Goal: Task Accomplishment & Management: Manage account settings

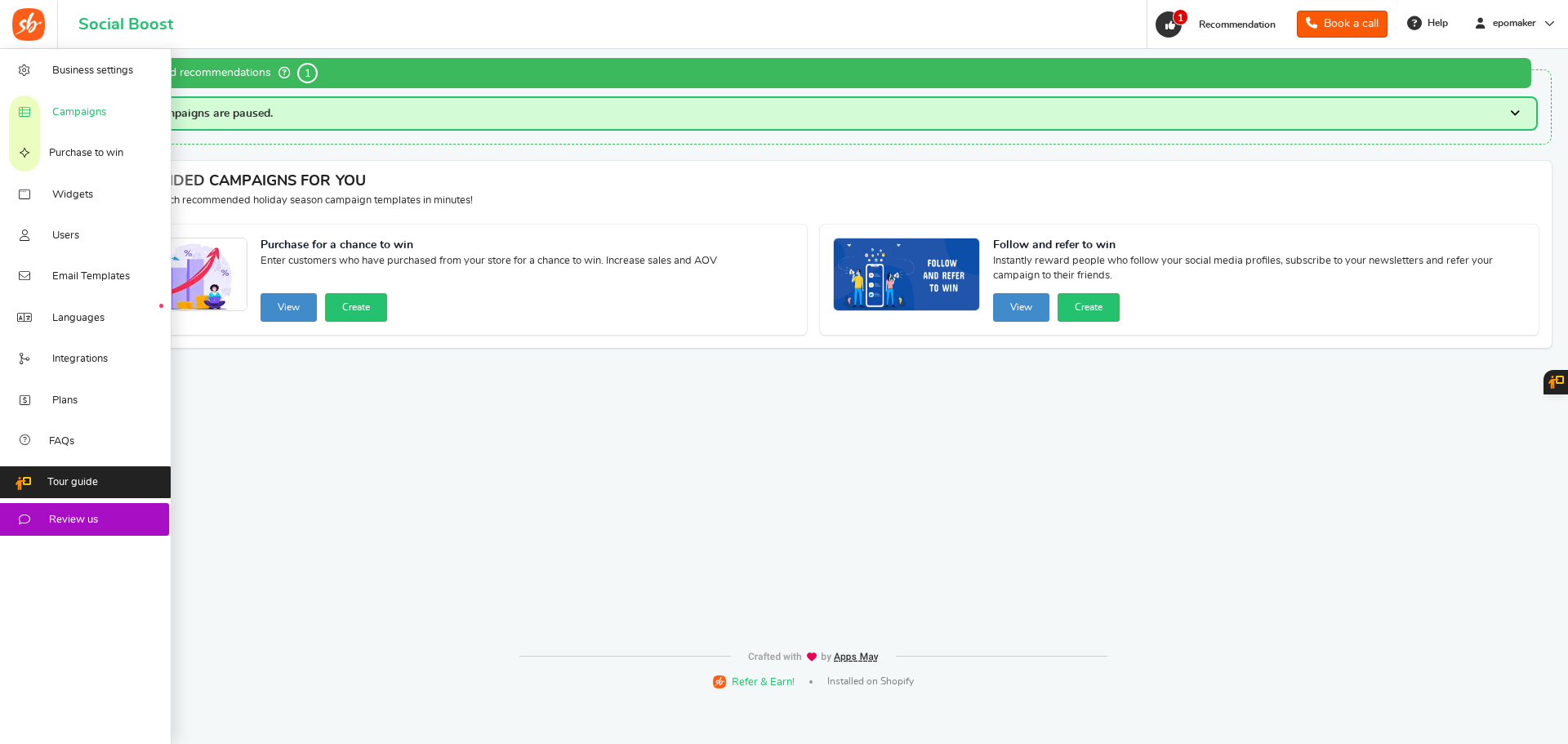
click at [65, 111] on span "Campaigns" at bounding box center [79, 113] width 54 height 14
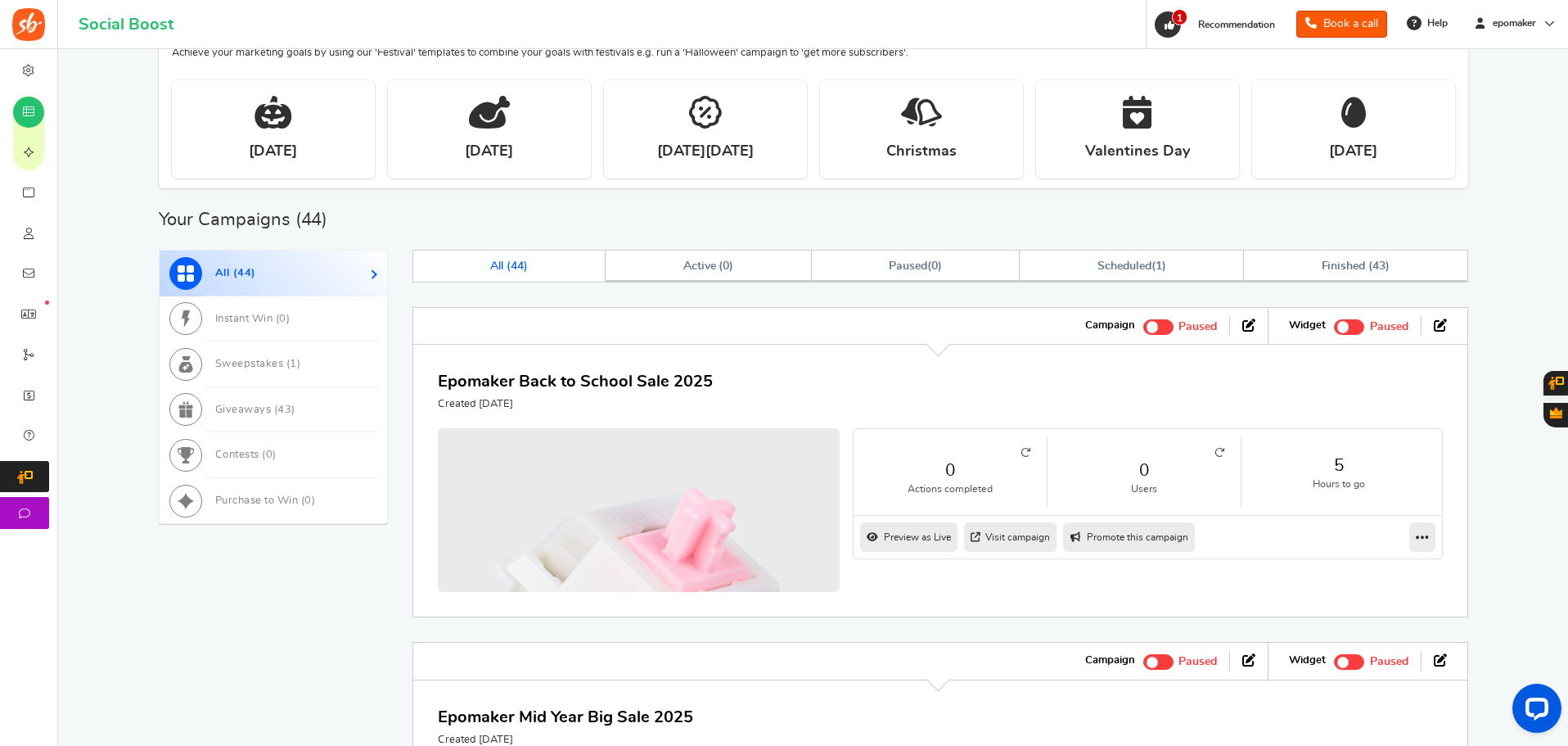
scroll to position [327, 0]
click at [650, 379] on link "Epomaker Back to School Sale 2025" at bounding box center [575, 379] width 275 height 16
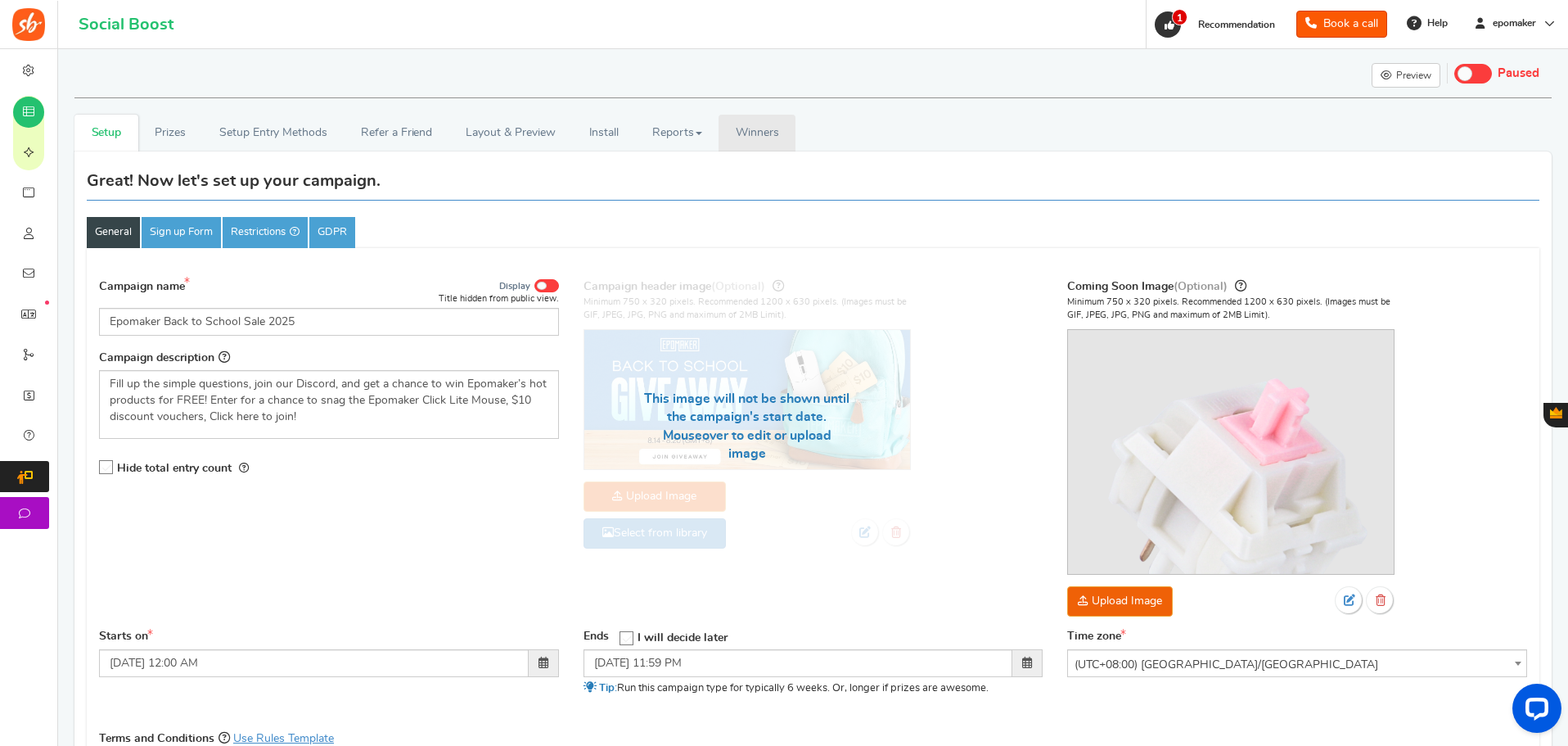
click at [746, 134] on span "Winners" at bounding box center [758, 132] width 43 height 12
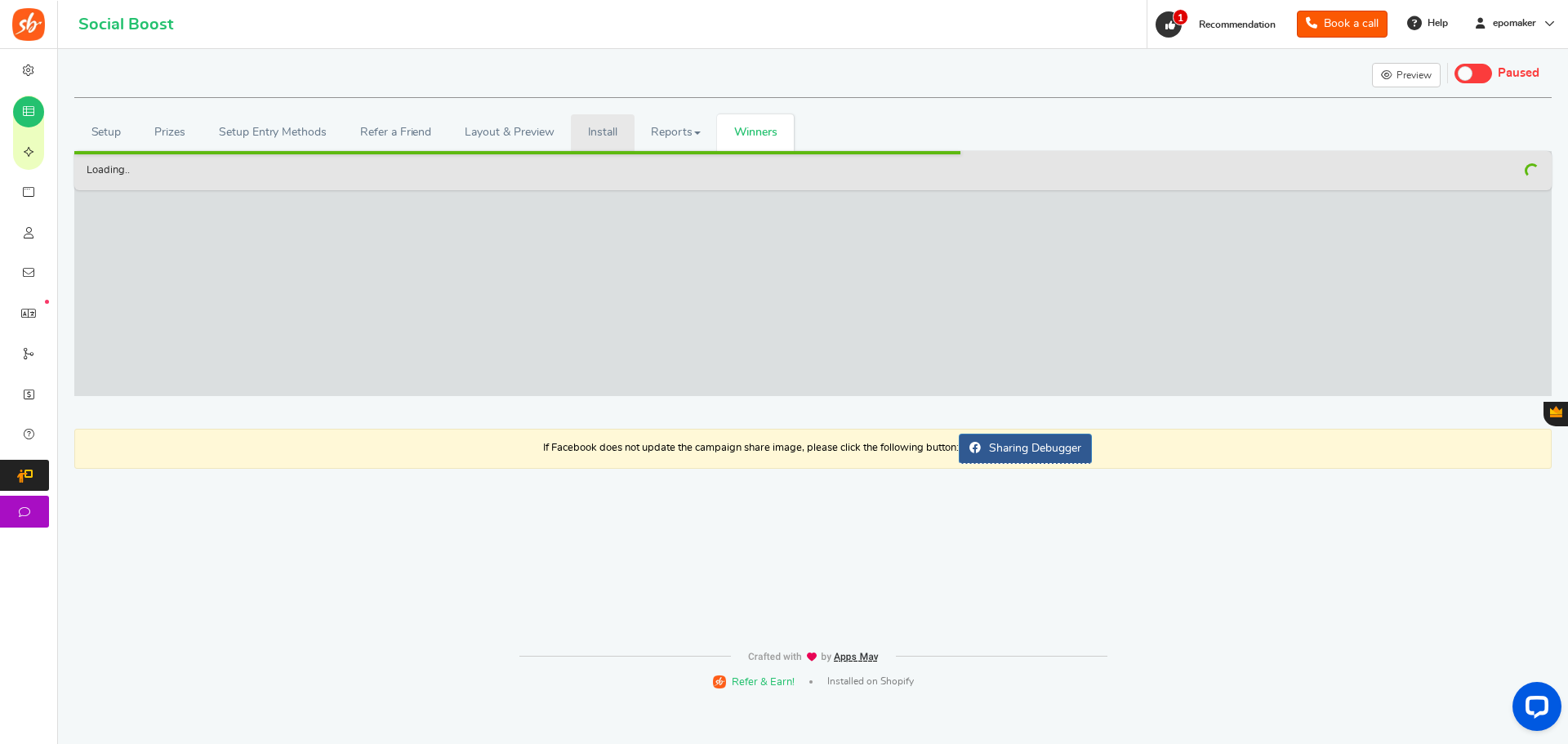
click at [604, 126] on link "Install" at bounding box center [602, 132] width 64 height 37
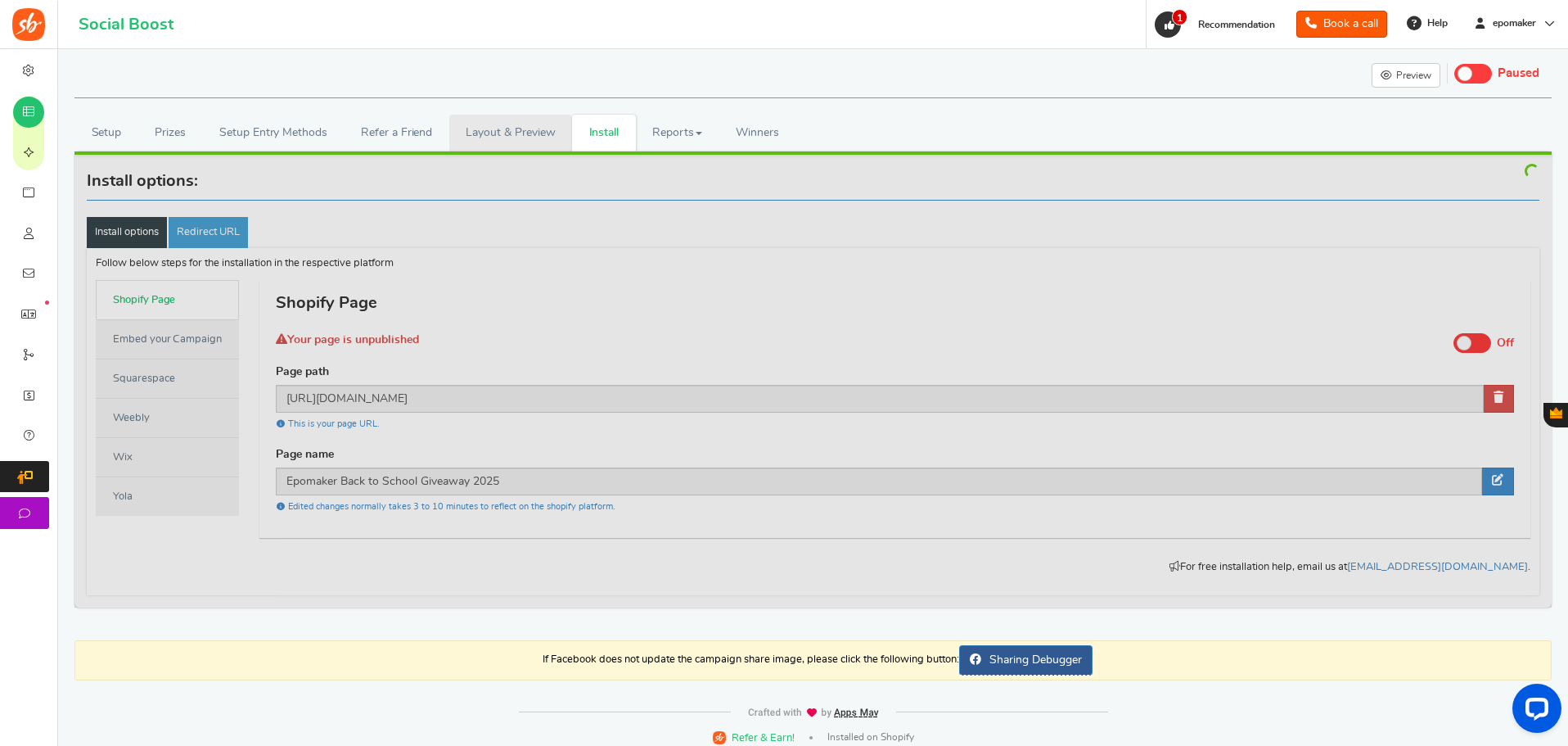
click at [536, 129] on link "Layout & Preview" at bounding box center [511, 133] width 123 height 37
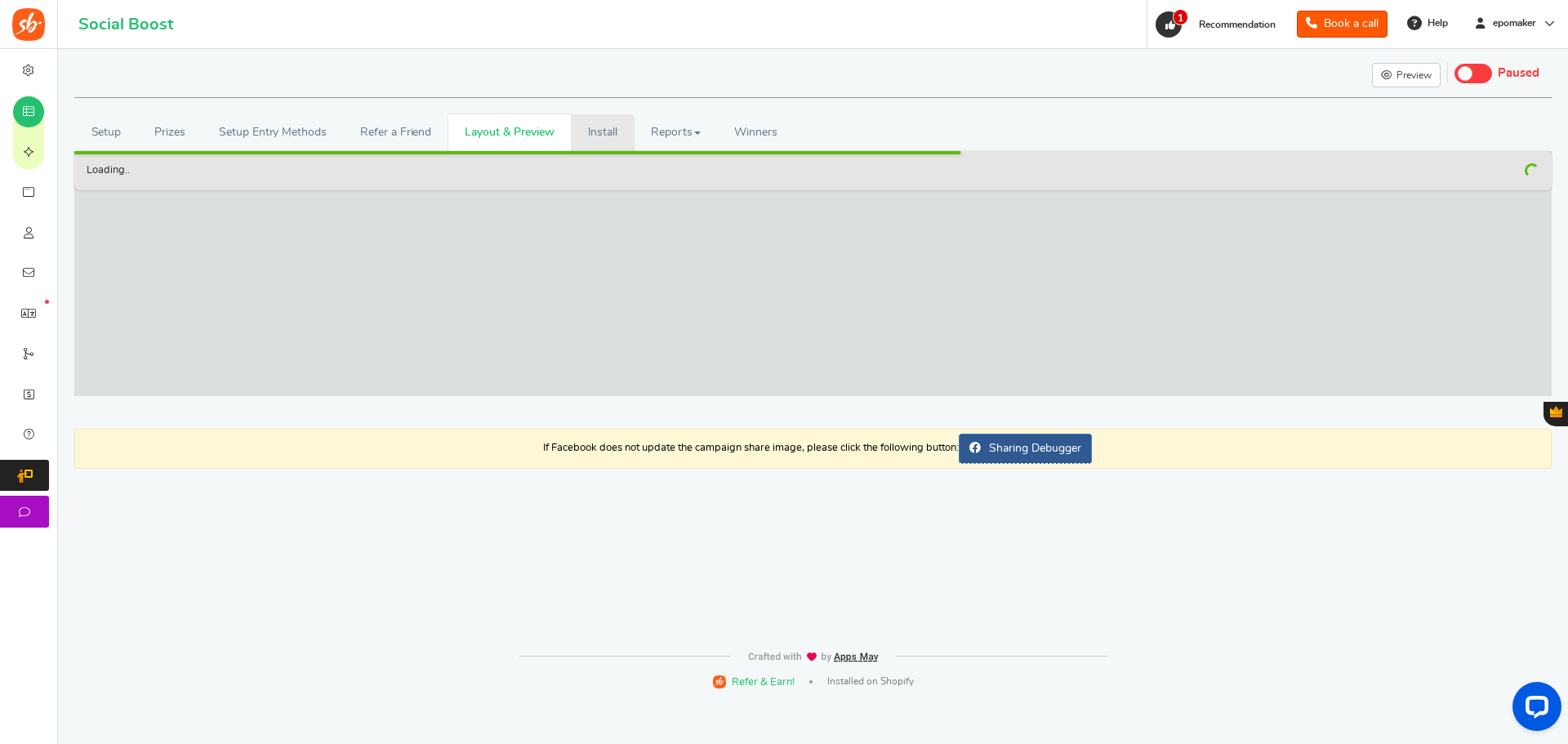
click at [599, 133] on link "Install" at bounding box center [602, 132] width 64 height 37
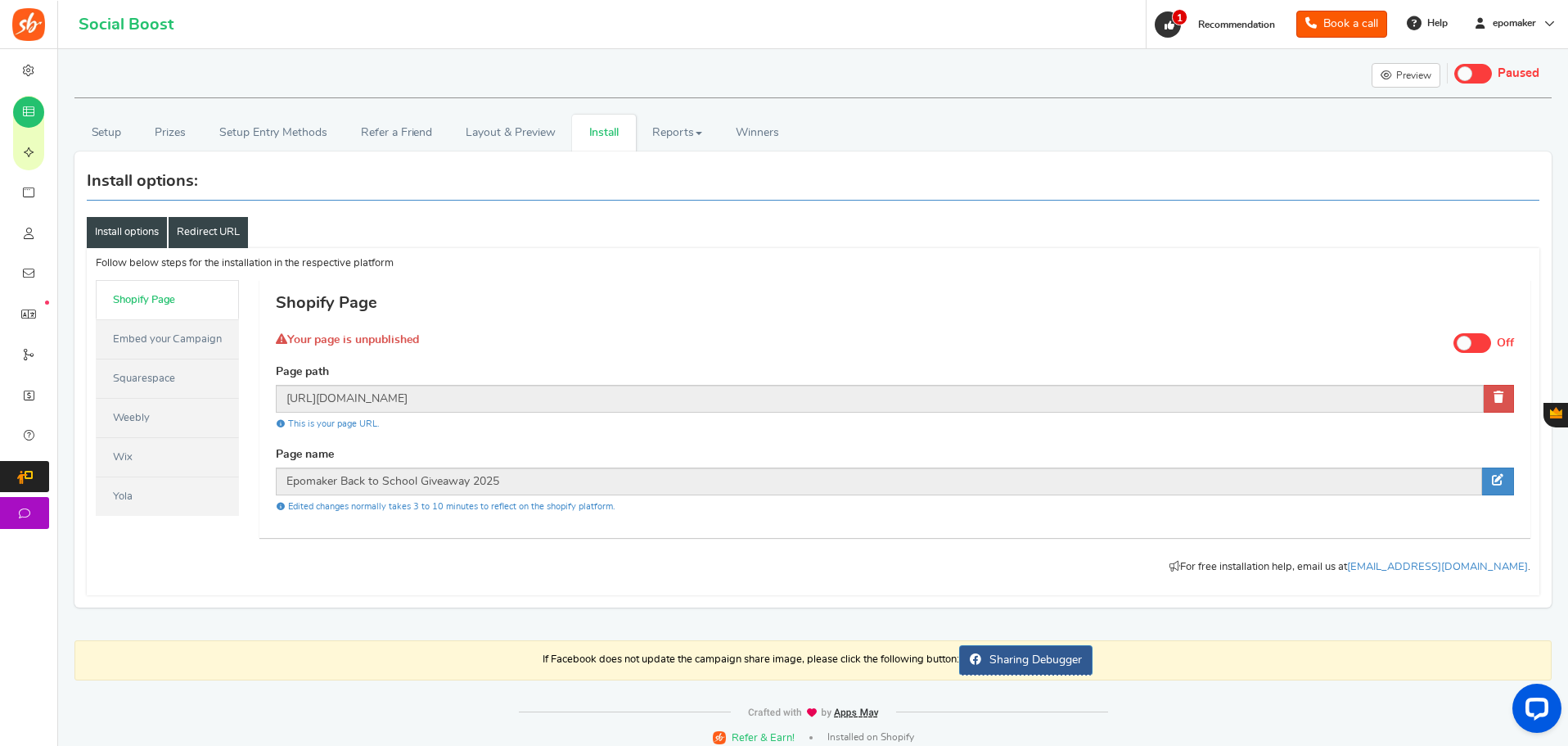
click at [213, 230] on link "Redirect URL" at bounding box center [209, 232] width 79 height 31
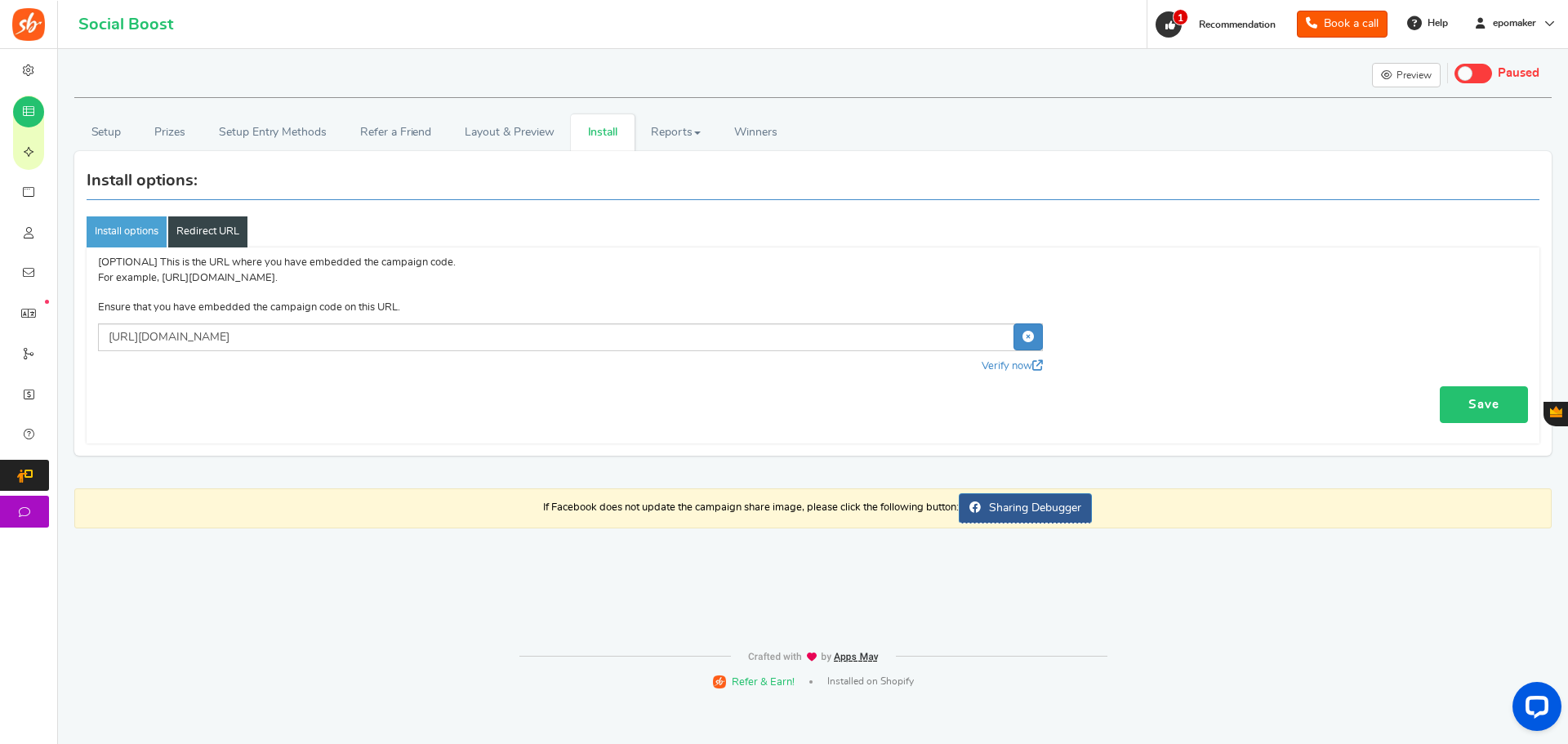
click at [1504, 413] on link "Save" at bounding box center [1484, 404] width 88 height 37
click at [104, 132] on link "Setup" at bounding box center [105, 132] width 64 height 37
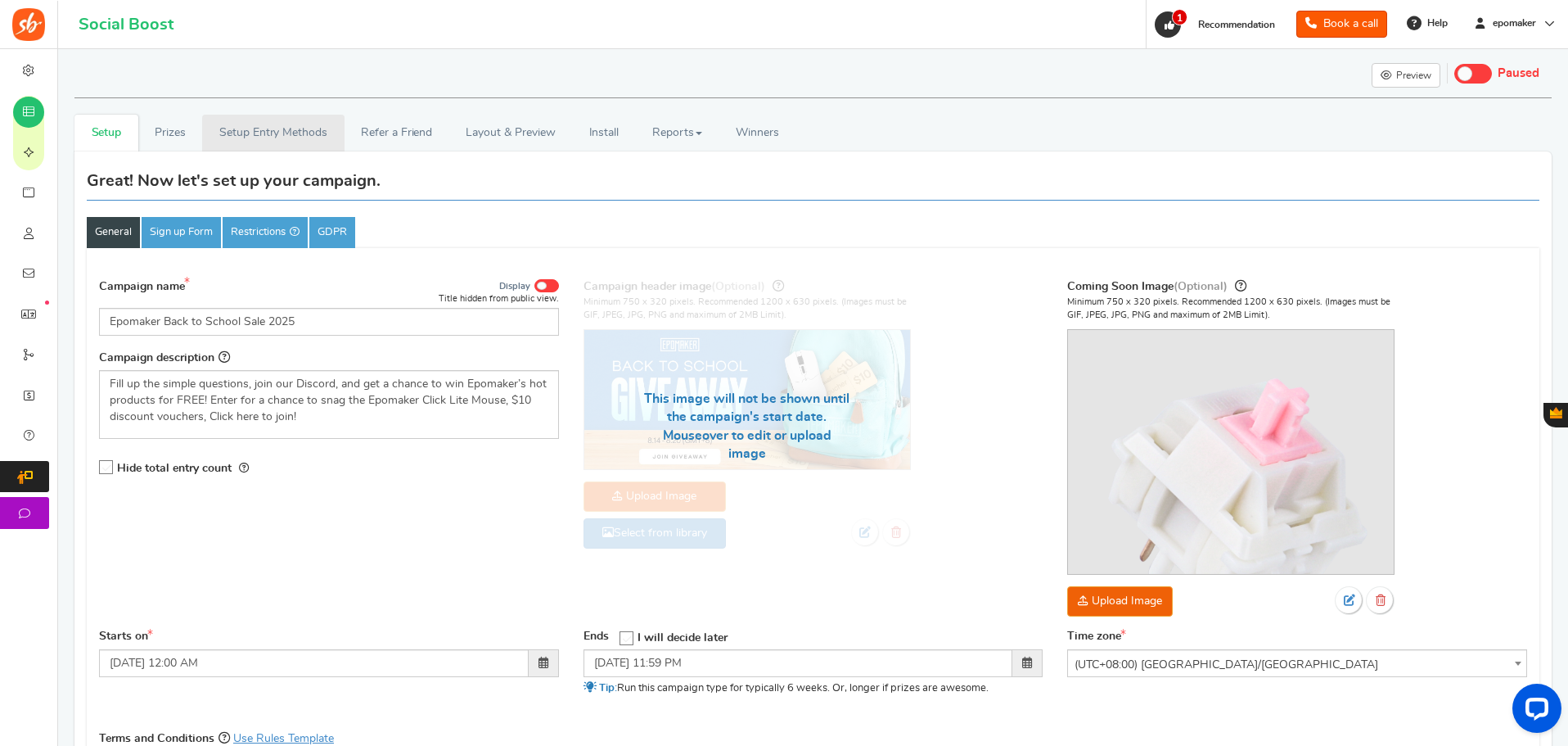
click at [268, 135] on link "Setup Entry Methods" at bounding box center [273, 133] width 142 height 37
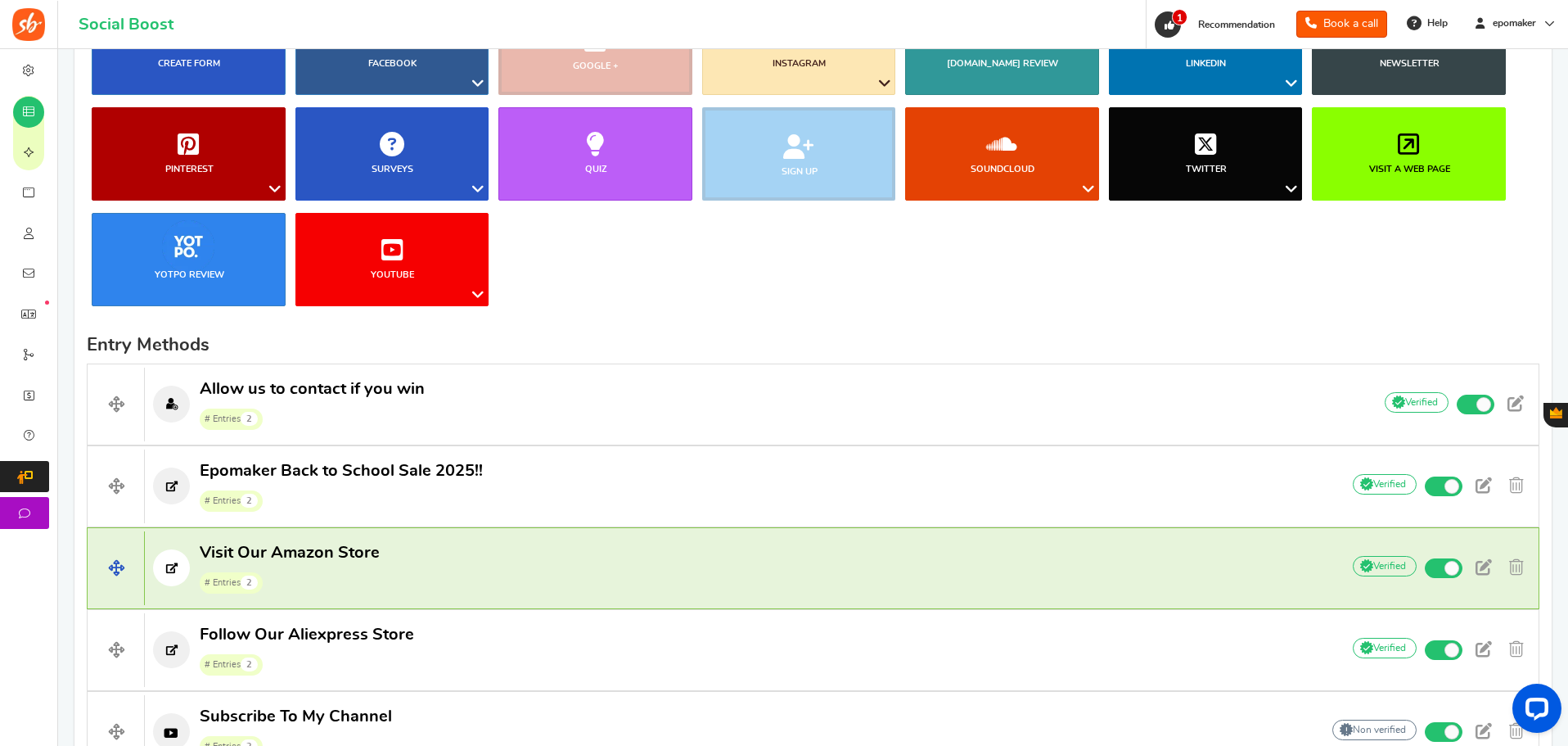
scroll to position [327, 0]
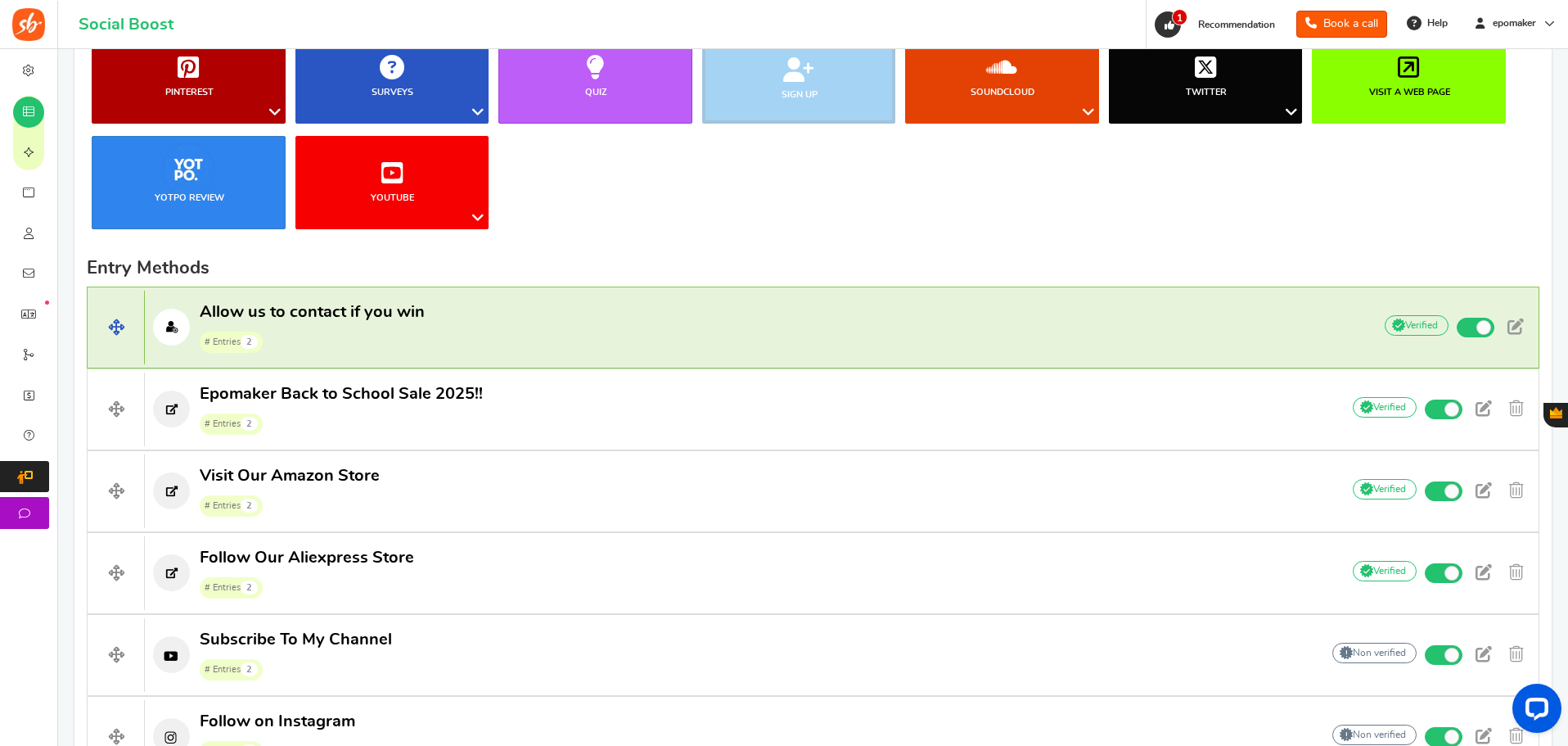
click at [474, 338] on p "Allow us to contact if you win # Entries 2" at bounding box center [750, 327] width 1211 height 52
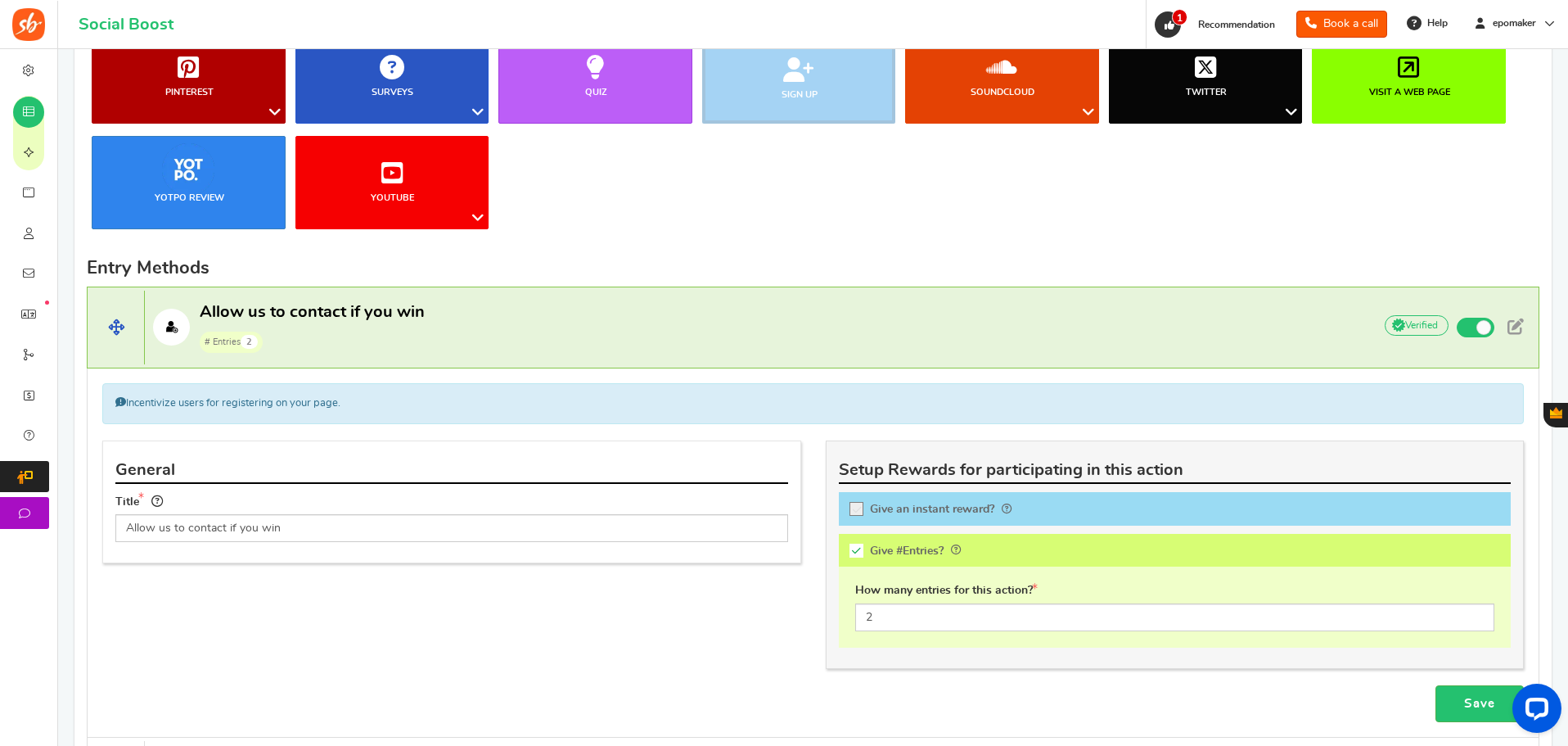
click at [509, 322] on p "Allow us to contact if you win # Entries 2" at bounding box center [750, 327] width 1211 height 52
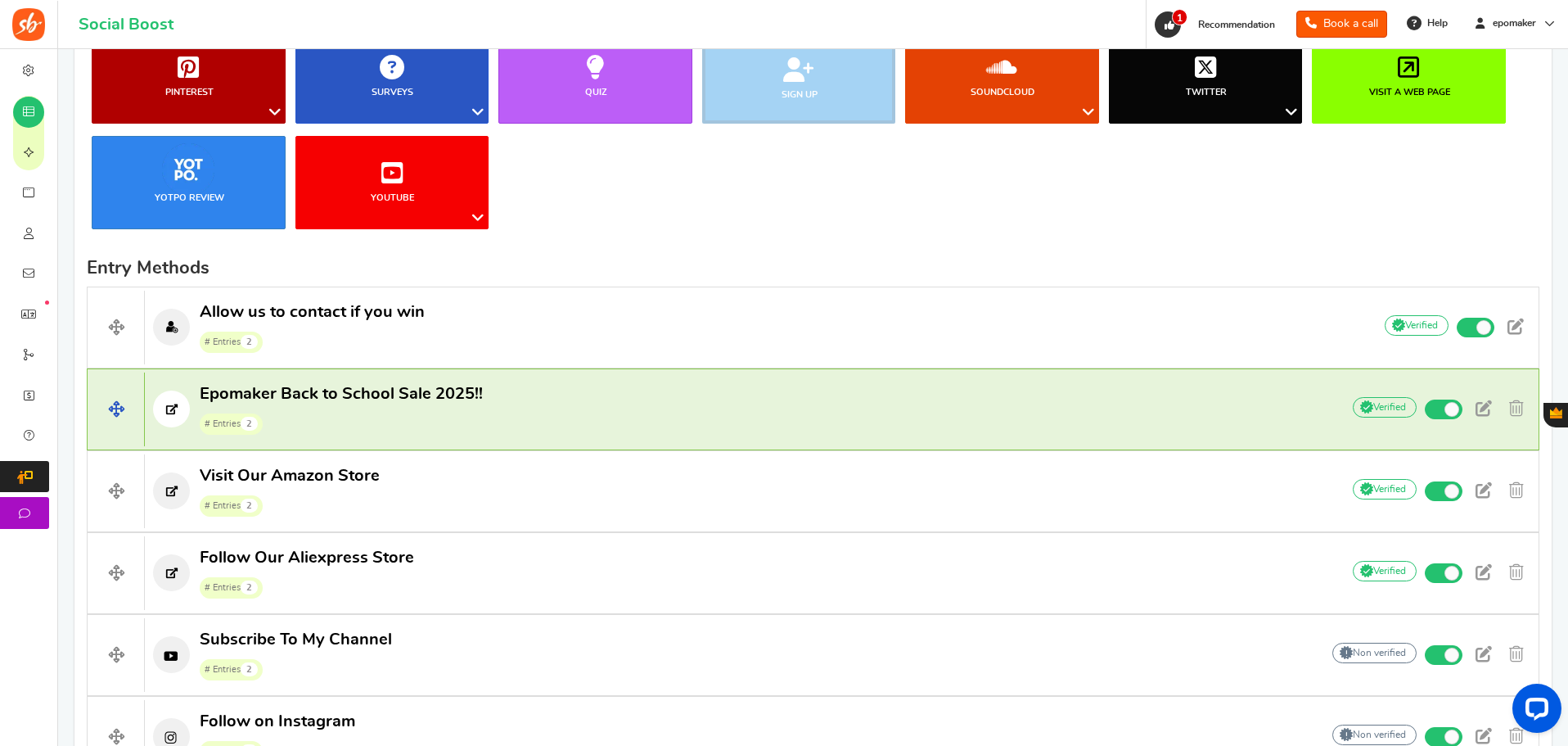
click at [481, 432] on p "Epomaker Back to School Sale 2025!! # Entries 2" at bounding box center [734, 409] width 1180 height 52
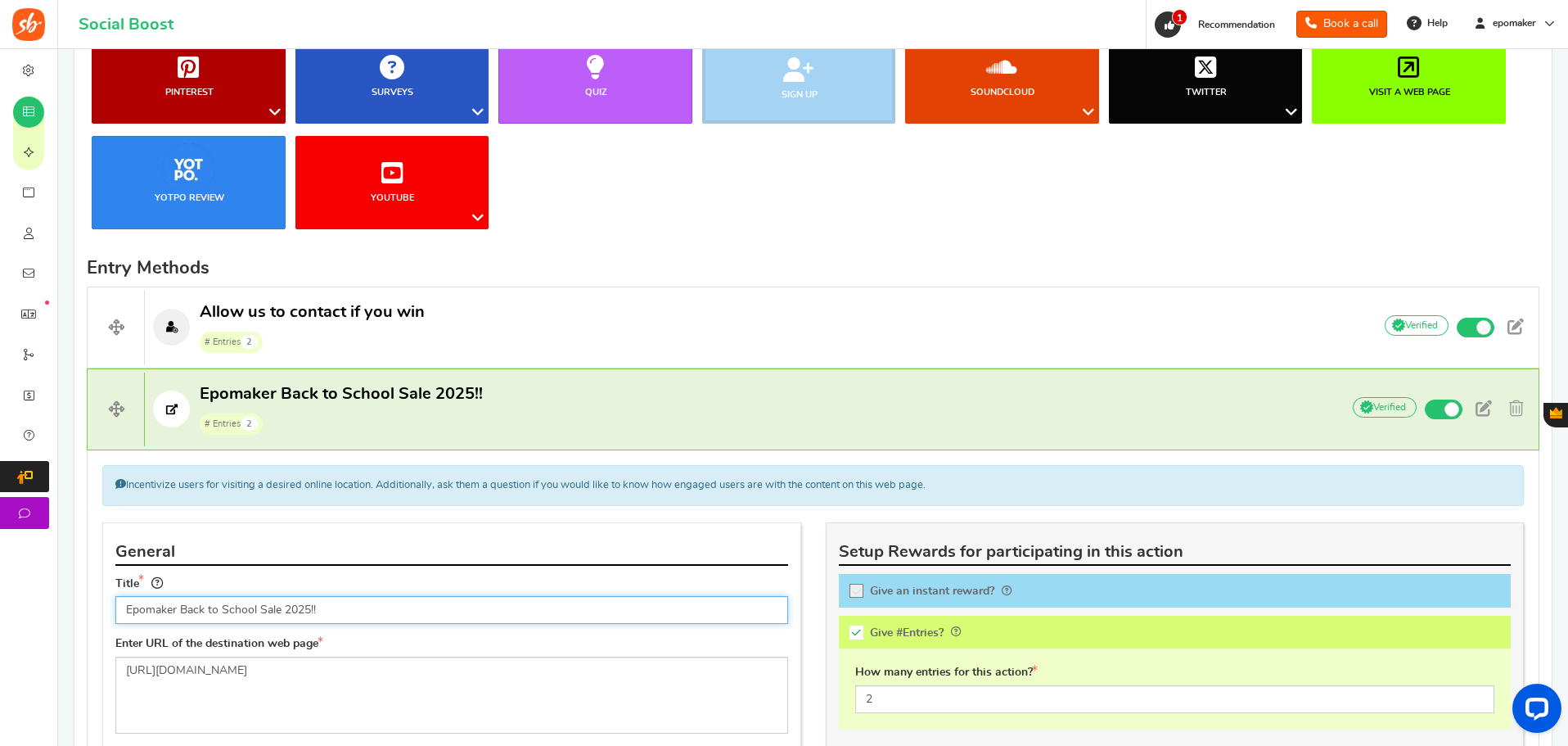
scroll to position [573, 0]
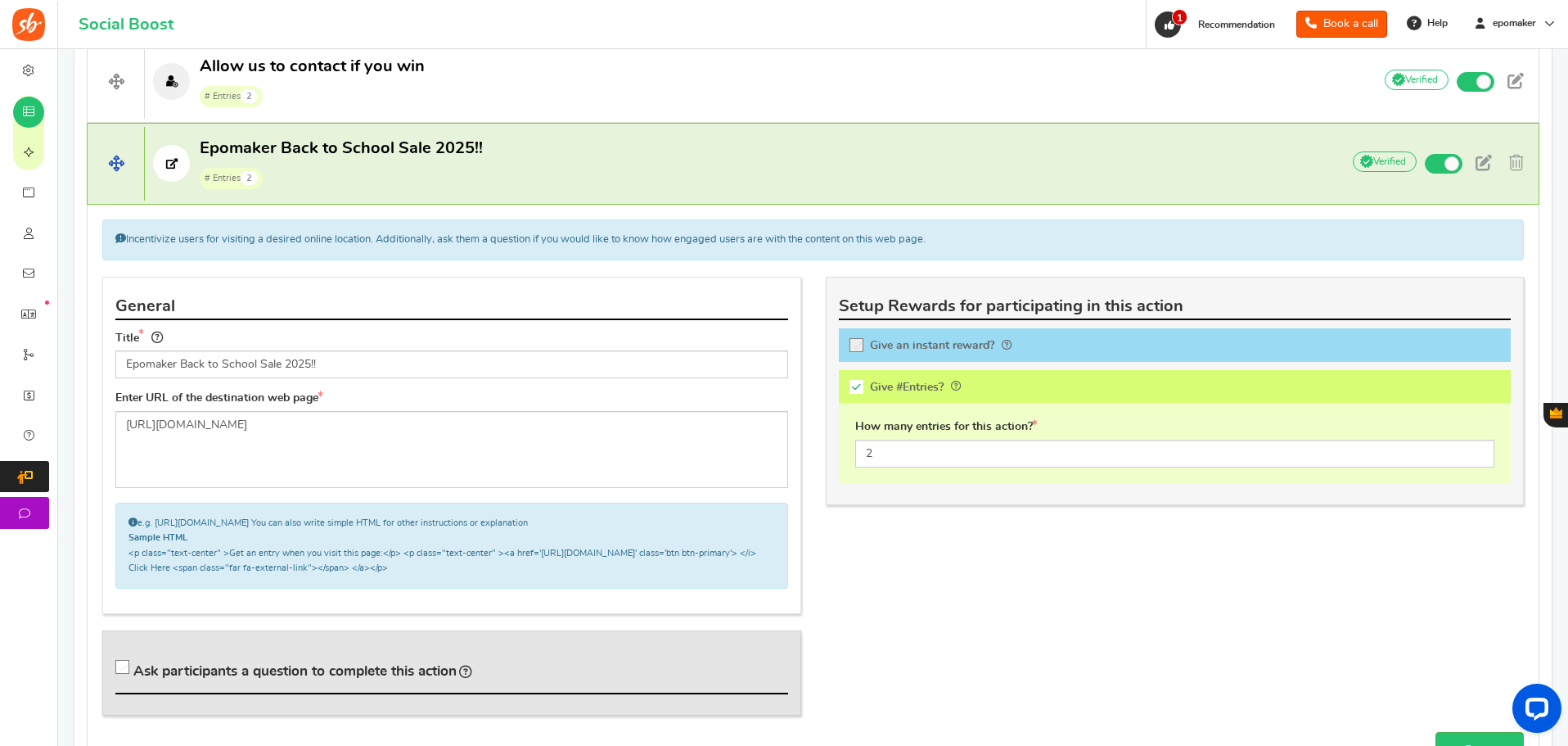
click at [513, 163] on p "Epomaker Back to School Sale 2025!! # Entries 2" at bounding box center [734, 163] width 1180 height 52
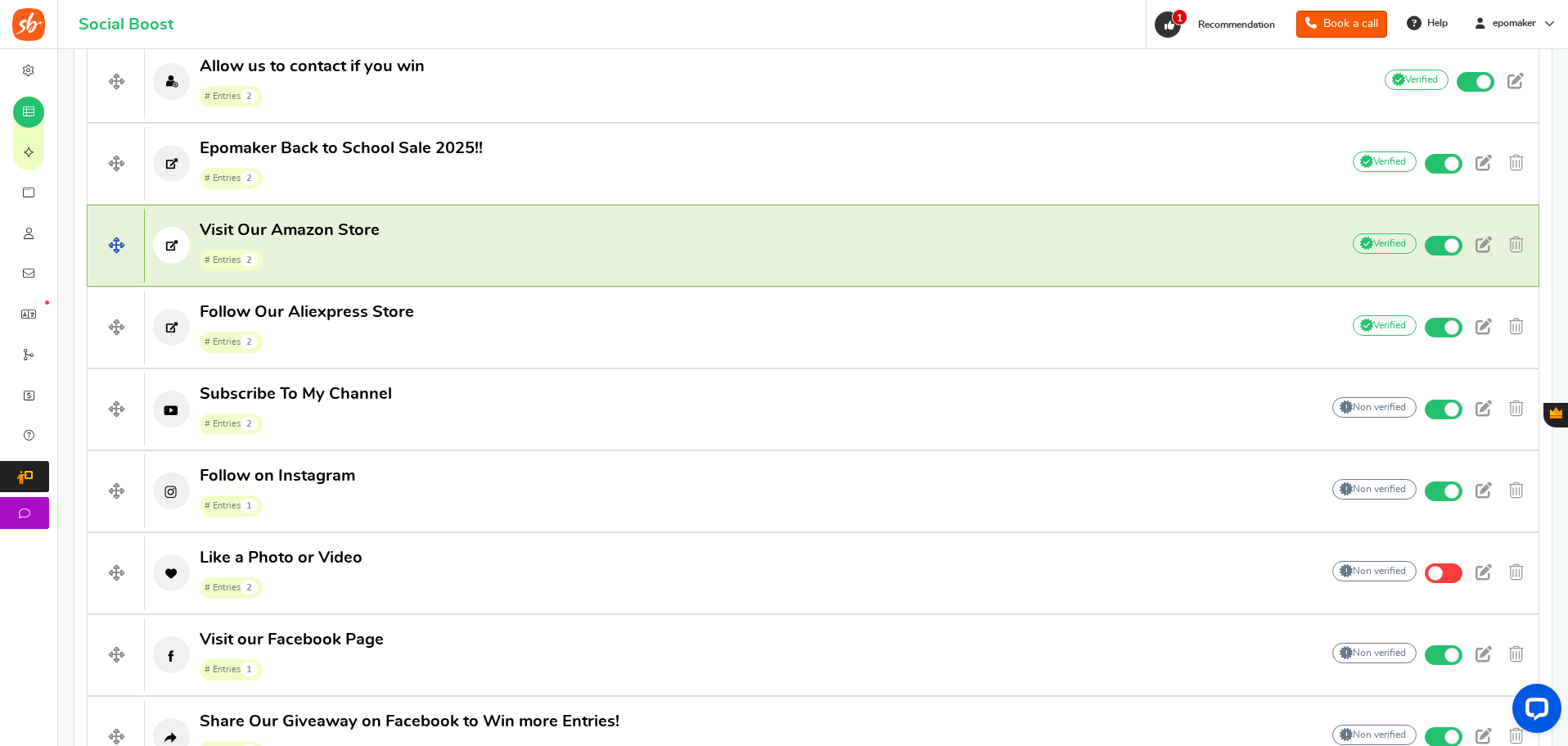
click at [474, 259] on p "Visit Our Amazon Store # Entries 2" at bounding box center [734, 246] width 1180 height 52
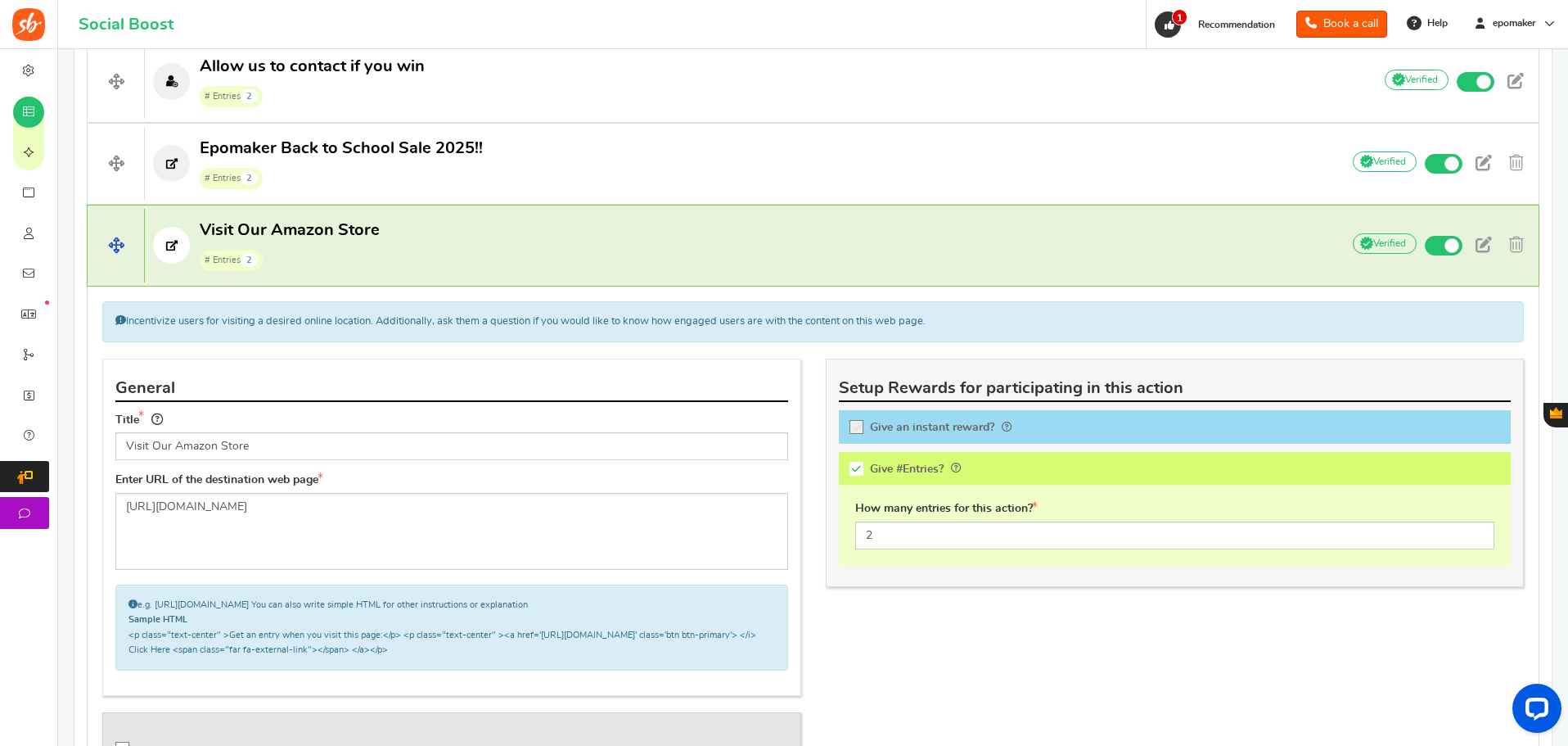
click at [528, 257] on p "Visit Our Amazon Store # Entries 2" at bounding box center [734, 246] width 1180 height 52
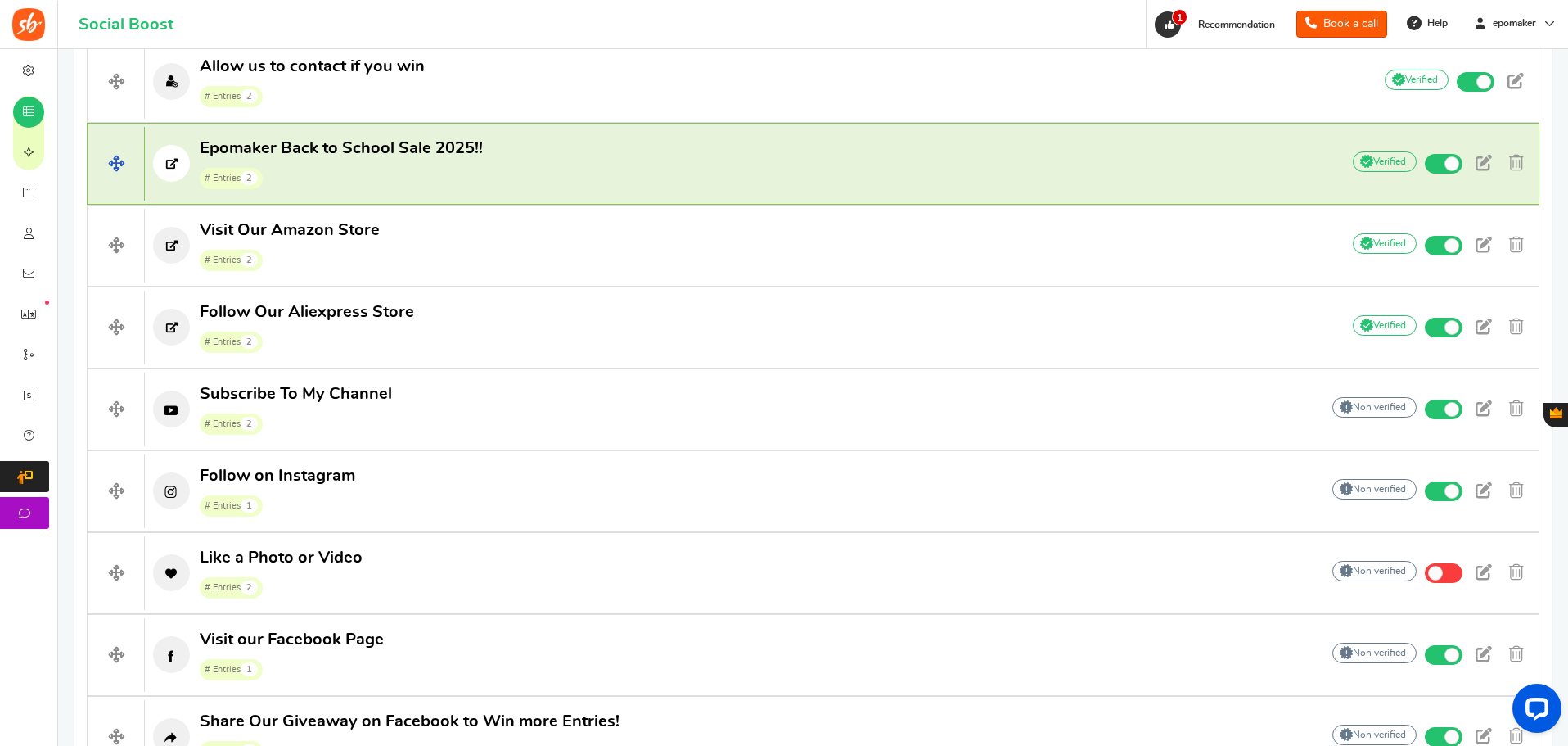
click at [528, 182] on p "Epomaker Back to School Sale 2025!! # Entries 2" at bounding box center [734, 163] width 1180 height 52
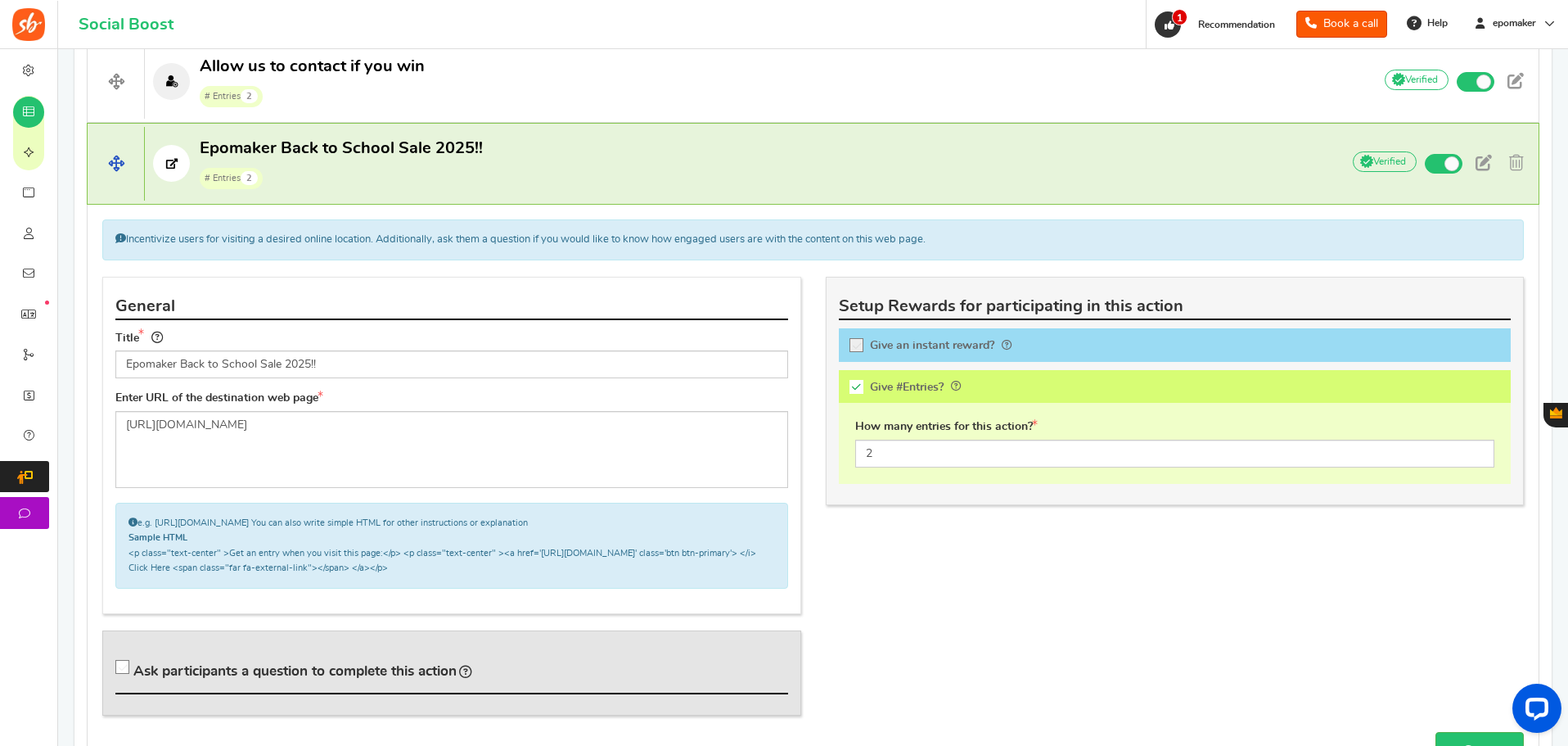
click at [528, 182] on p "Epomaker Back to School Sale 2025!! # Entries 2" at bounding box center [734, 163] width 1180 height 52
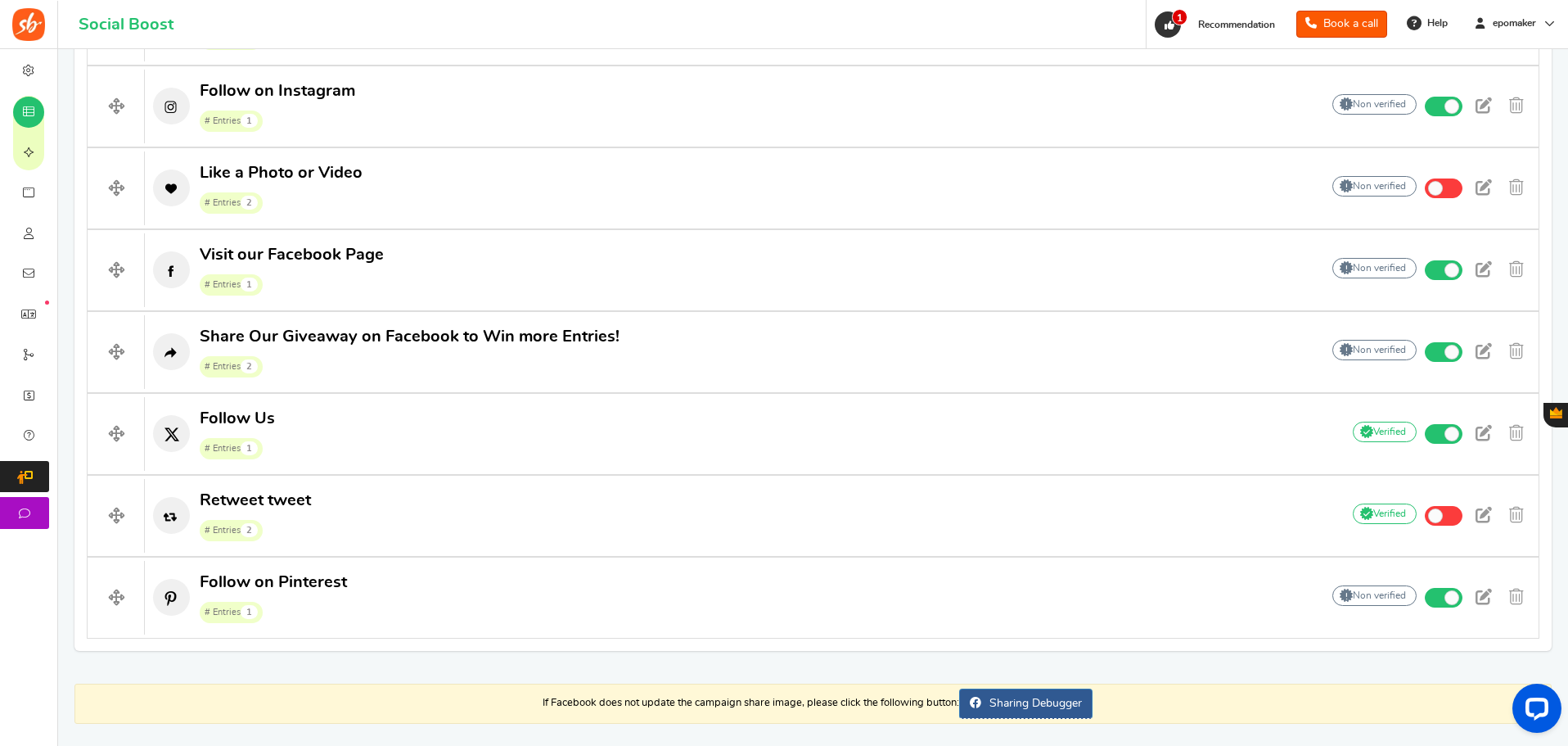
scroll to position [1013, 0]
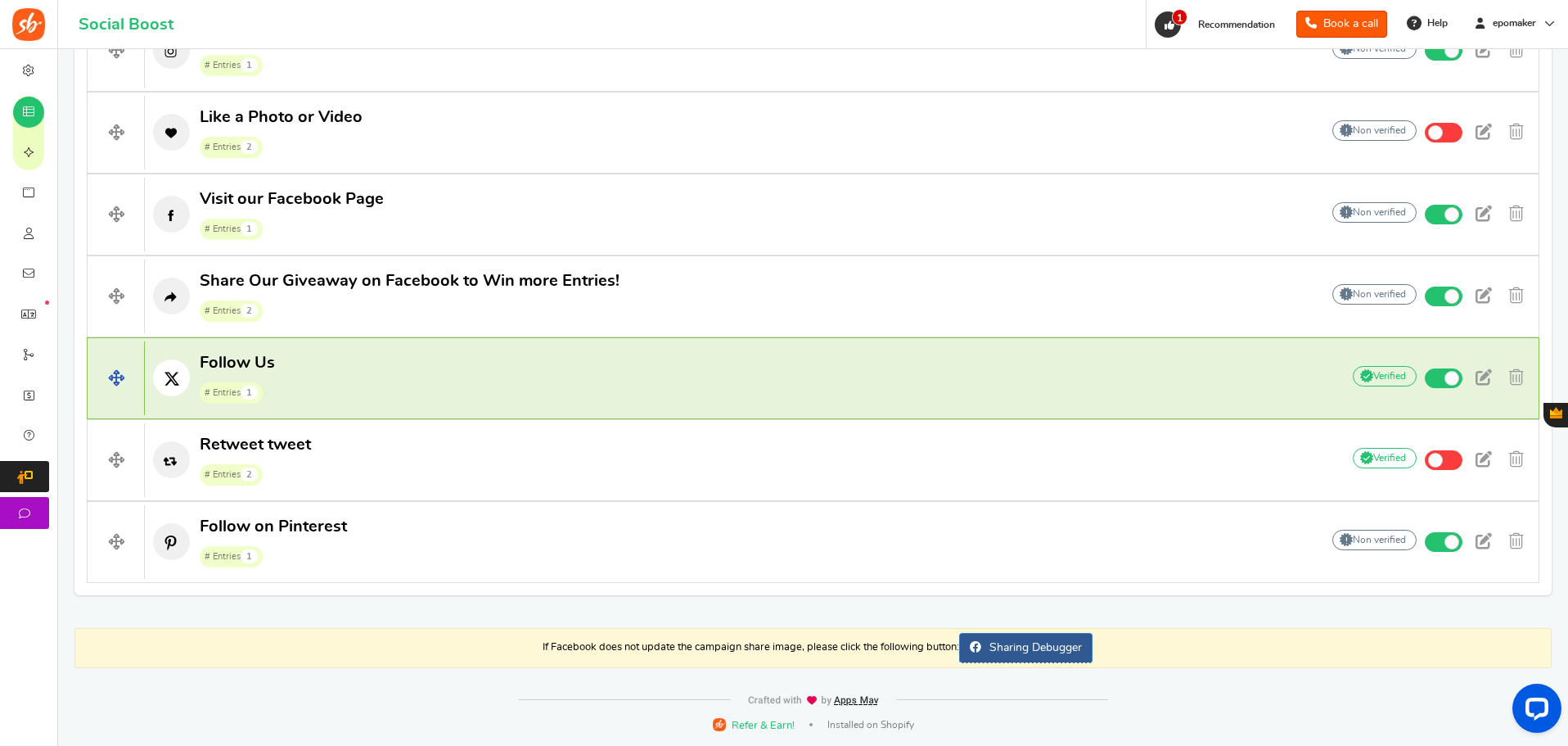
click at [446, 388] on p "Follow Us # Entries 1" at bounding box center [734, 378] width 1180 height 52
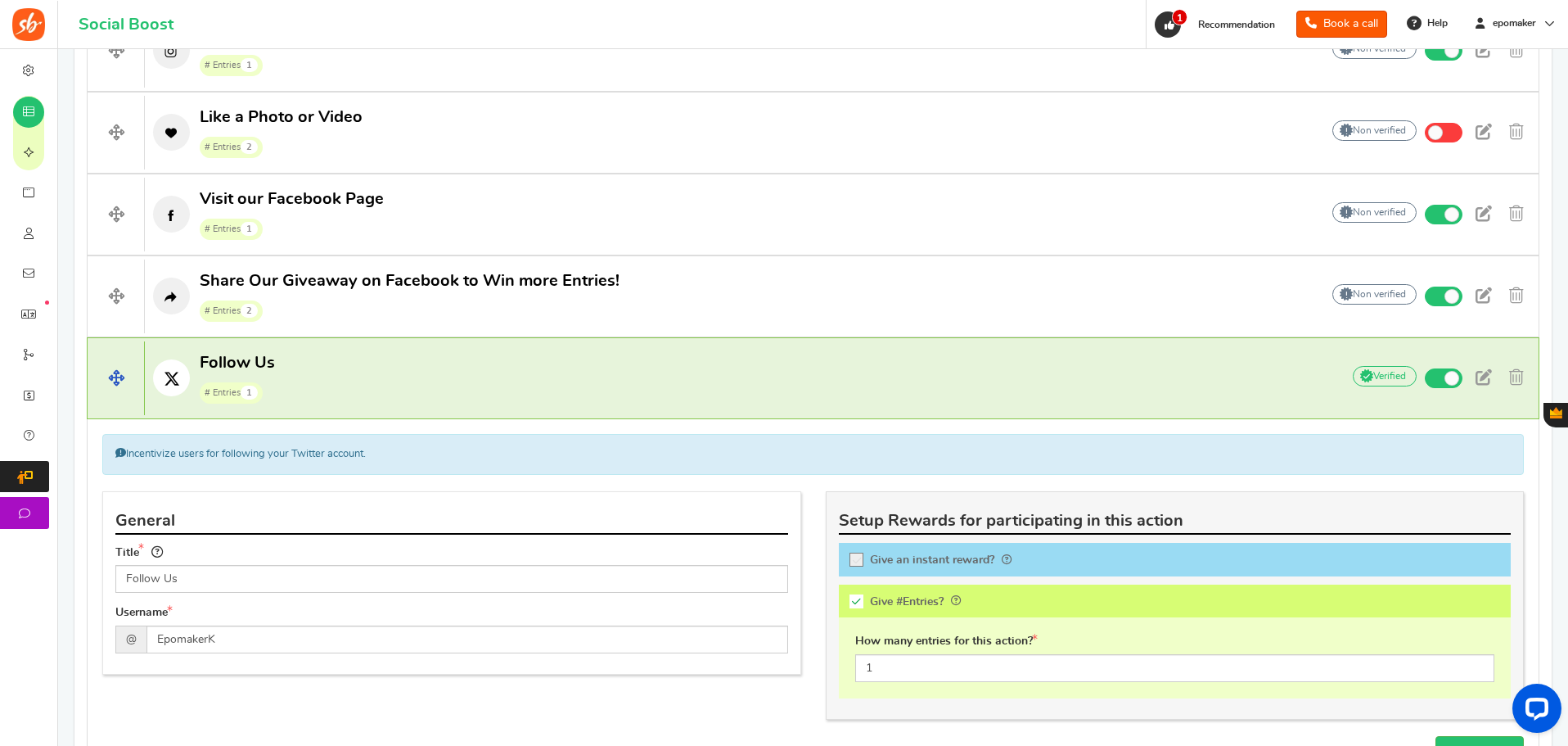
click at [446, 388] on p "Follow Us # Entries 1" at bounding box center [734, 378] width 1180 height 52
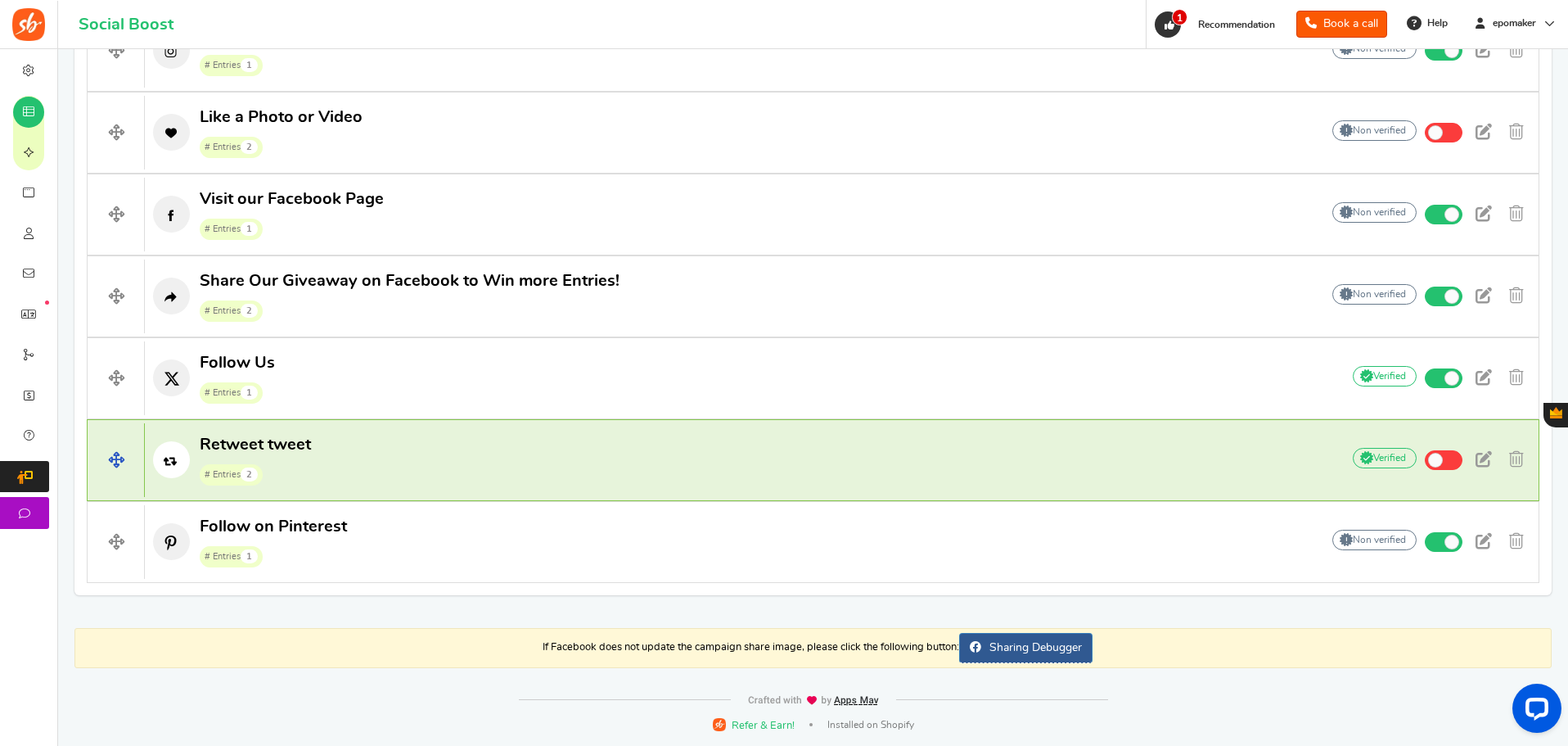
click at [524, 458] on p "Retweet tweet # Entries 2" at bounding box center [734, 460] width 1180 height 52
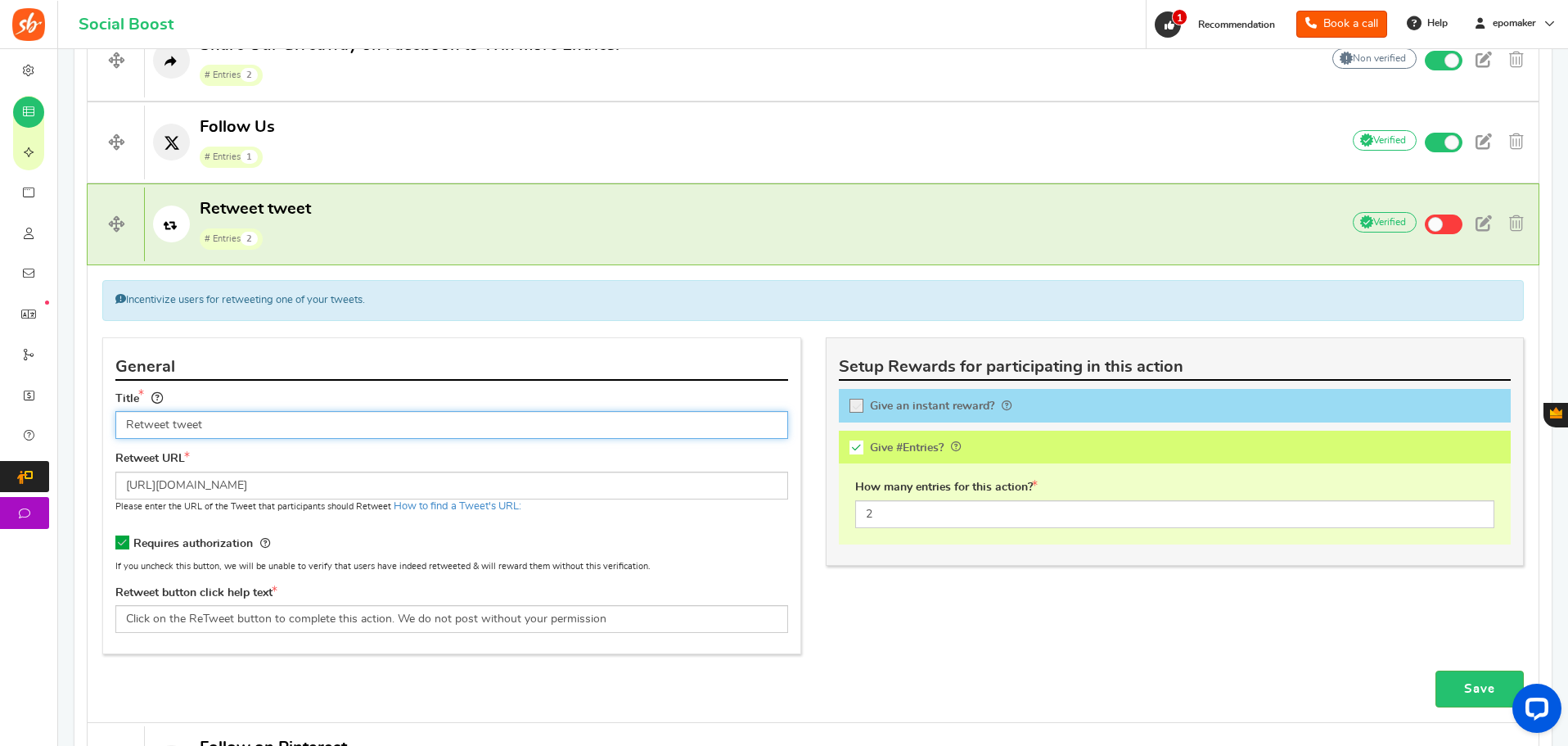
scroll to position [1340, 0]
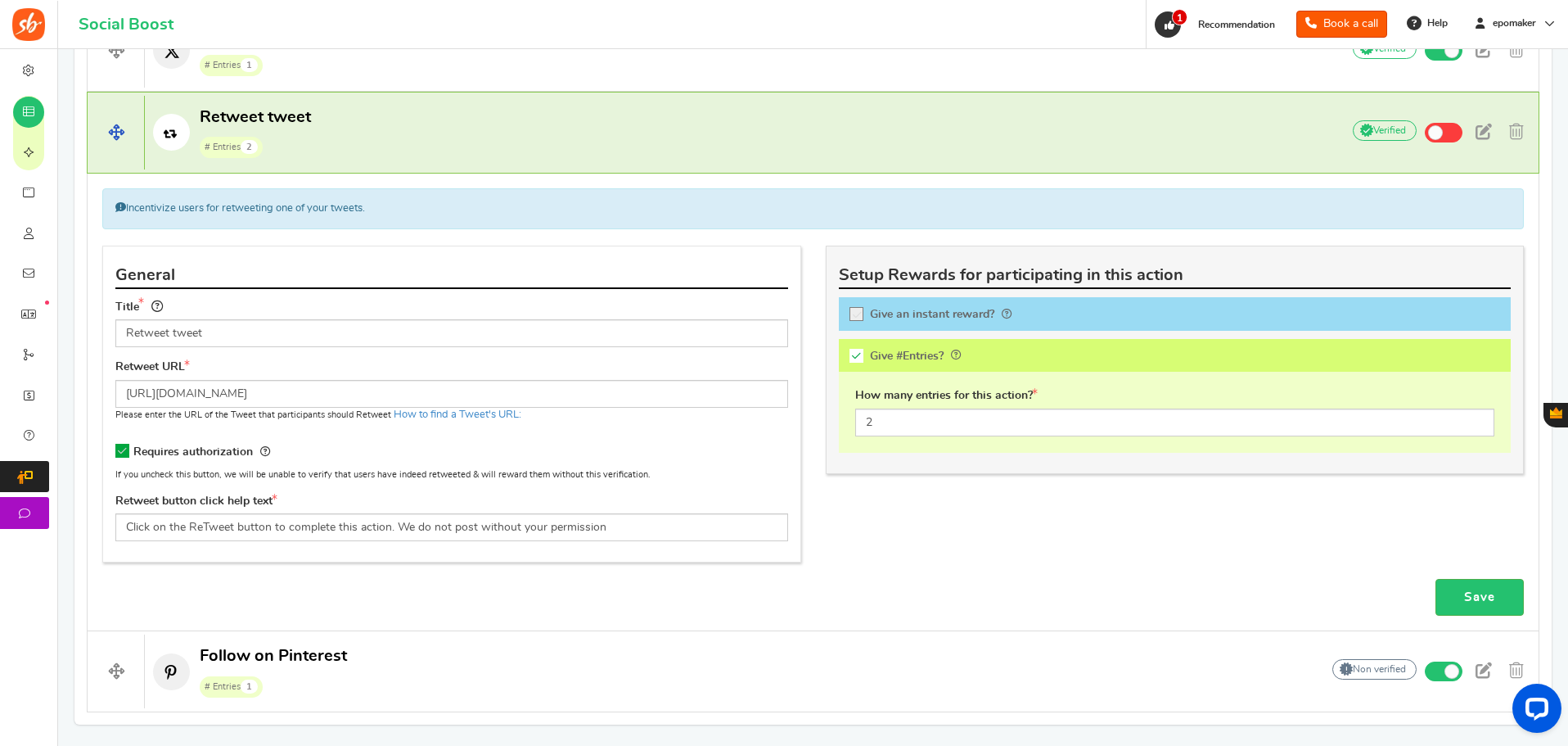
click at [361, 151] on p "Retweet tweet # Entries 2" at bounding box center [734, 133] width 1180 height 52
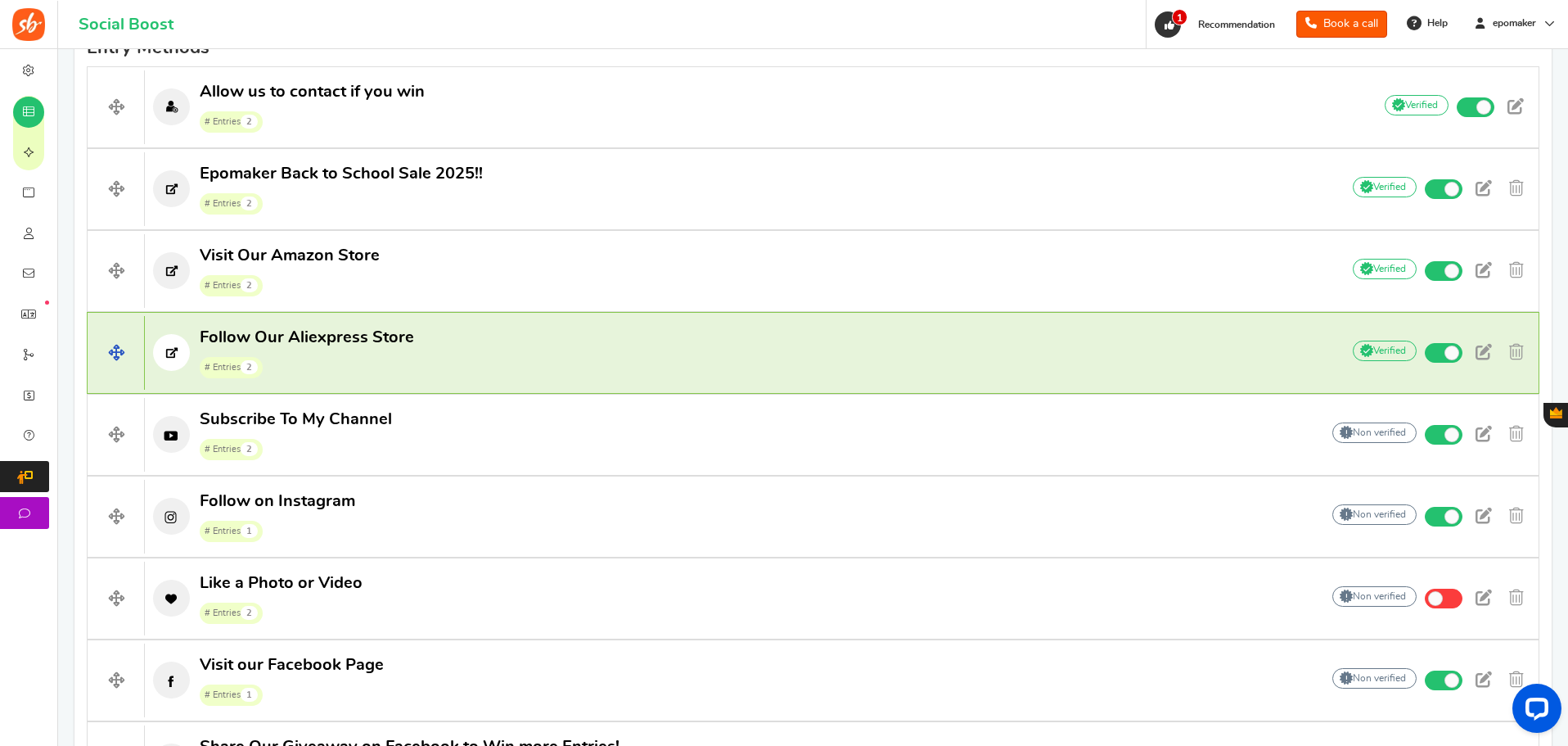
scroll to position [540, 0]
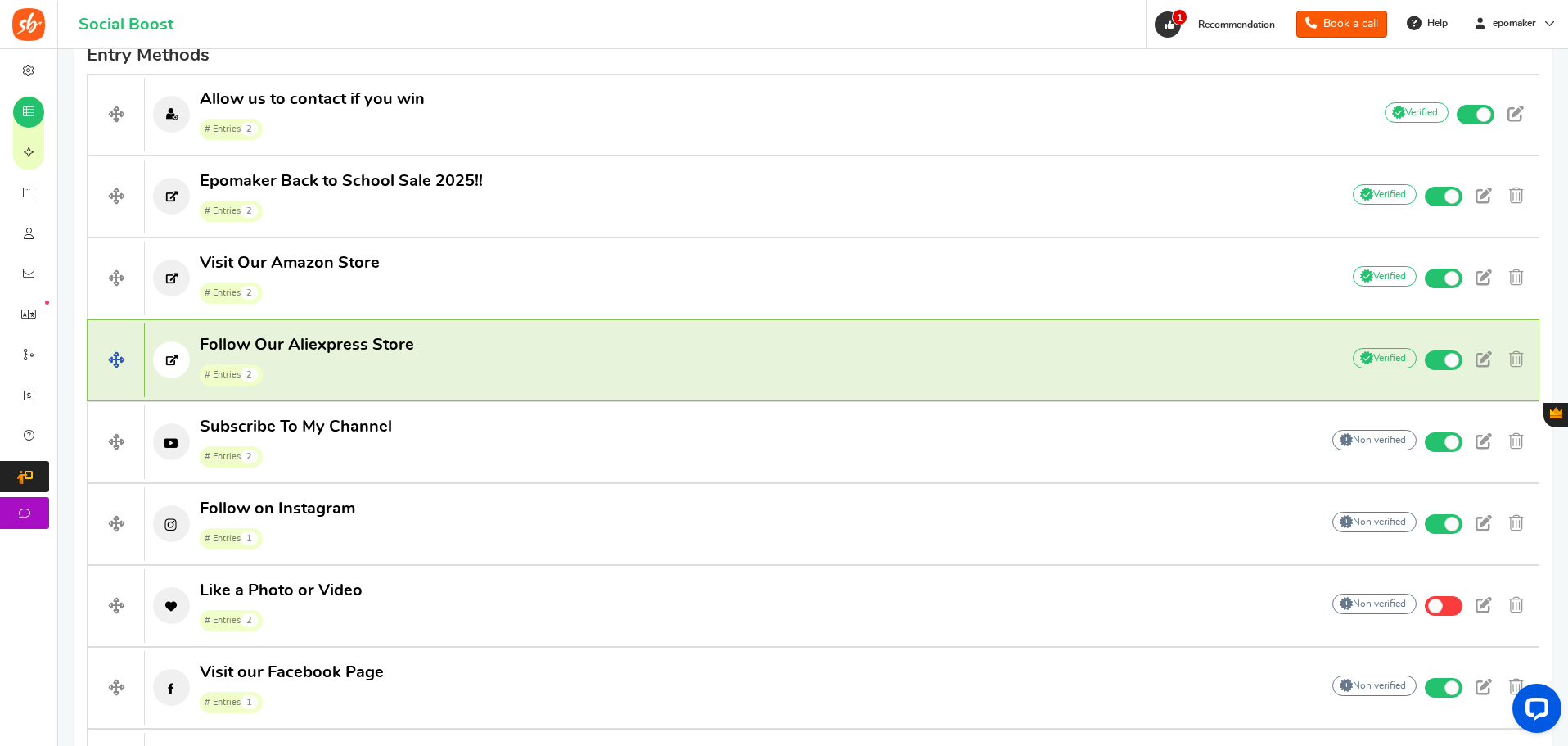
click at [441, 340] on p "Follow Our Aliexpress Store # Entries 2" at bounding box center [734, 360] width 1180 height 52
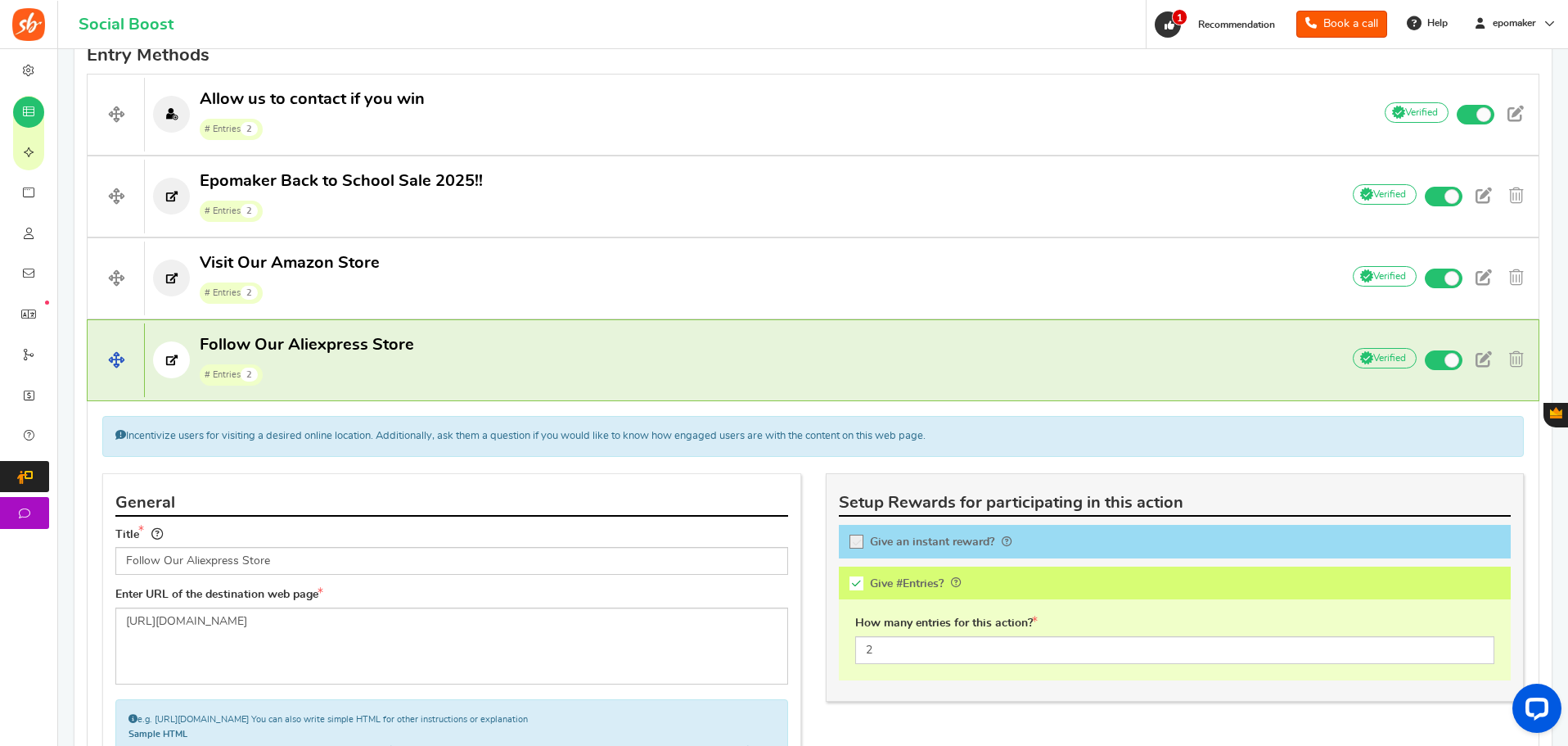
click at [443, 340] on p "Follow Our Aliexpress Store # Entries 2" at bounding box center [734, 360] width 1180 height 52
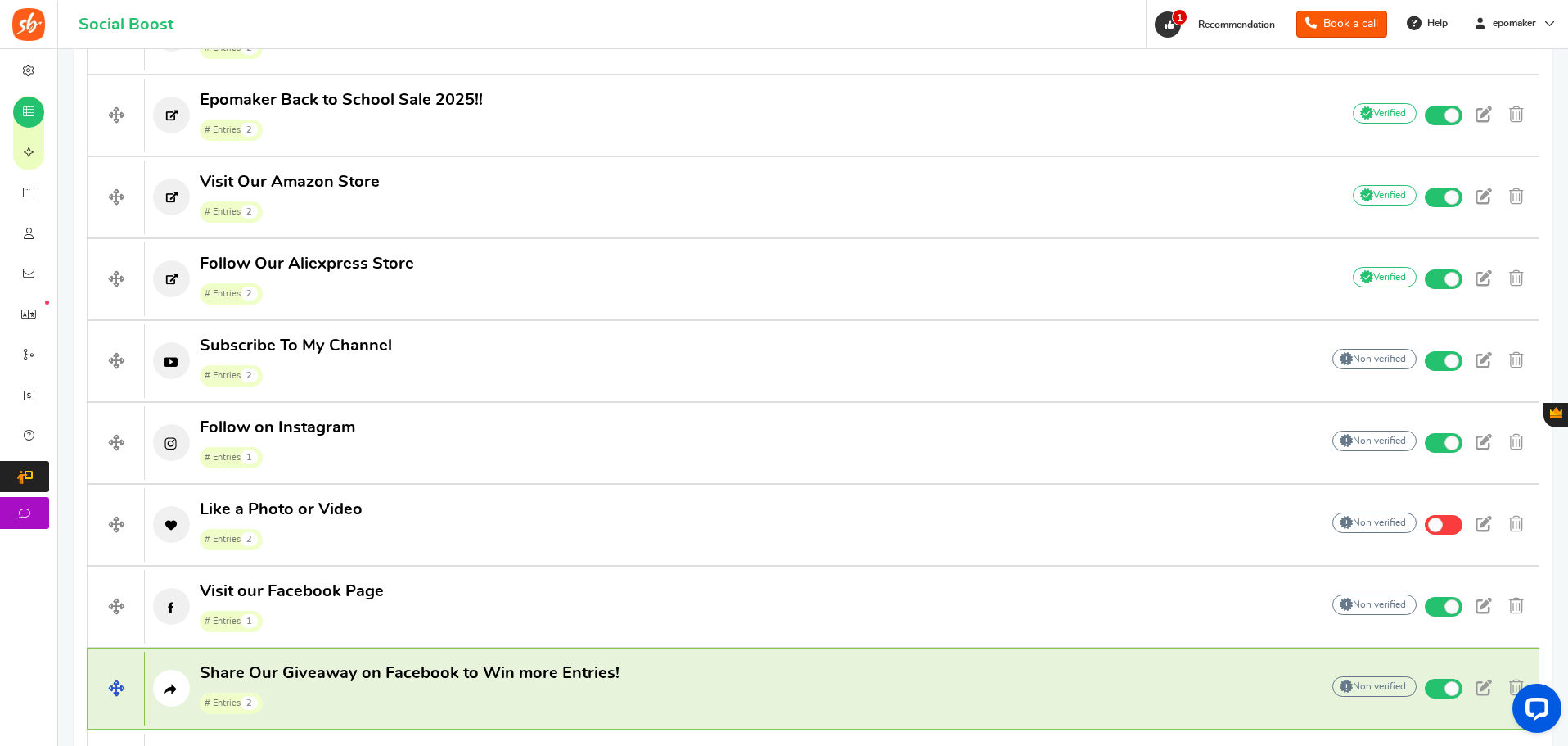
scroll to position [622, 0]
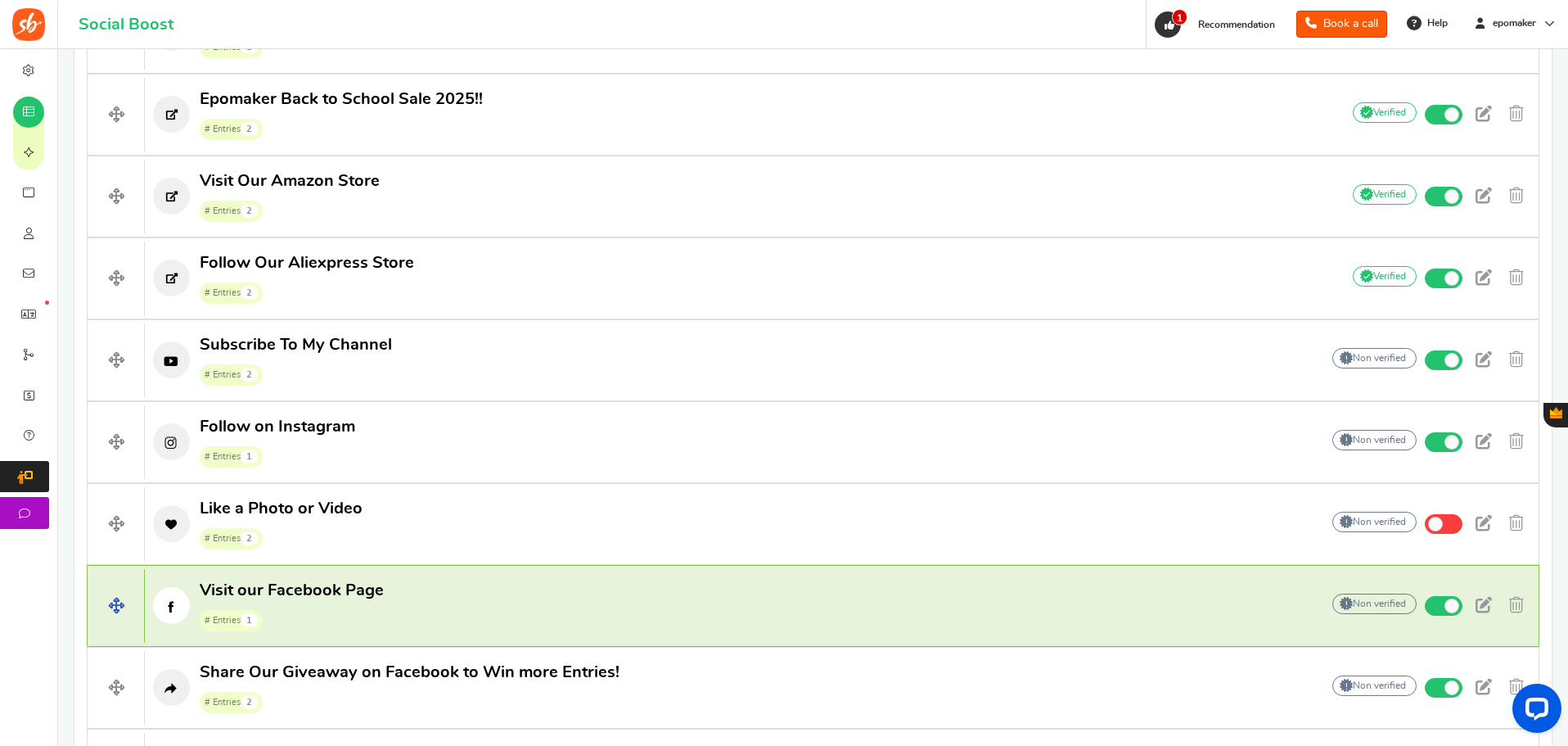
click at [653, 605] on p "Visit our Facebook Page # Entries 1" at bounding box center [723, 606] width 1159 height 52
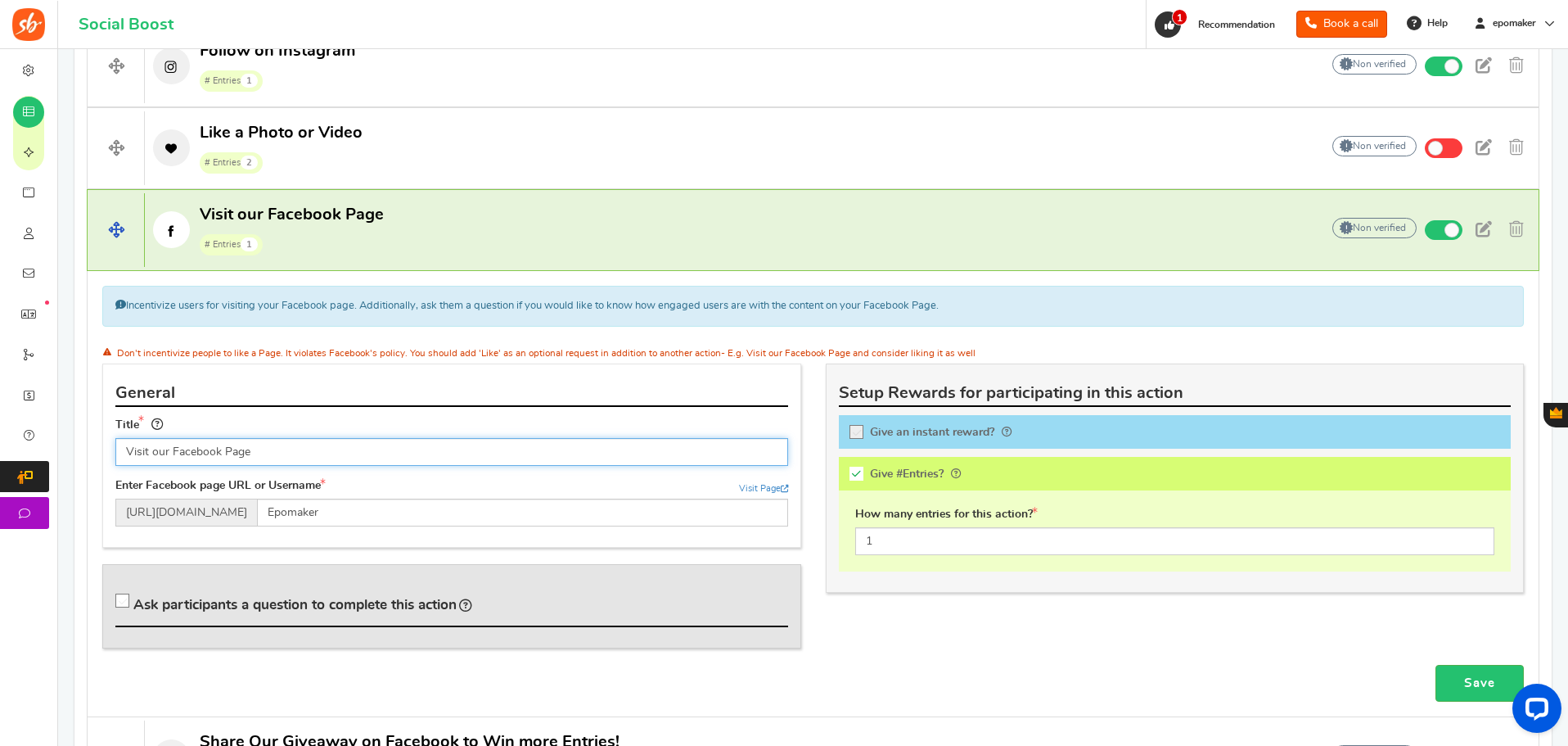
scroll to position [995, 0]
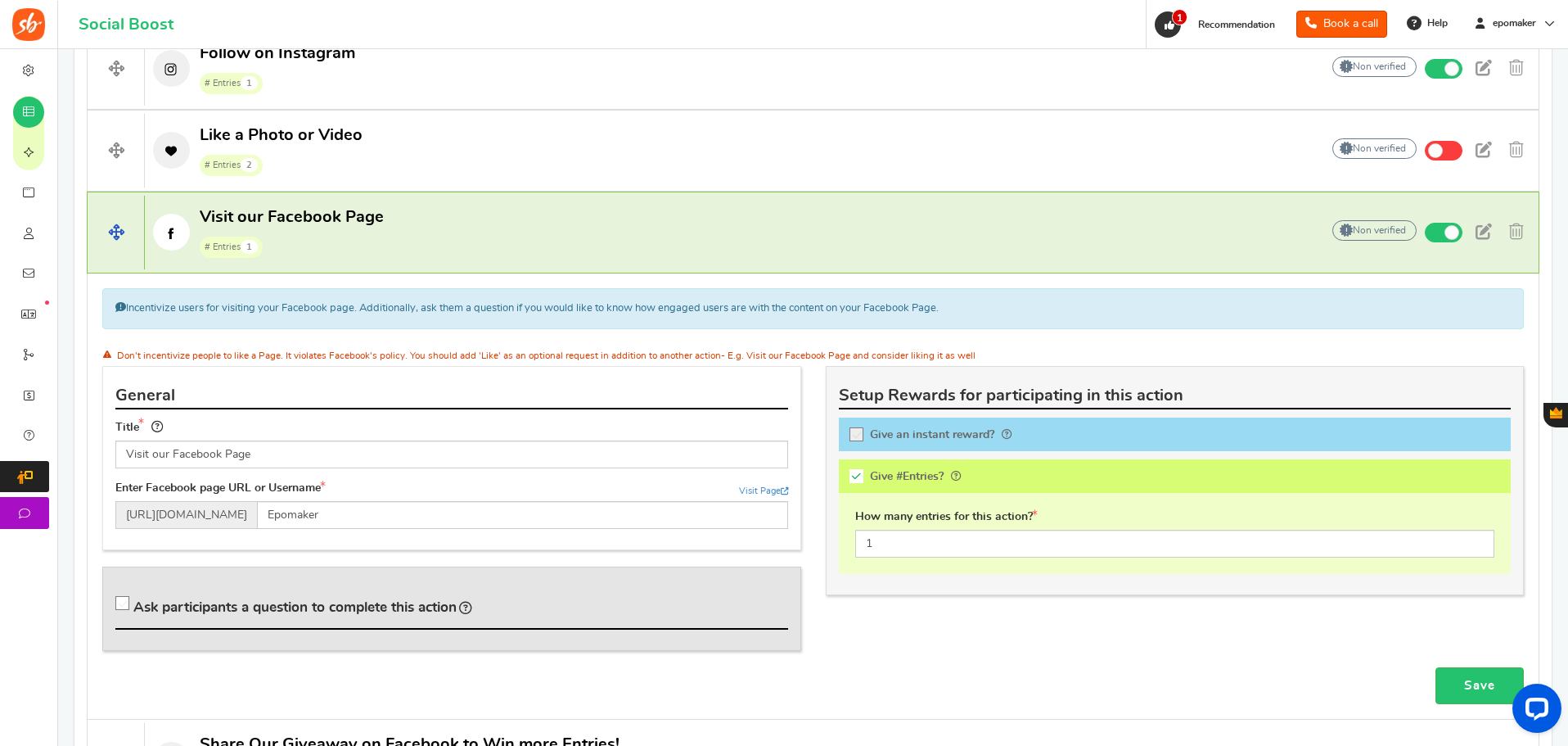
click at [500, 242] on p "Visit our Facebook Page # Entries 1" at bounding box center [723, 232] width 1159 height 52
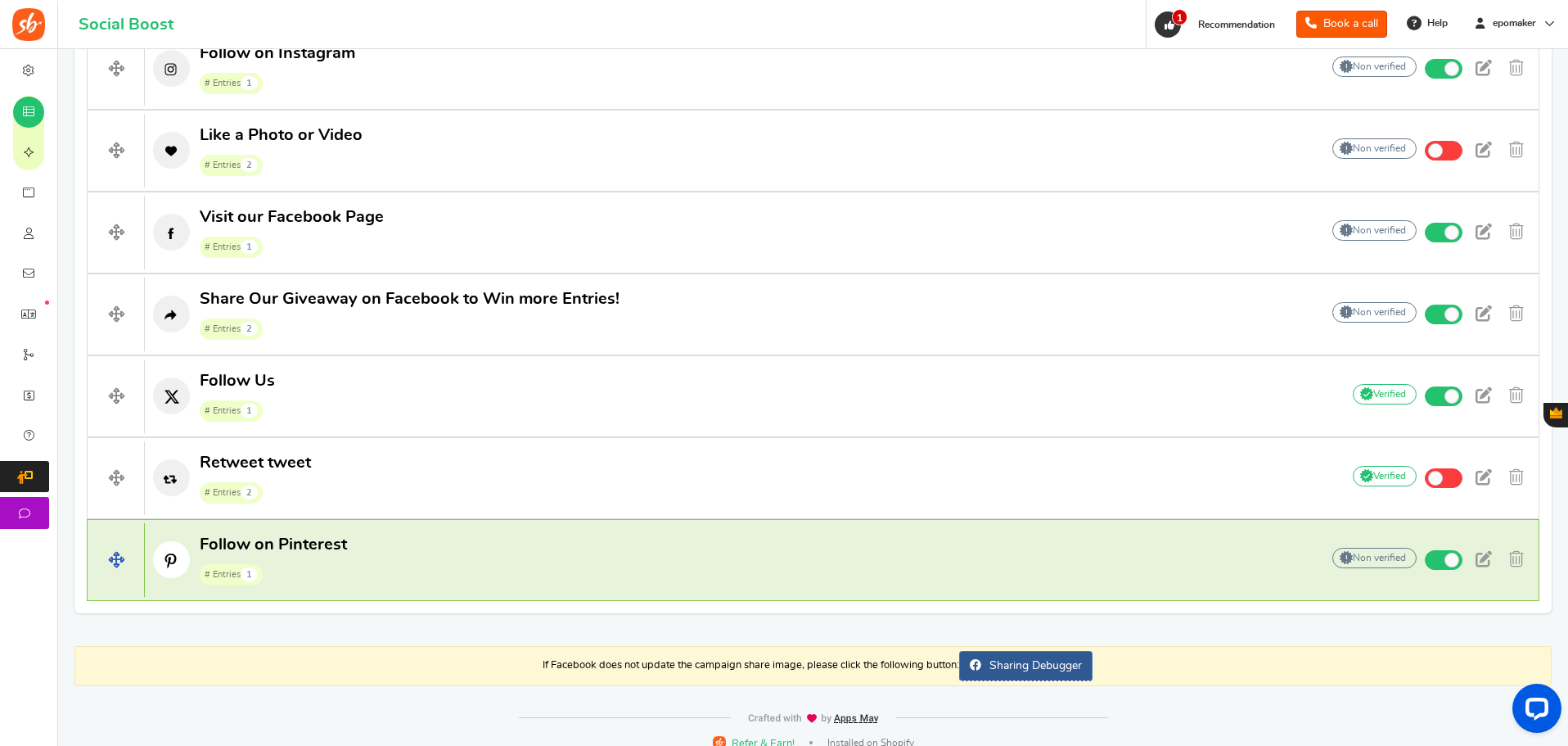
click at [560, 536] on p "Follow on Pinterest # Entries 1" at bounding box center [723, 560] width 1159 height 52
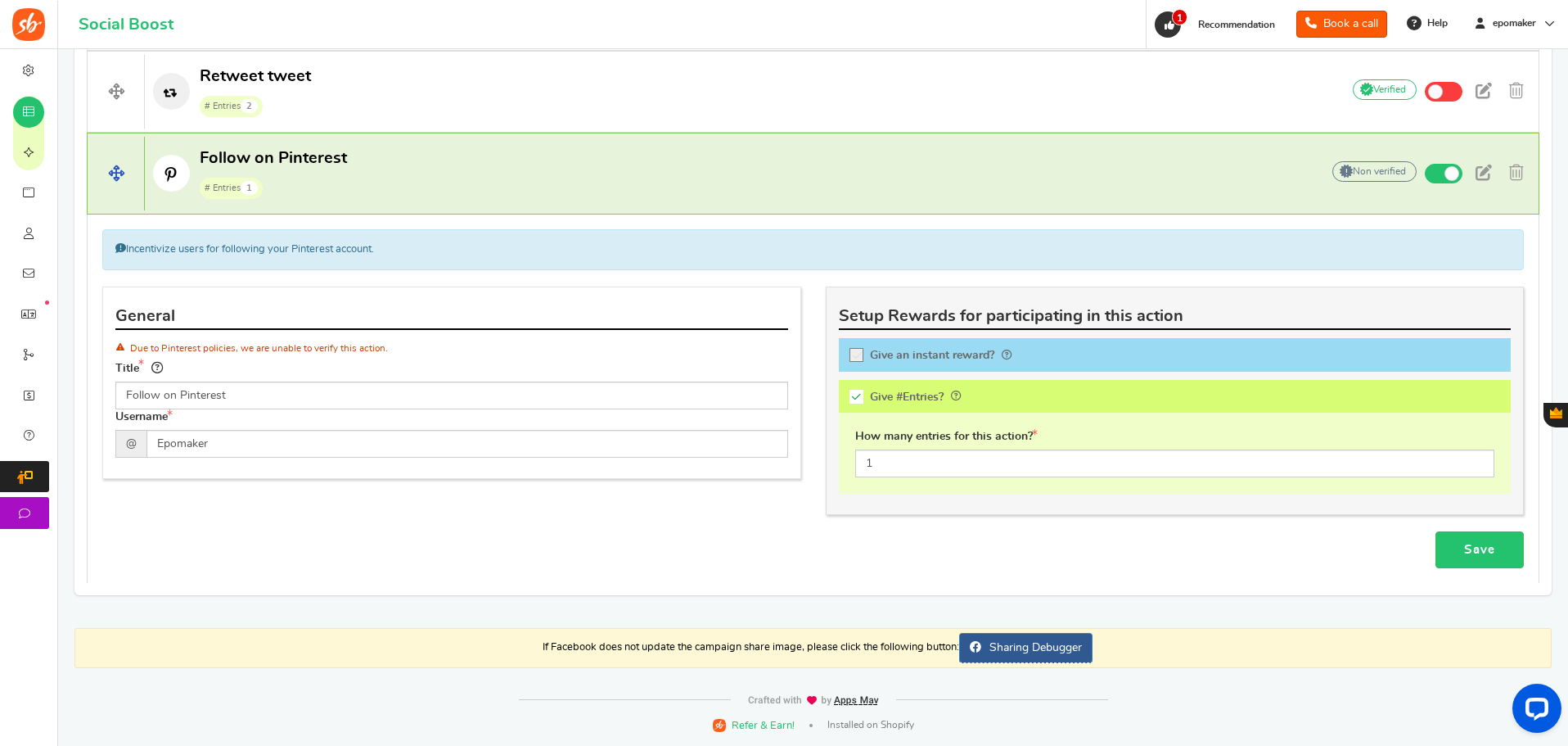
click at [603, 171] on p "Follow on Pinterest # Entries 1" at bounding box center [723, 173] width 1159 height 52
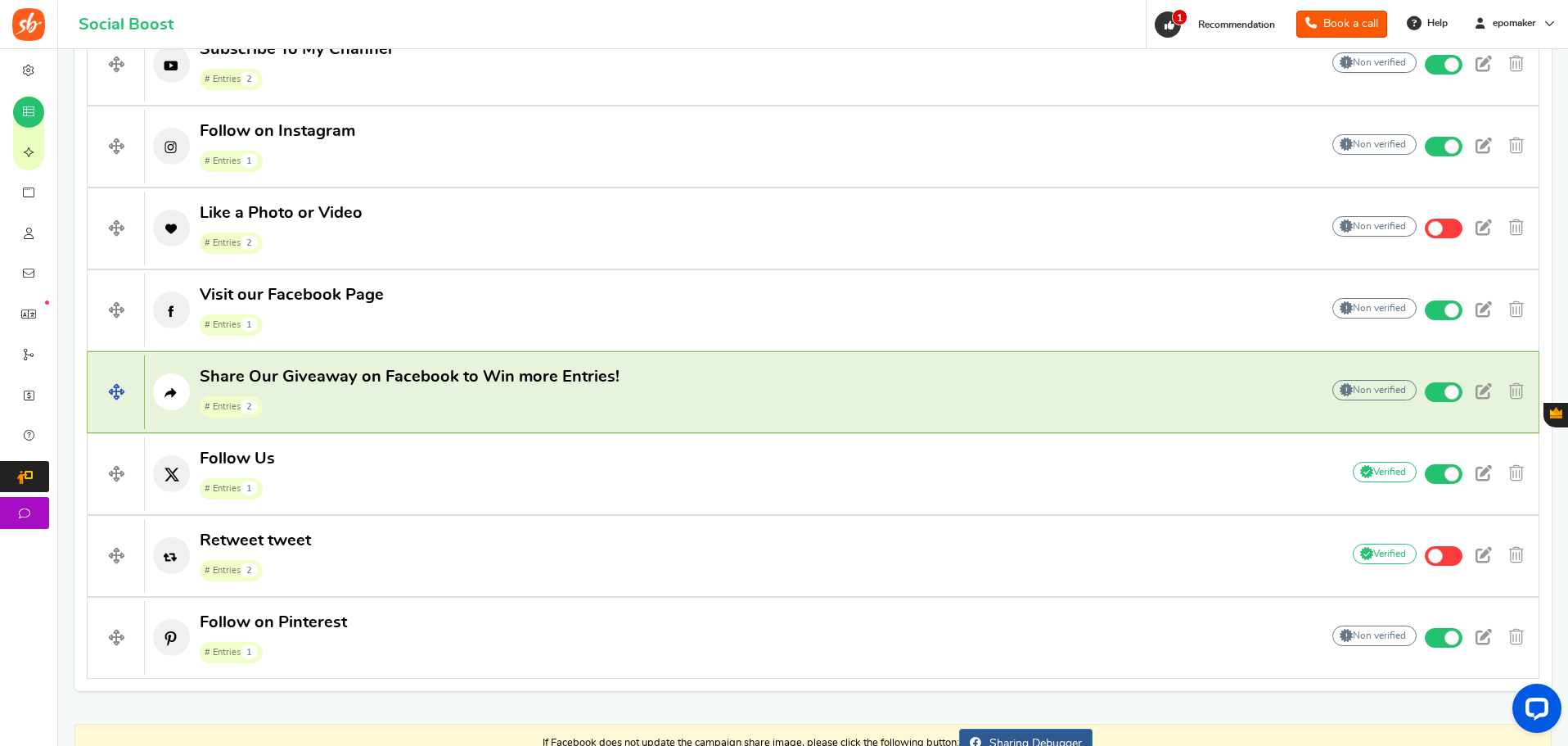
scroll to position [850, 0]
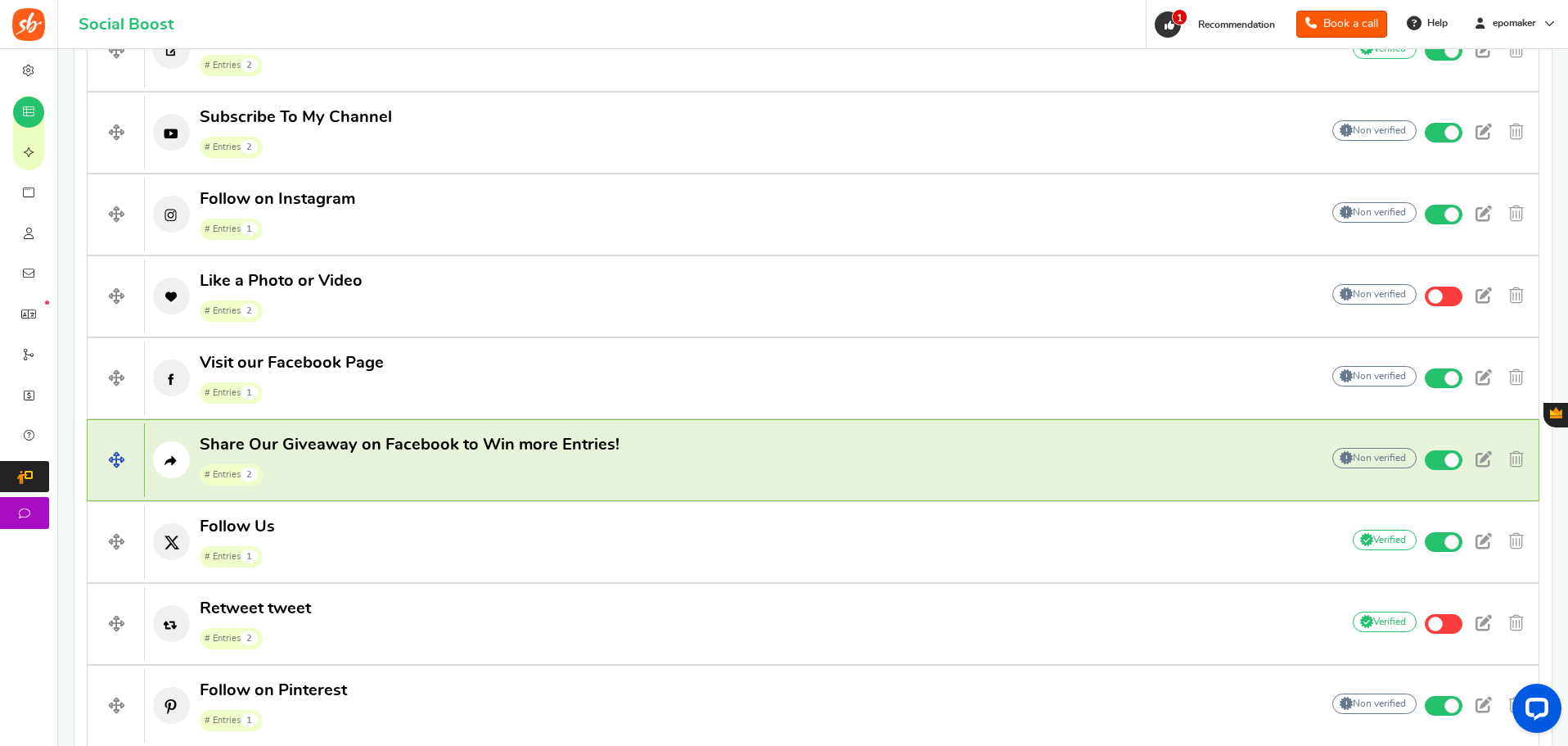
click at [610, 466] on span "# Entries 2" at bounding box center [409, 473] width 420 height 24
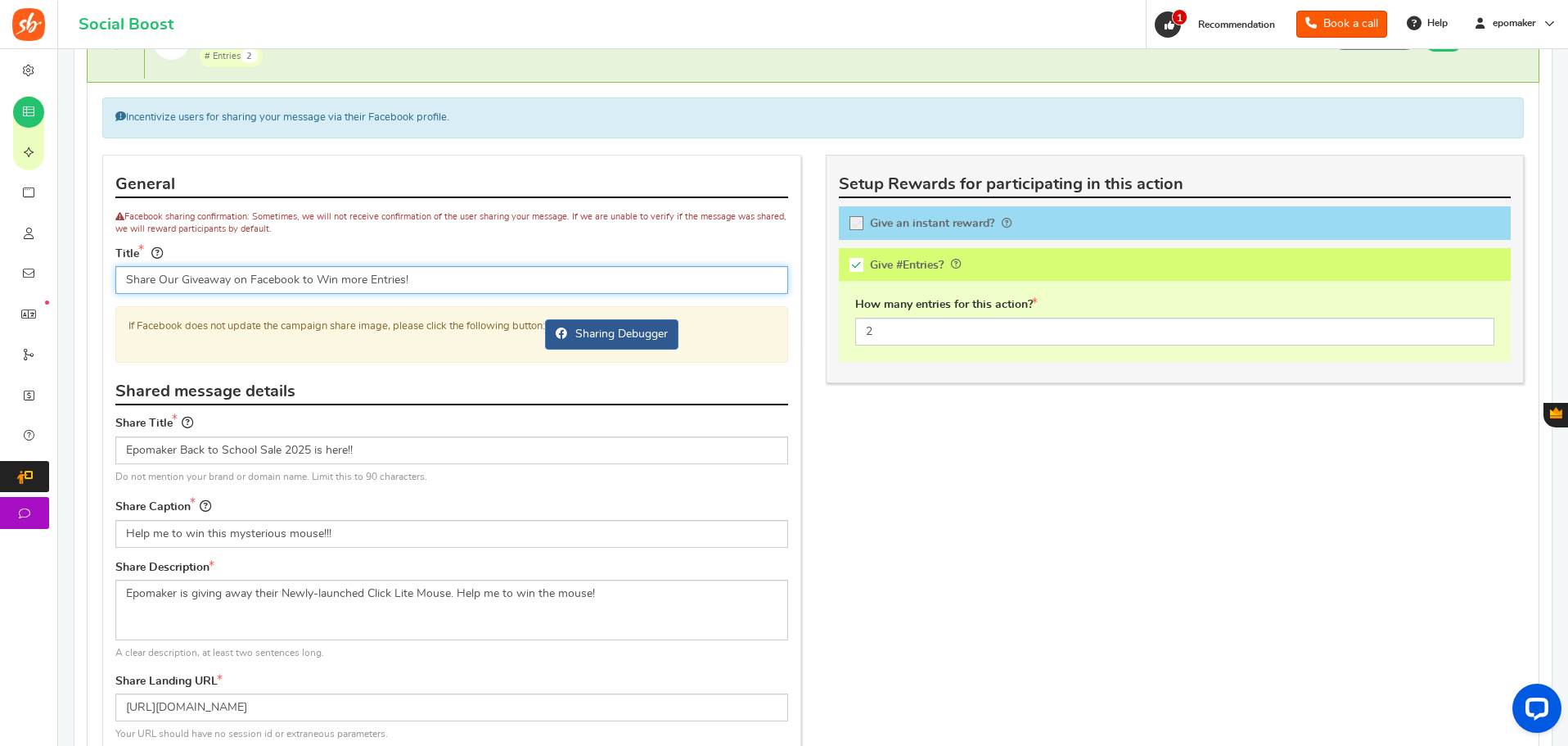
scroll to position [1422, 0]
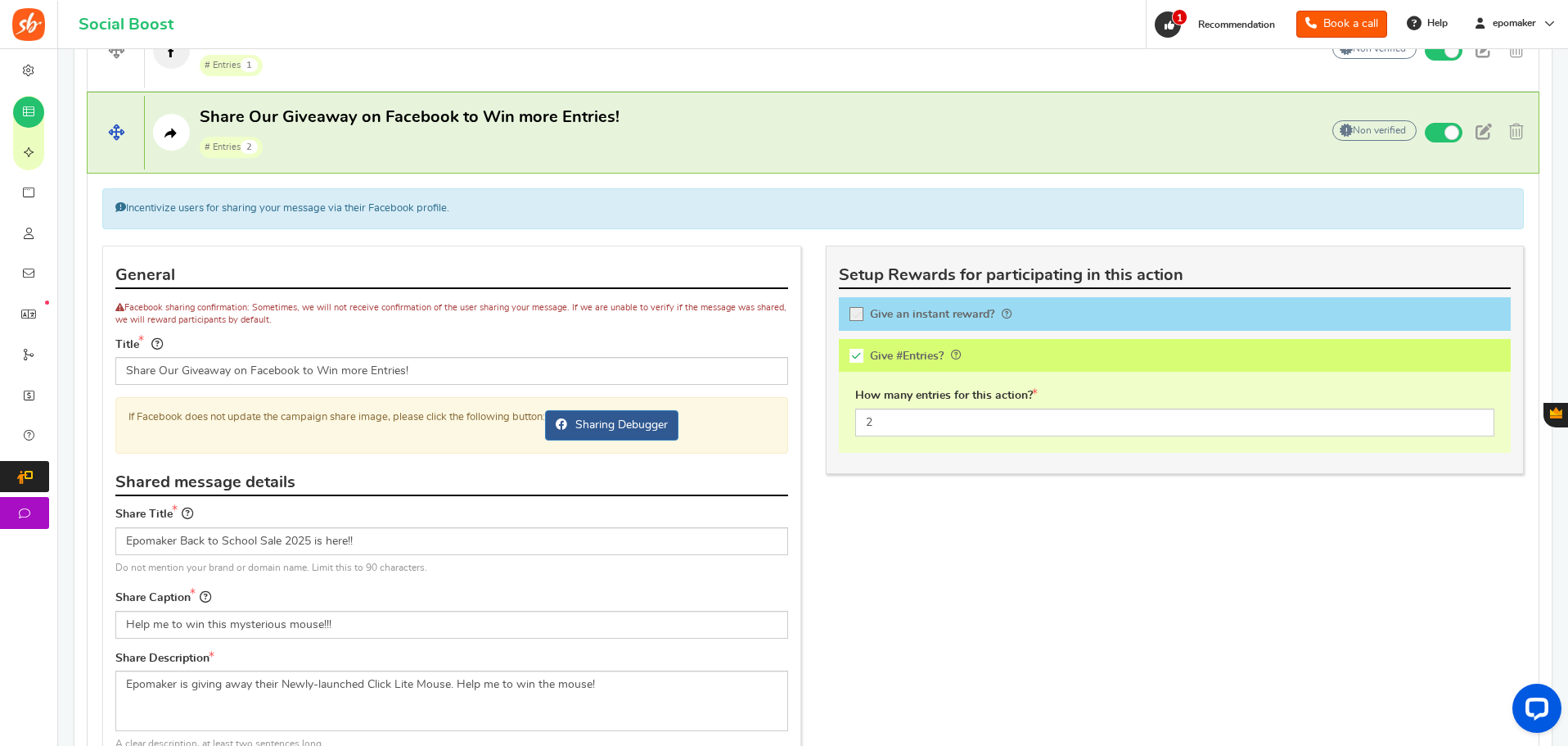
click at [428, 144] on span "# Entries 2" at bounding box center [409, 146] width 420 height 24
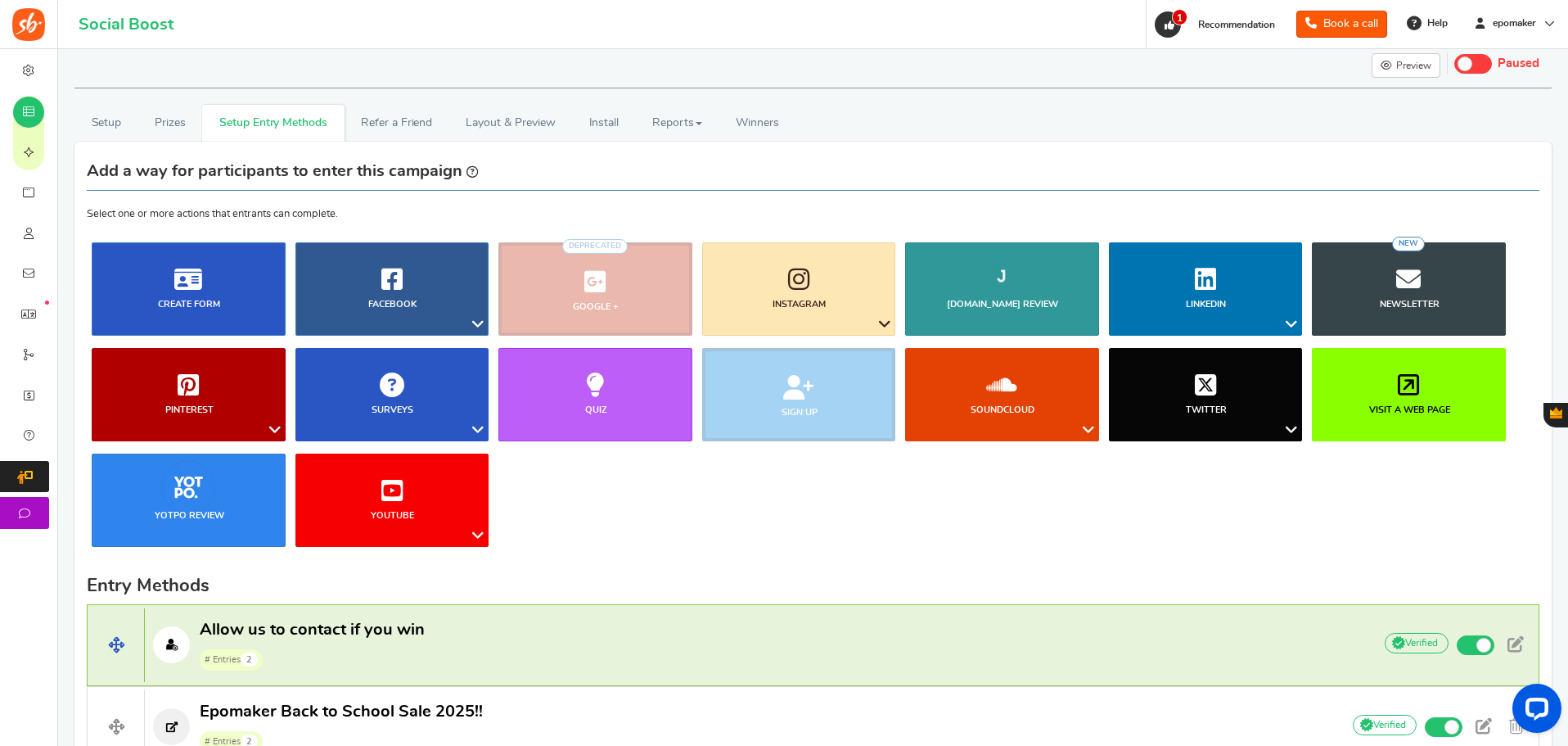
scroll to position [0, 0]
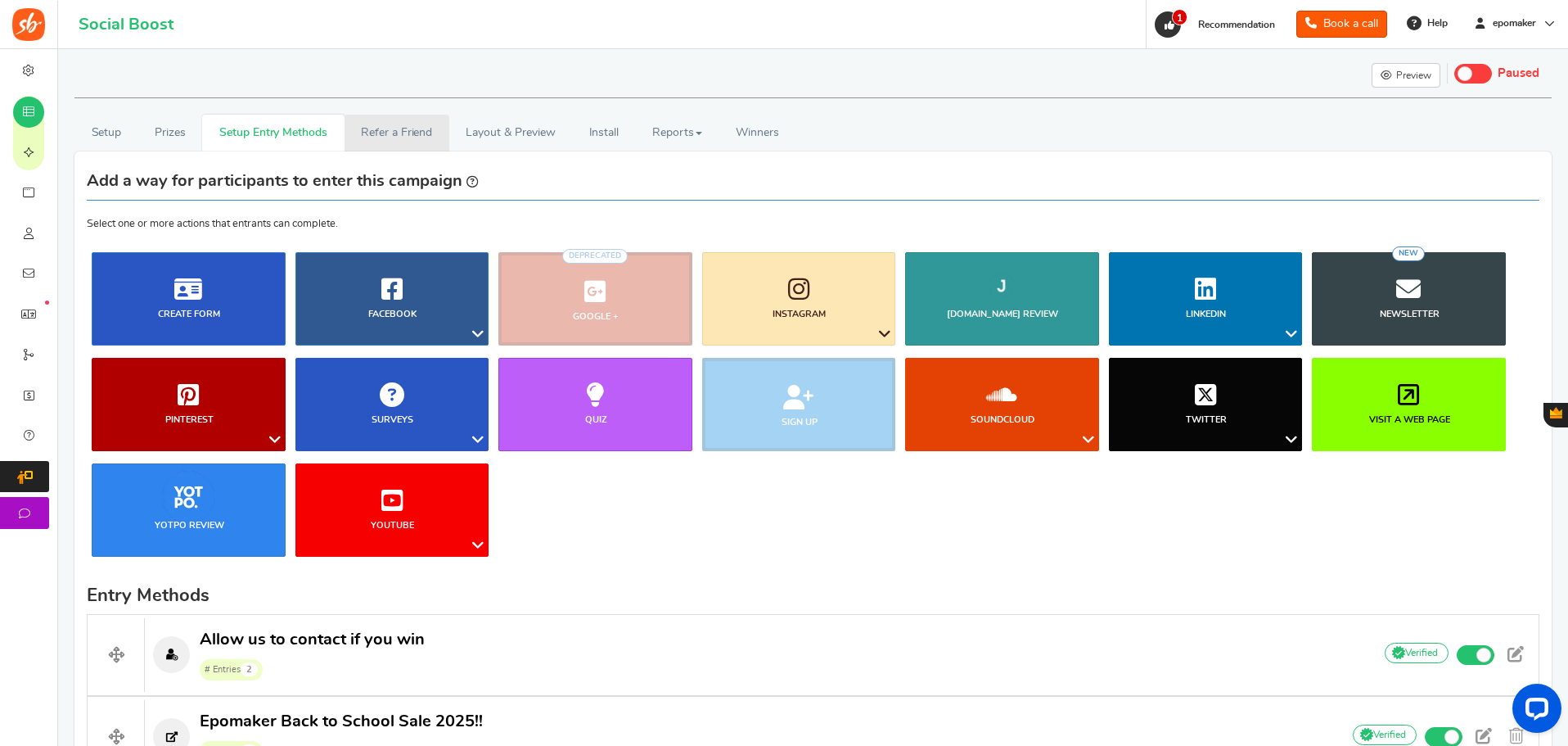
click at [366, 139] on link "Refer a Friend" at bounding box center [397, 133] width 105 height 37
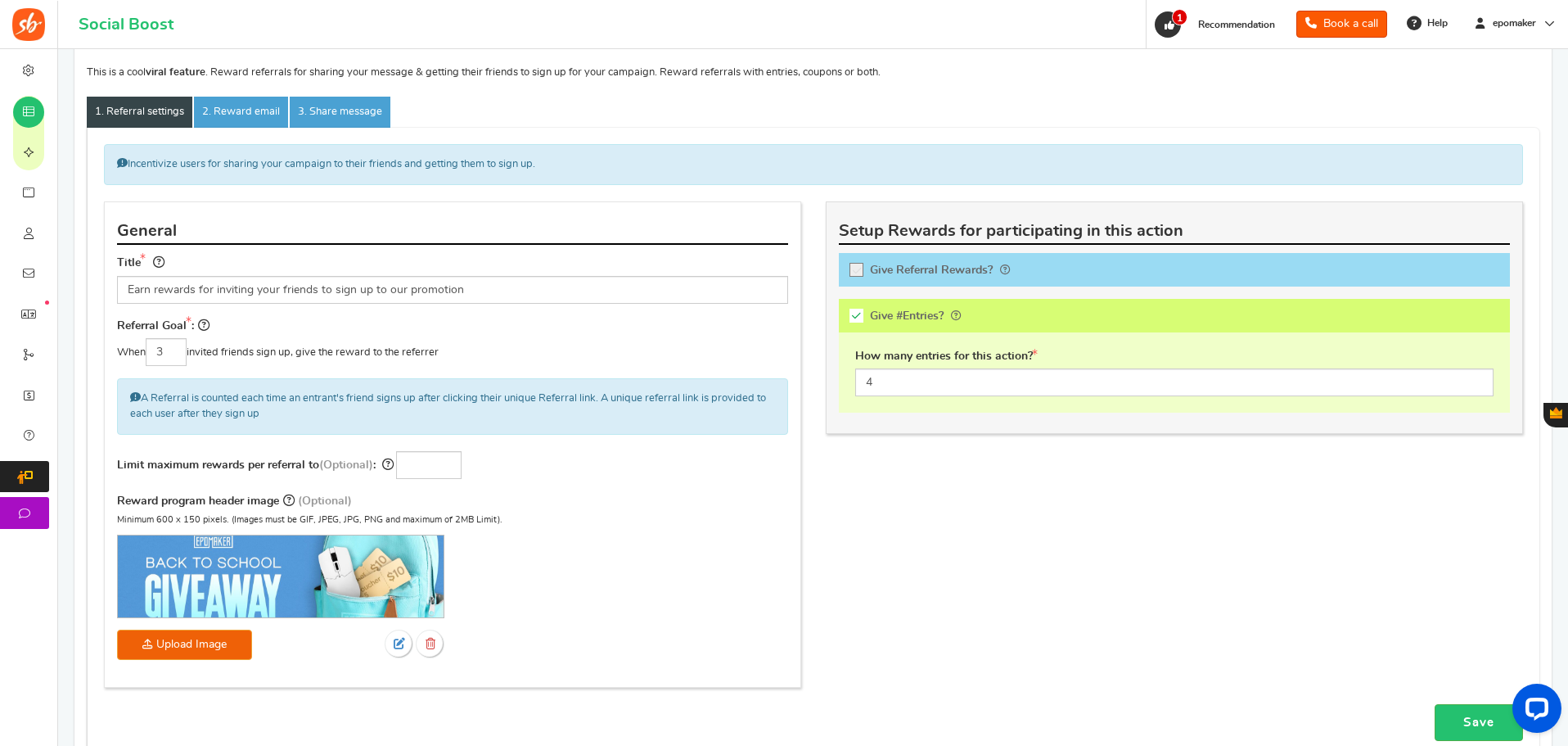
scroll to position [163, 0]
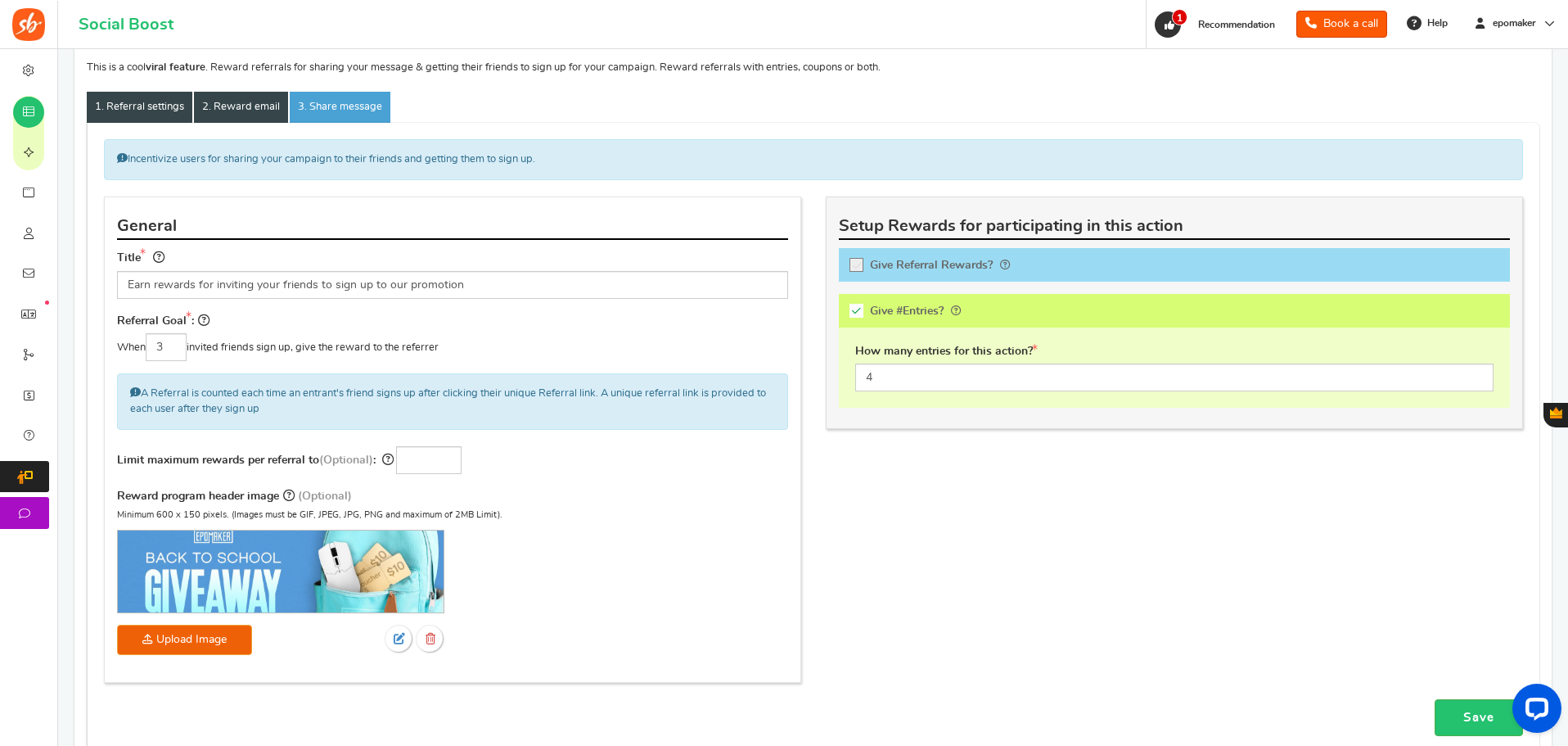
click at [227, 109] on link "2. Reward email" at bounding box center [241, 107] width 94 height 31
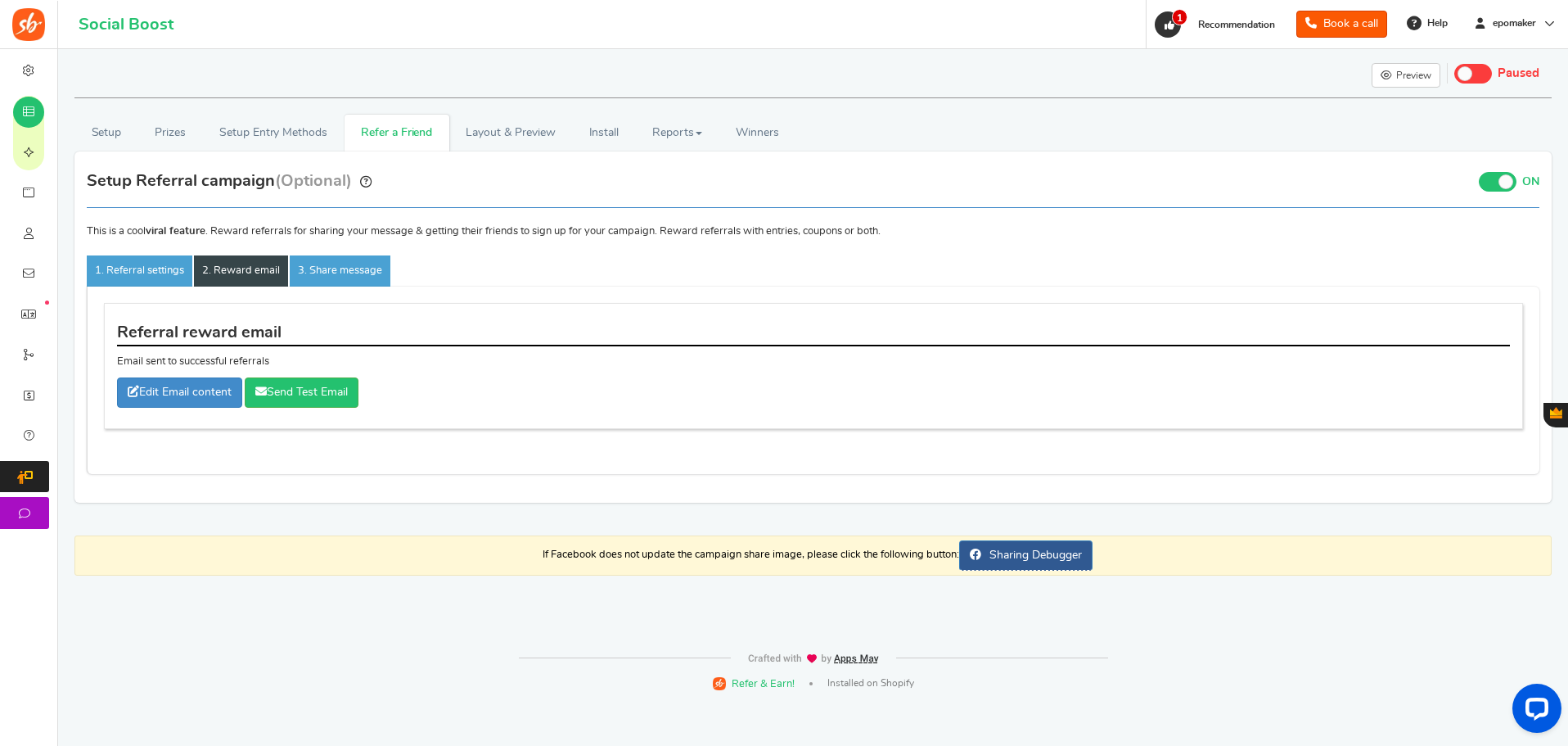
scroll to position [0, 0]
click at [351, 269] on link "3. Share message" at bounding box center [340, 271] width 100 height 31
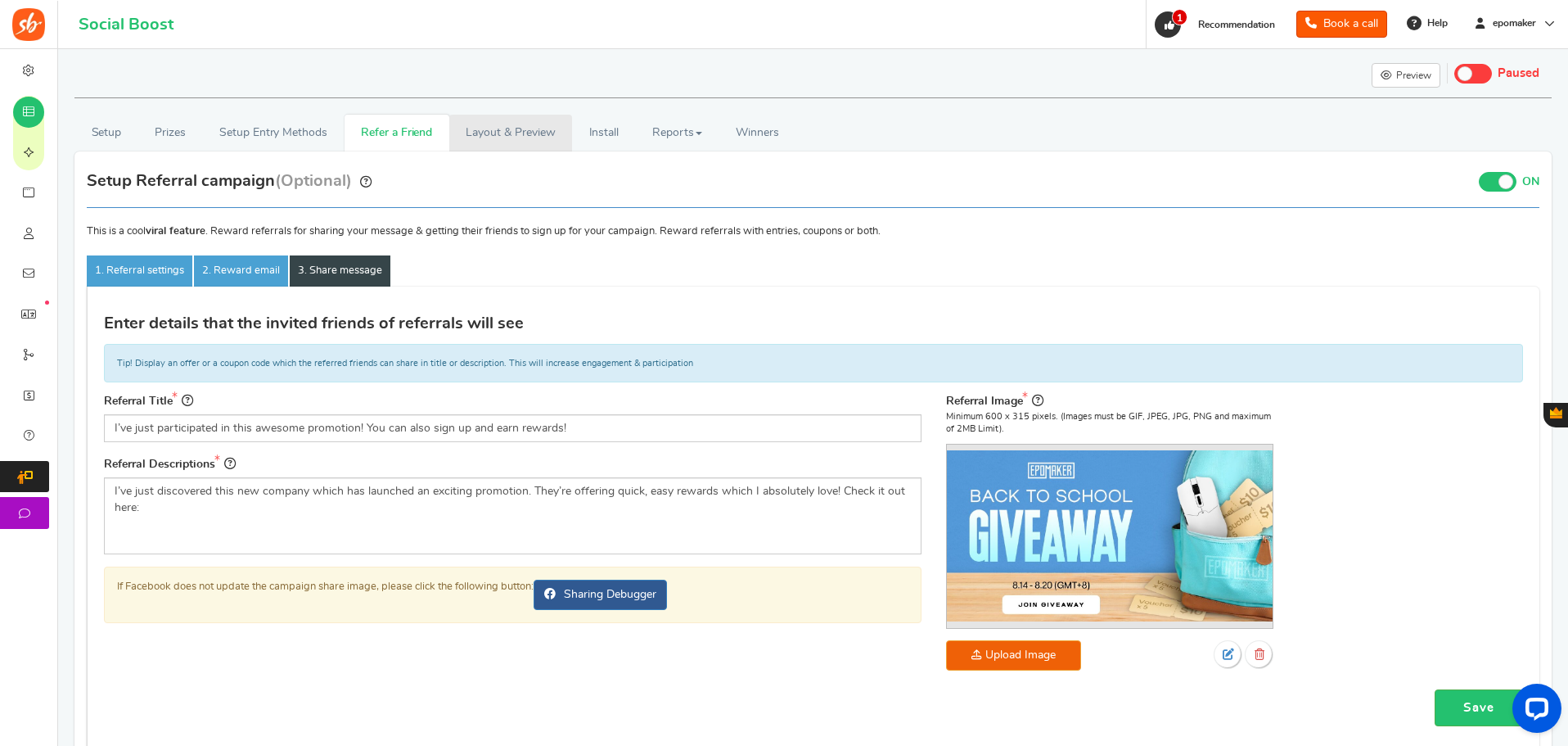
click at [512, 123] on link "Layout & Preview" at bounding box center [511, 133] width 123 height 37
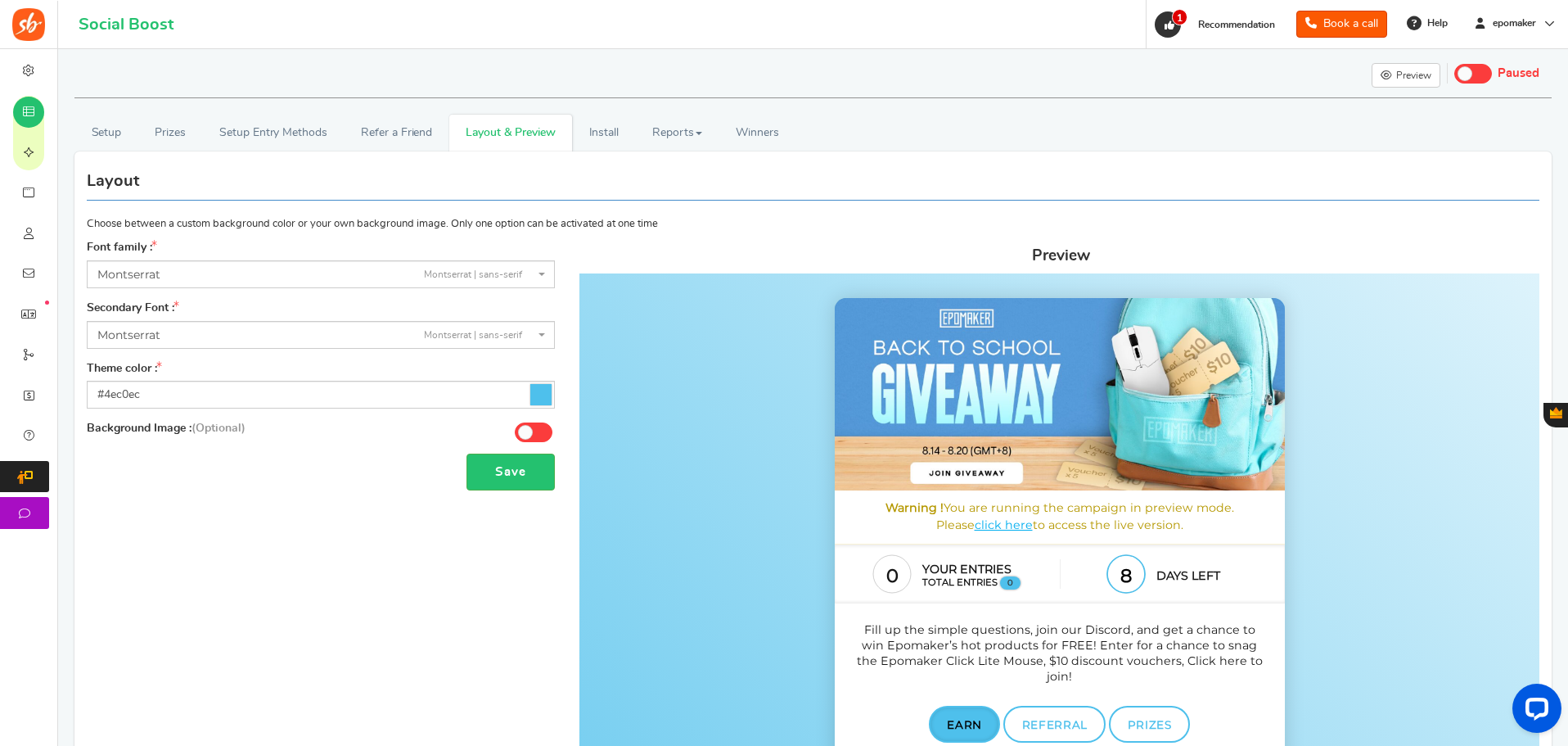
click at [546, 387] on icon at bounding box center [541, 395] width 22 height 22
click at [546, 387] on input "#4ec0ec" at bounding box center [321, 394] width 468 height 28
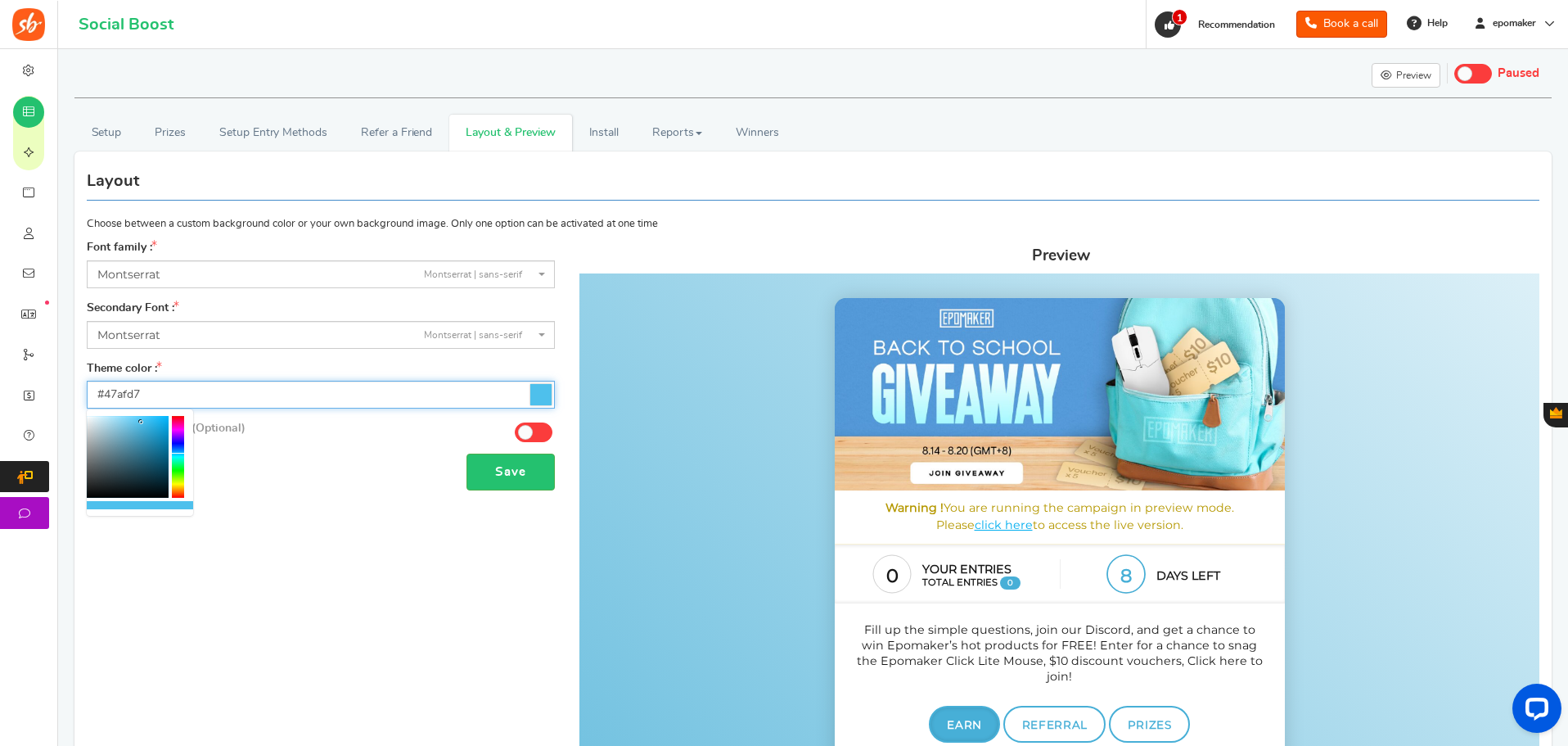
click at [142, 429] on div at bounding box center [127, 456] width 82 height 82
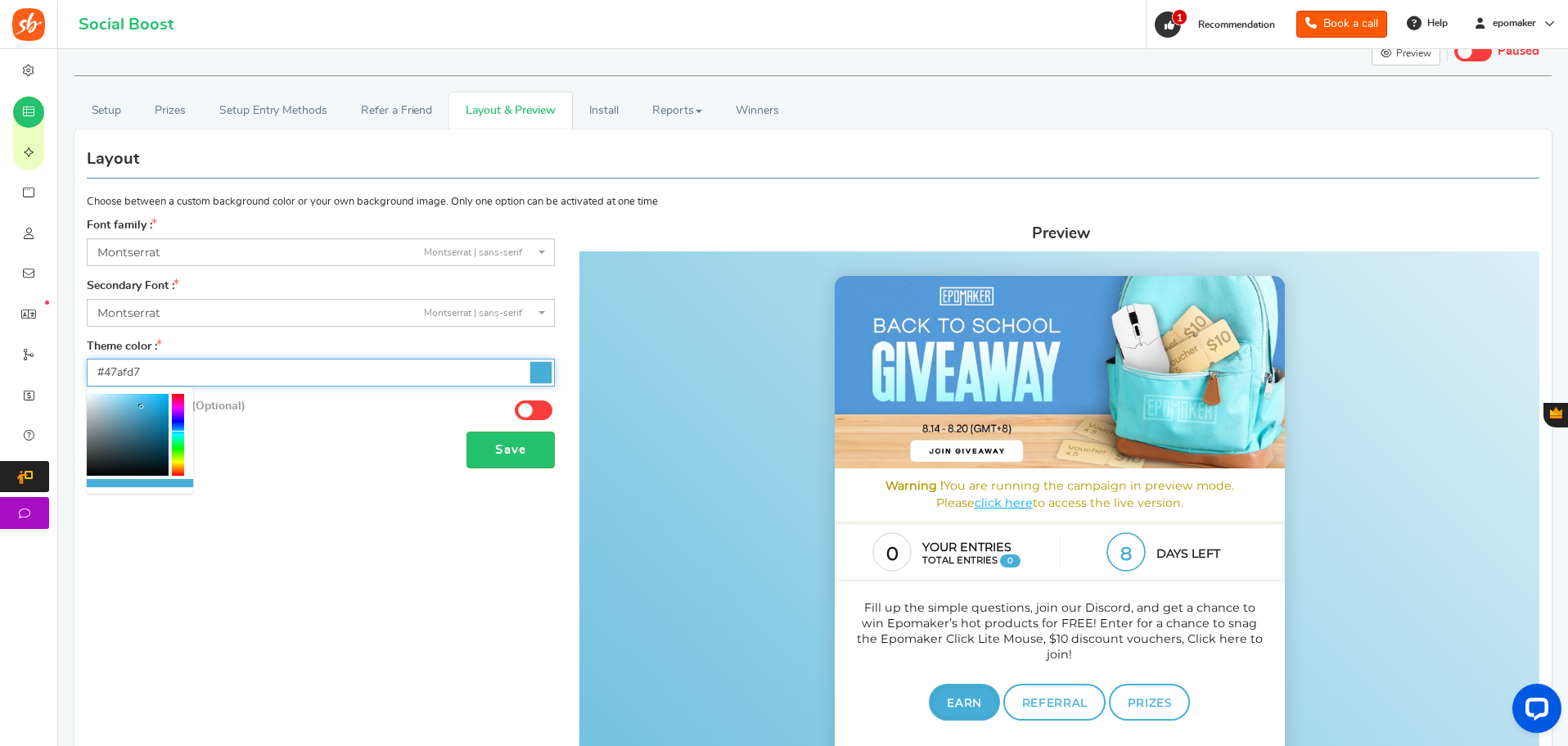
scroll to position [18, 0]
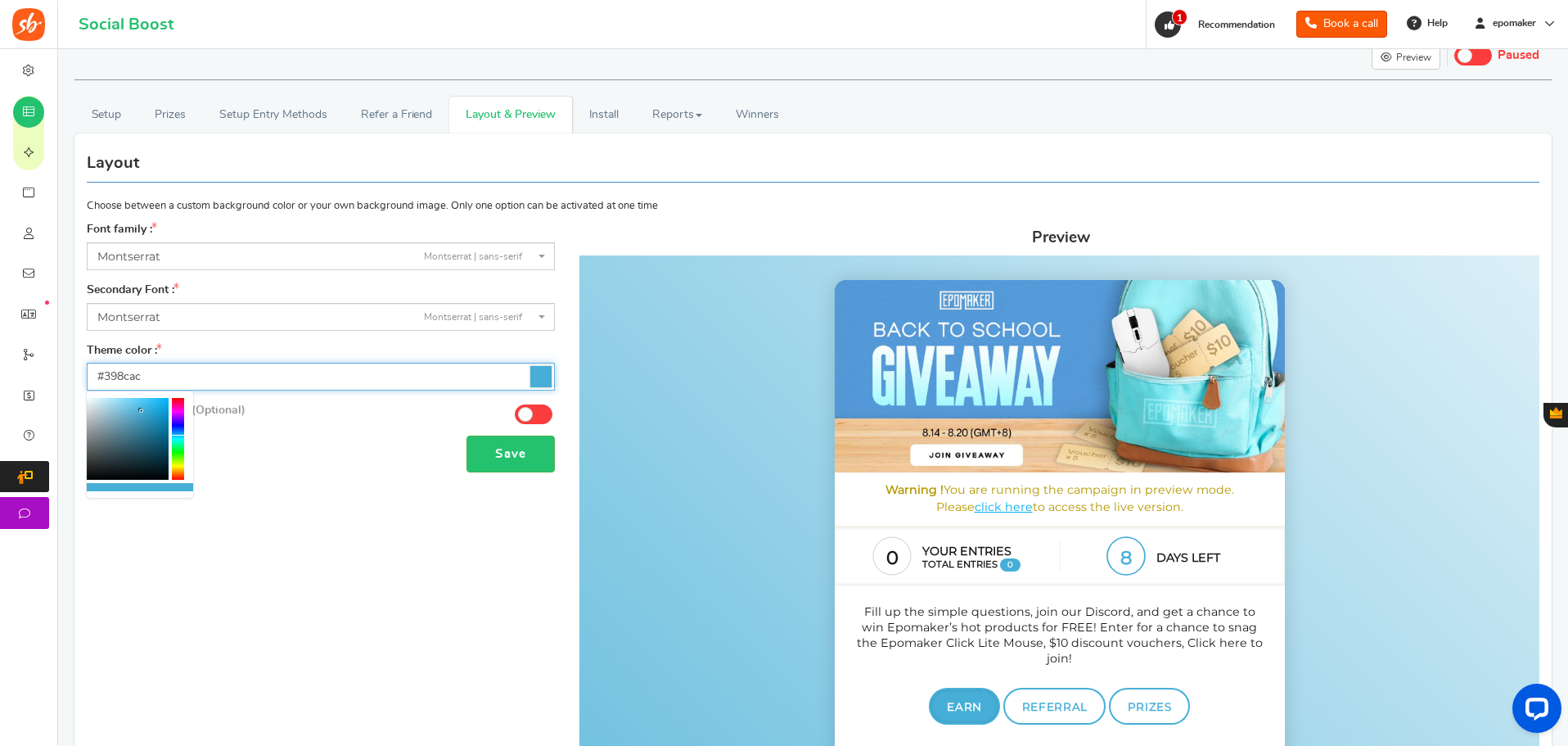
click at [142, 424] on div at bounding box center [127, 438] width 82 height 82
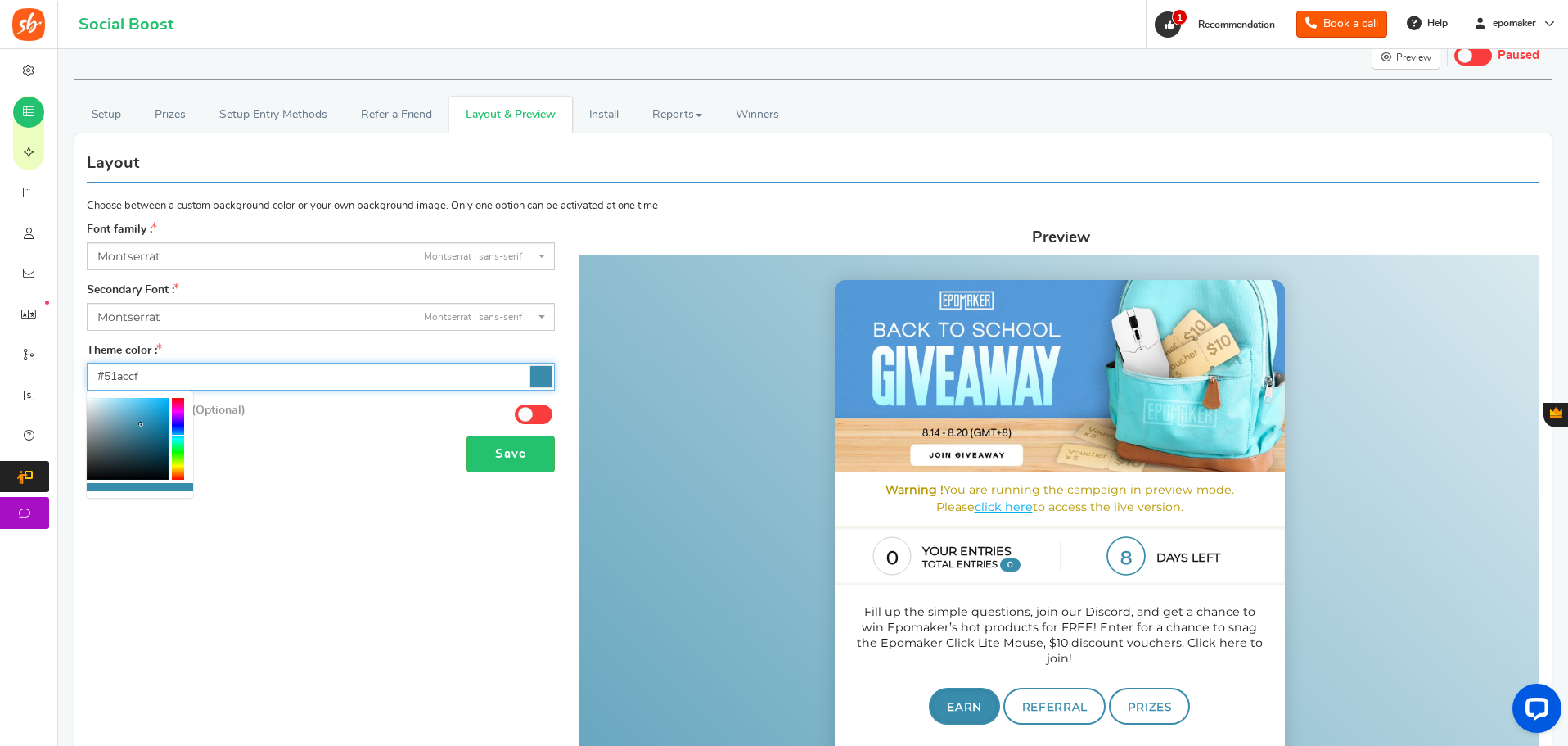
click at [136, 414] on div at bounding box center [127, 438] width 82 height 82
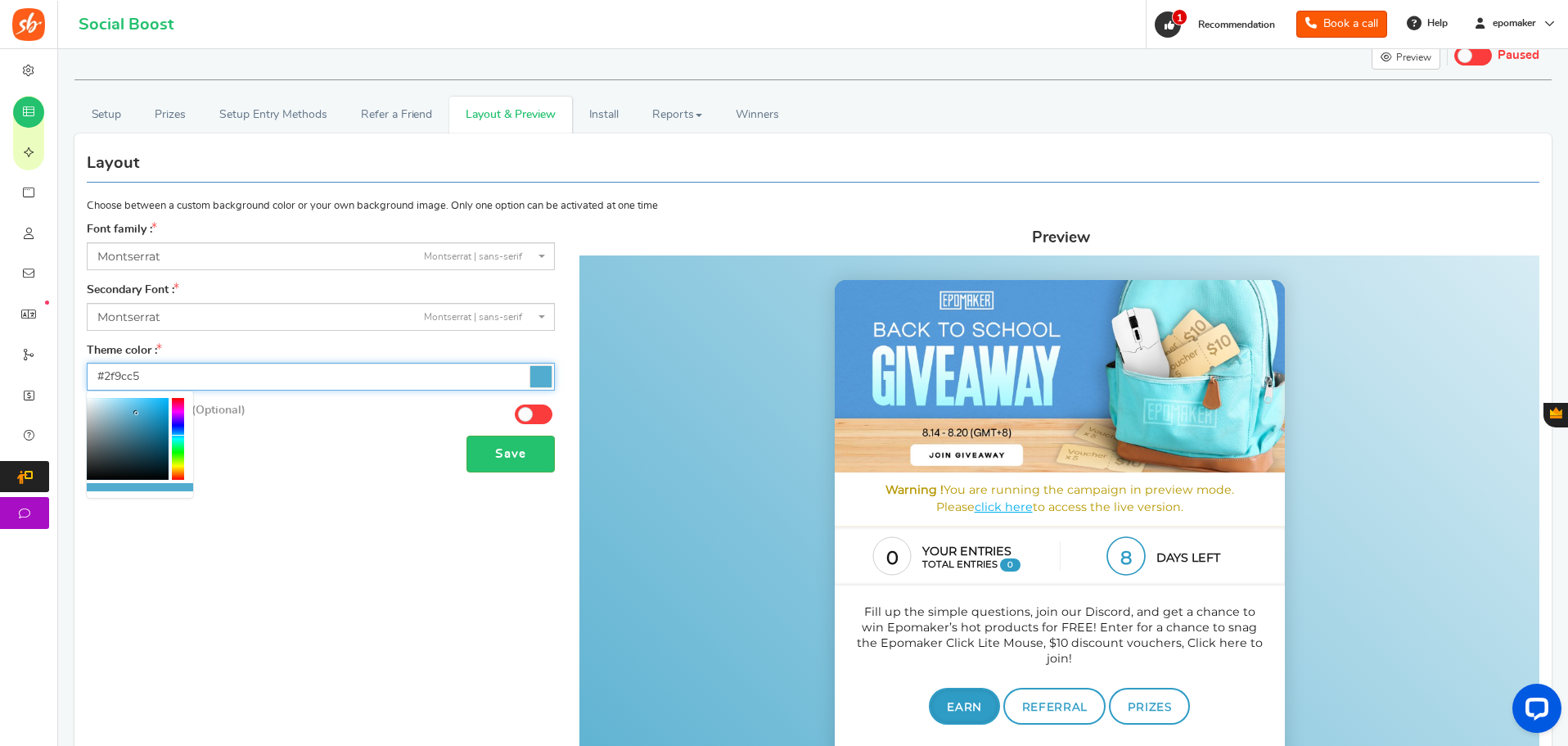
click at [149, 416] on div at bounding box center [127, 438] width 82 height 82
click at [158, 410] on div at bounding box center [127, 438] width 82 height 82
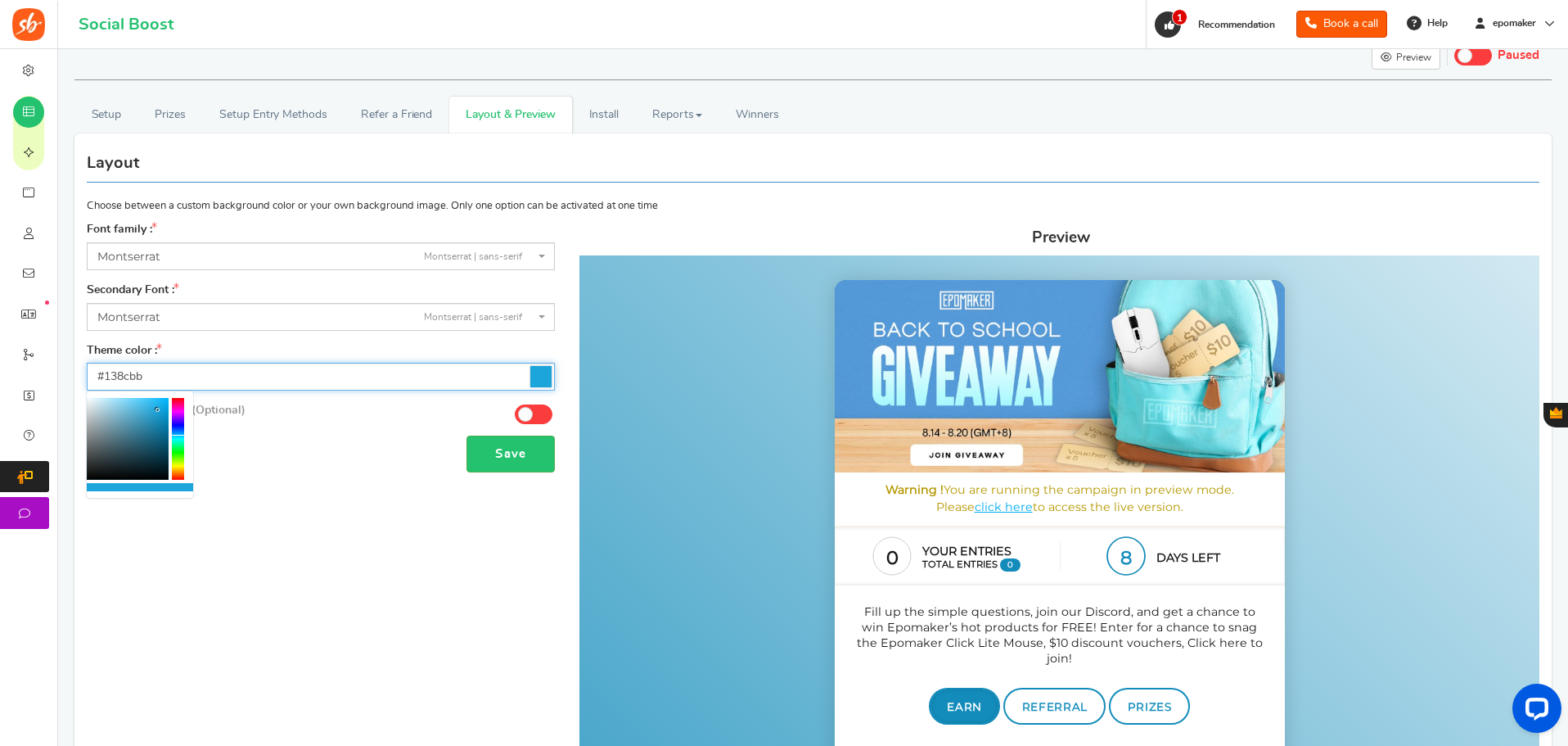
click at [161, 420] on div at bounding box center [127, 438] width 82 height 82
click at [167, 412] on div at bounding box center [127, 438] width 82 height 82
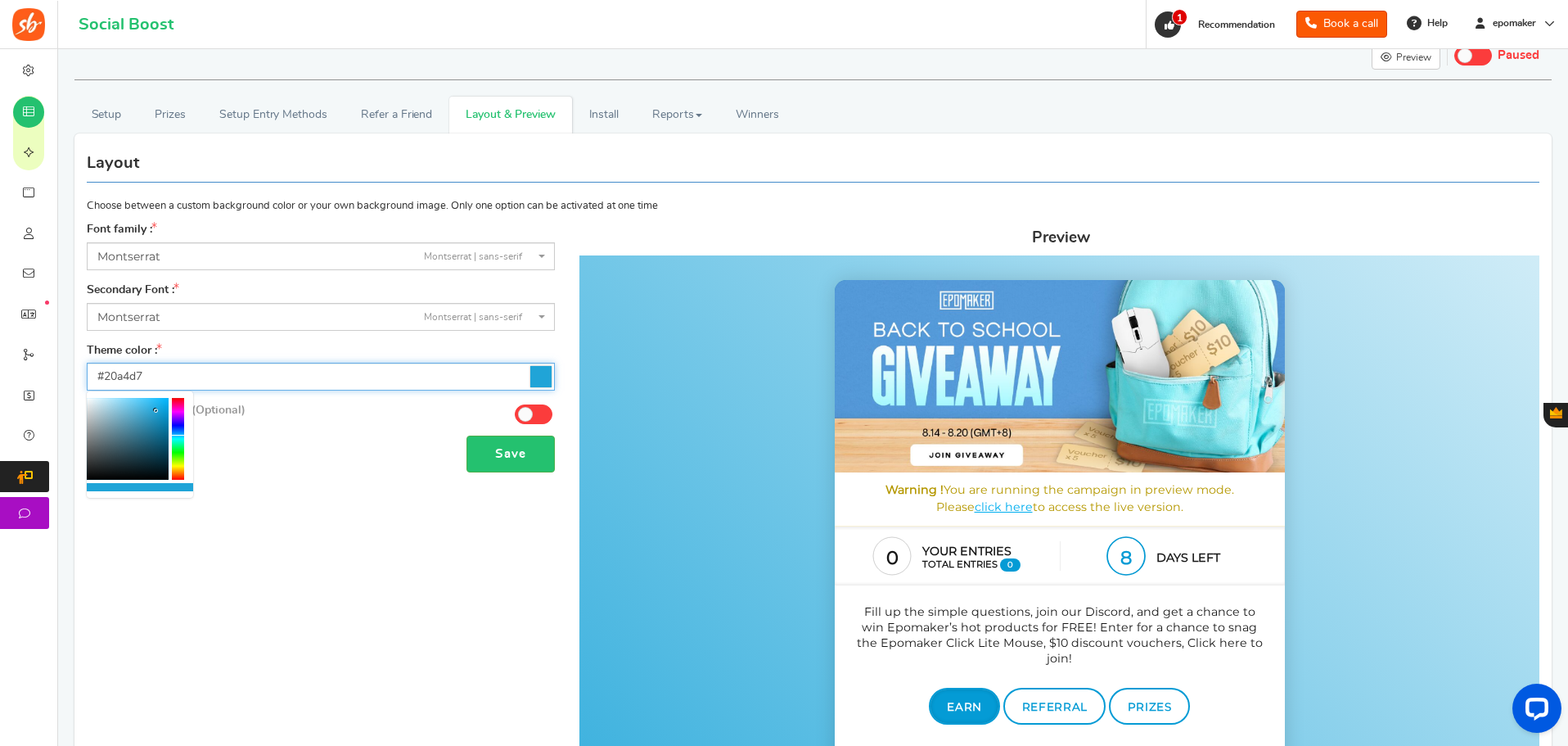
click at [156, 411] on div at bounding box center [127, 438] width 82 height 82
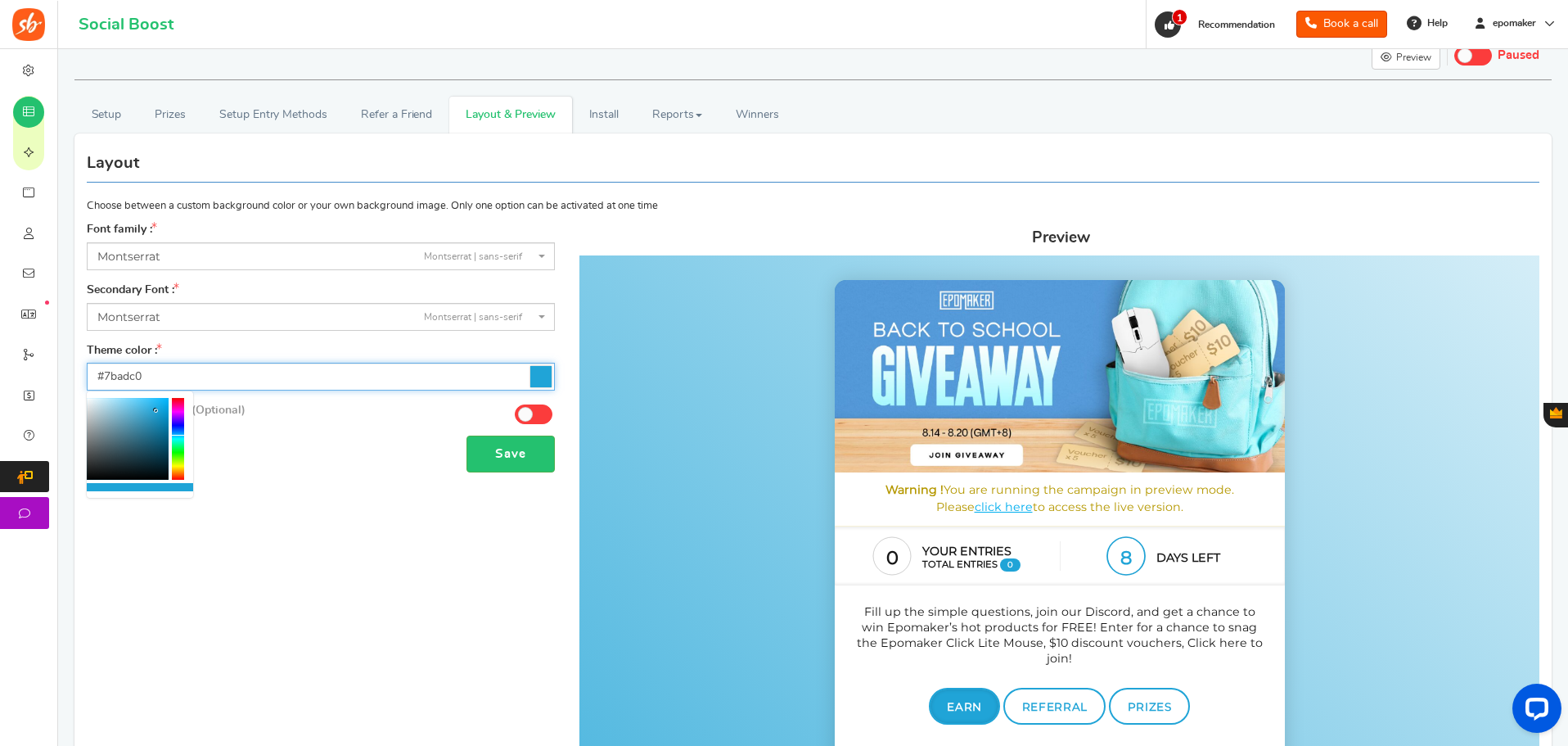
click at [117, 418] on div at bounding box center [127, 438] width 82 height 82
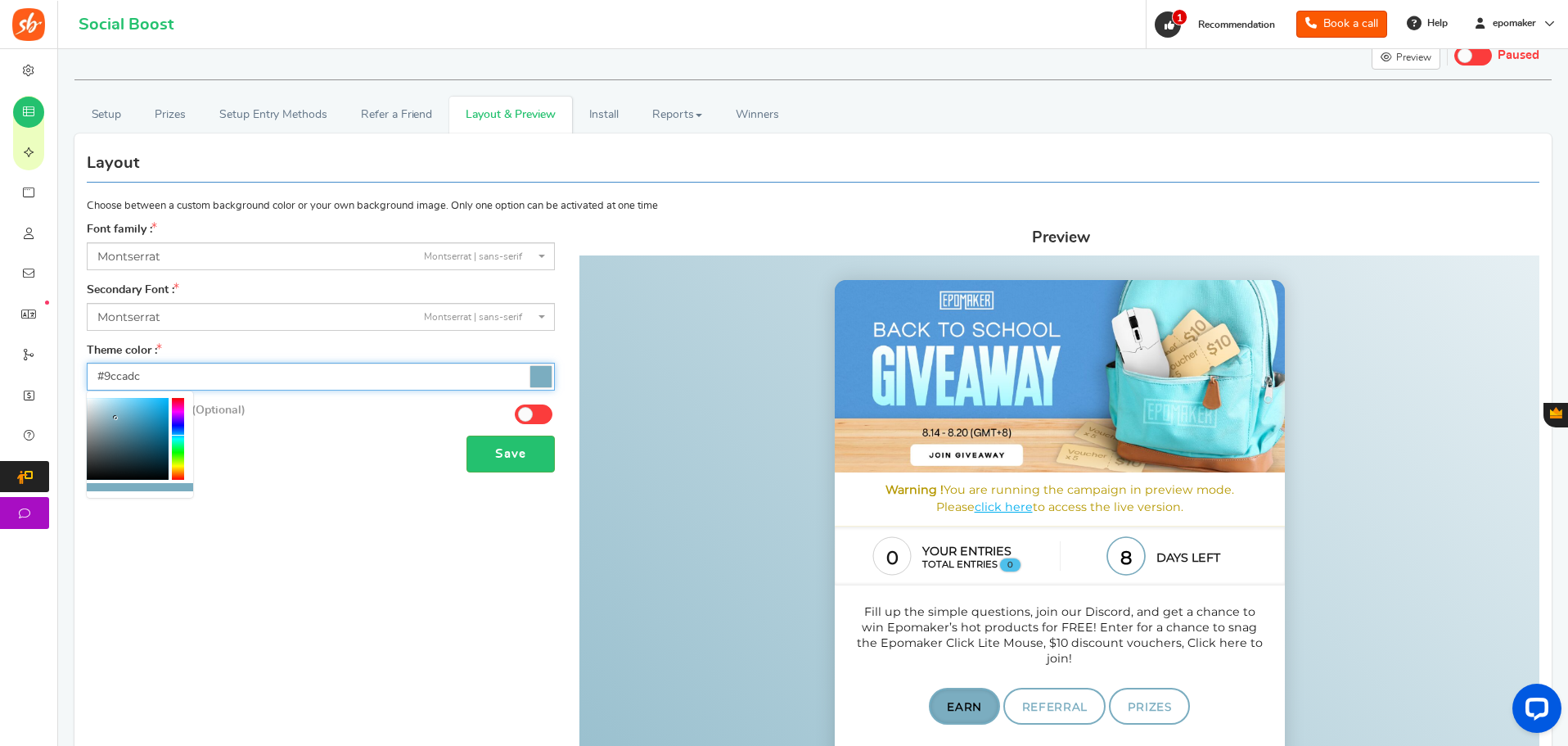
click at [110, 409] on div at bounding box center [127, 438] width 82 height 82
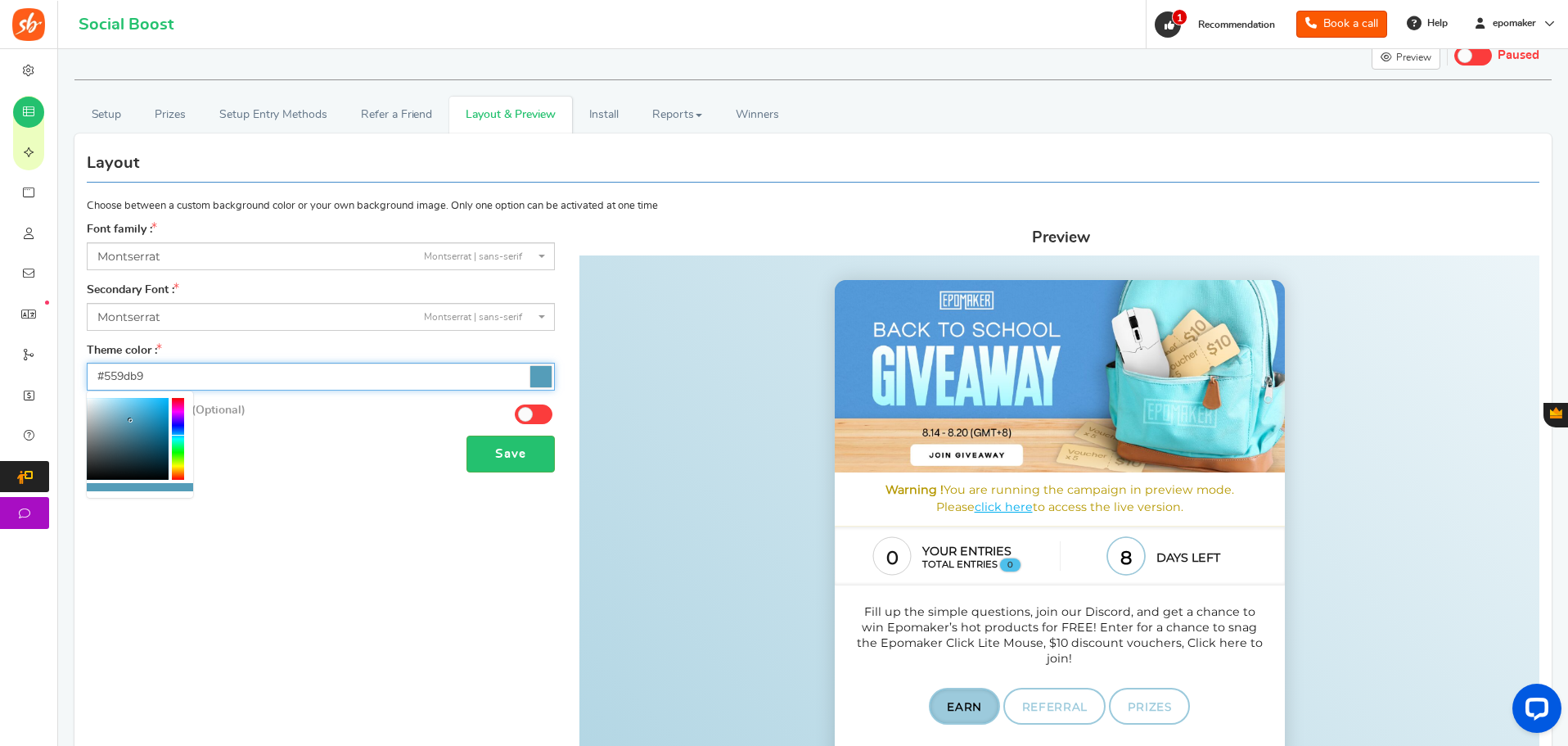
click at [131, 421] on div at bounding box center [127, 438] width 82 height 82
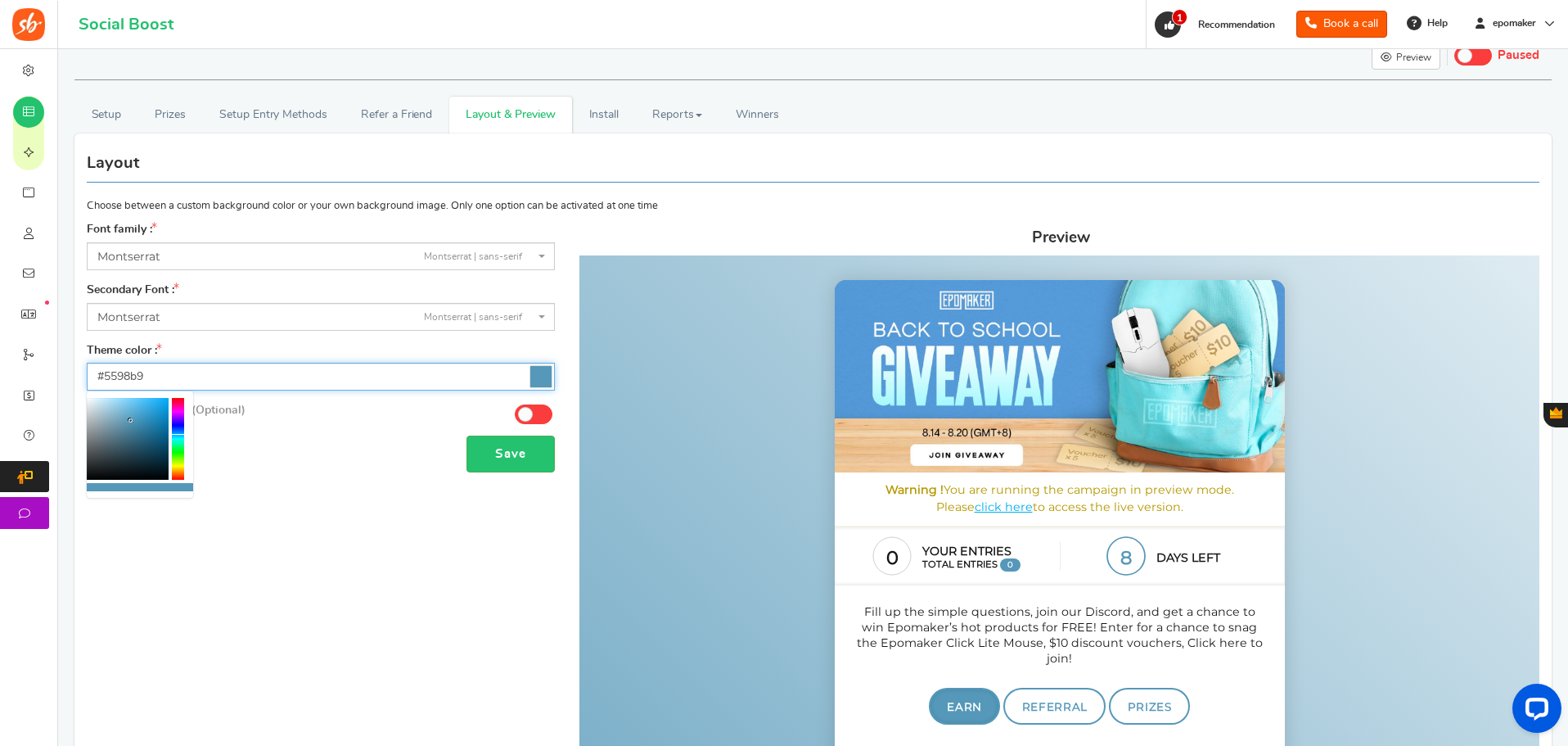
click at [179, 434] on div at bounding box center [178, 438] width 13 height 82
click at [179, 433] on div at bounding box center [178, 438] width 13 height 82
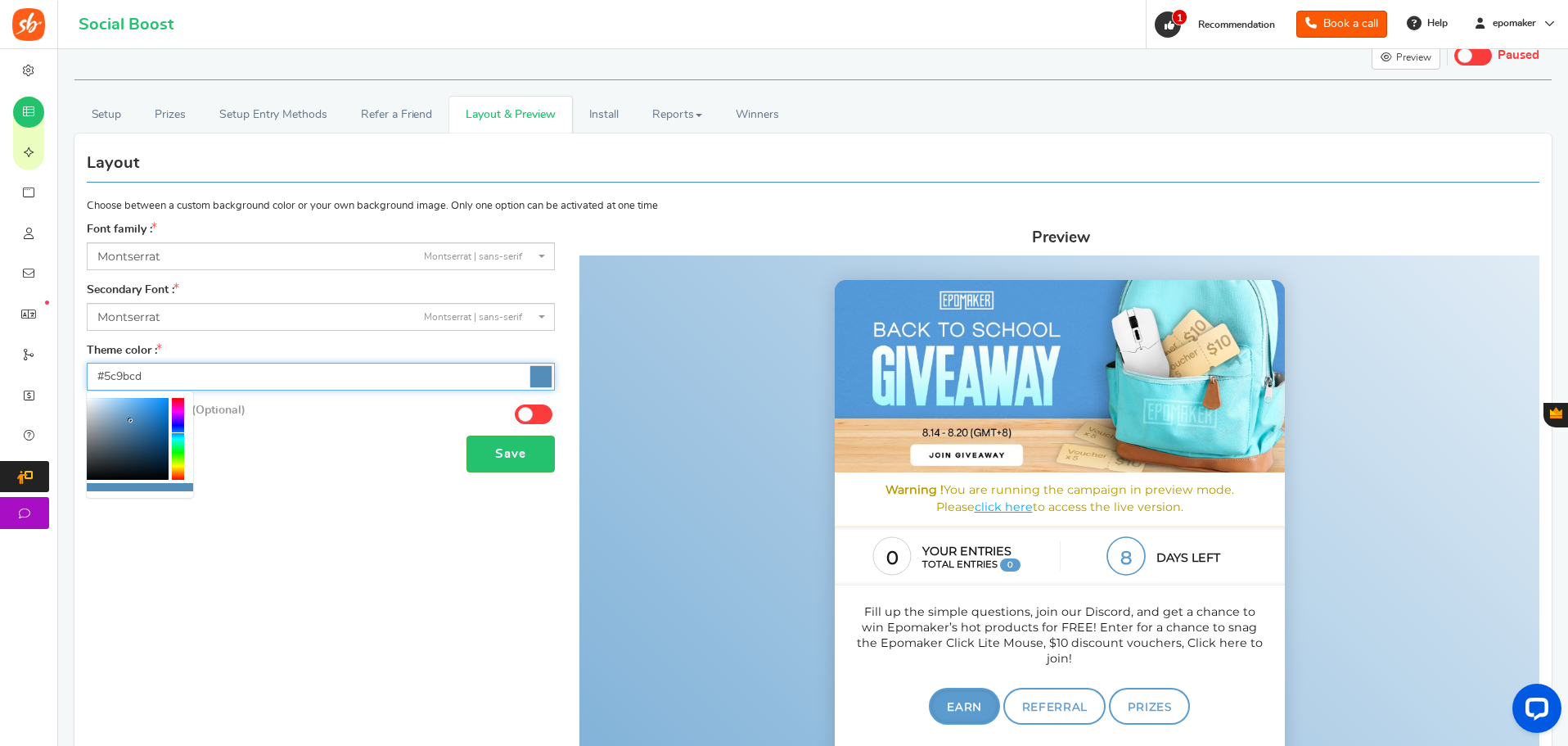
click at [132, 415] on div at bounding box center [127, 438] width 82 height 82
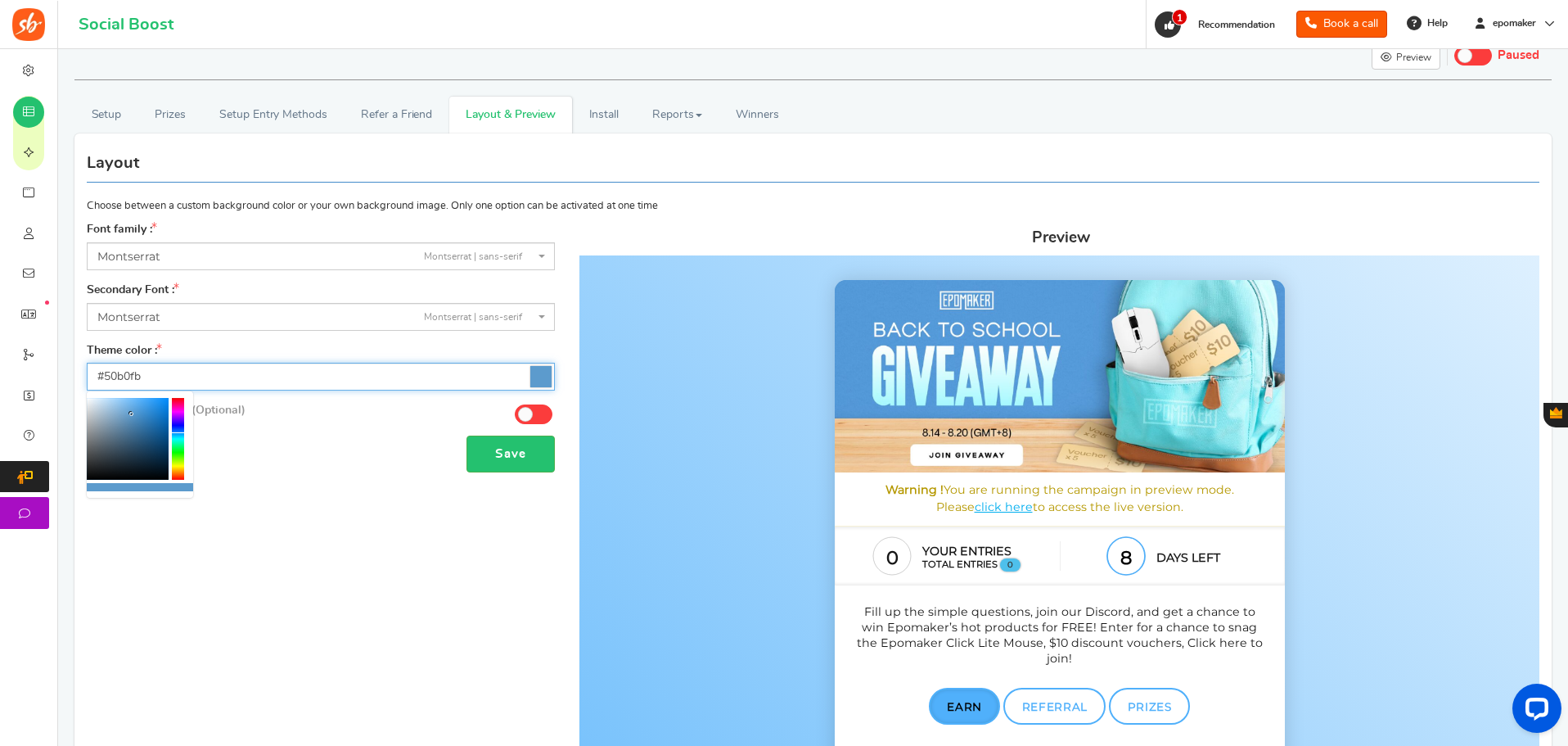
click at [143, 399] on div at bounding box center [127, 438] width 82 height 82
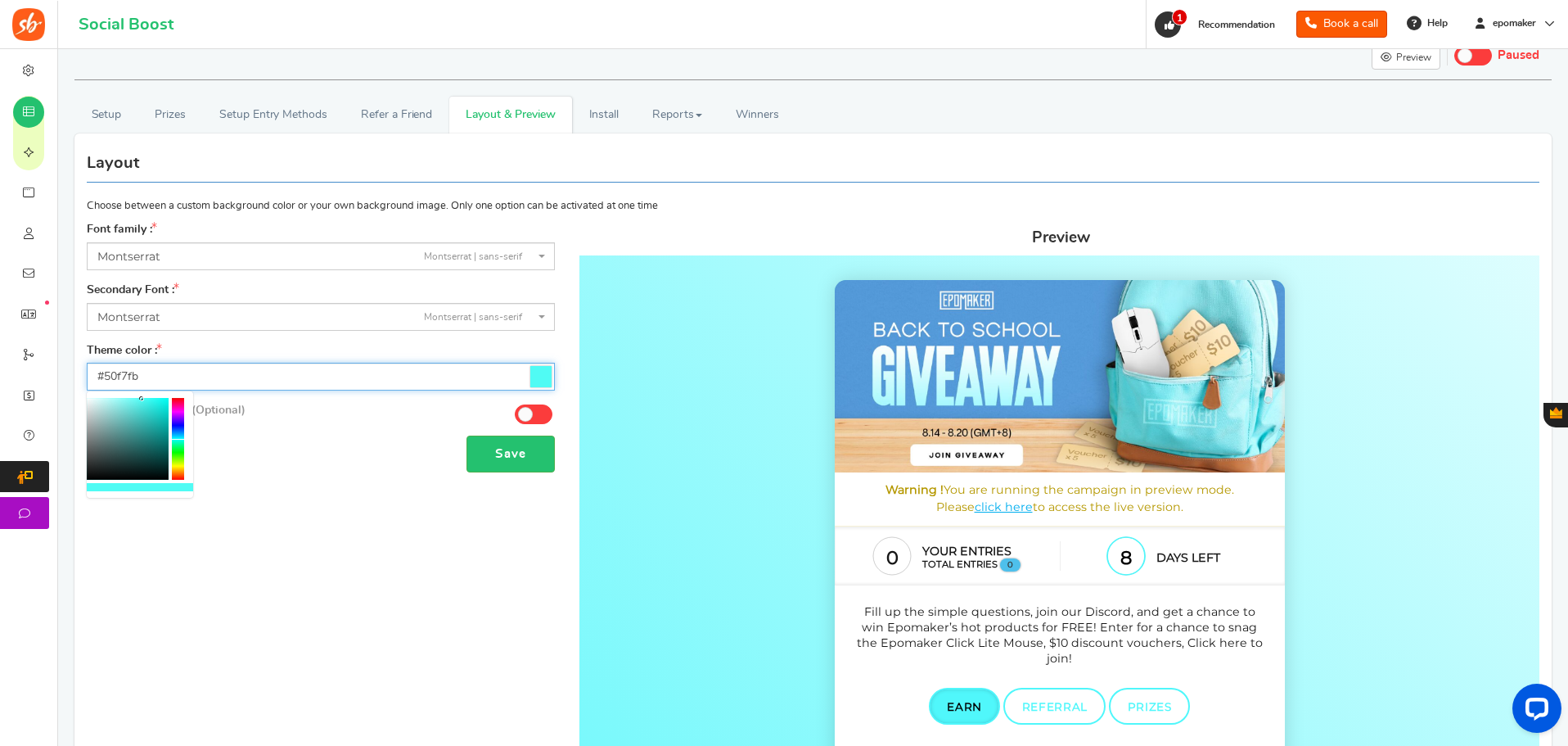
type input "#50e3fb"
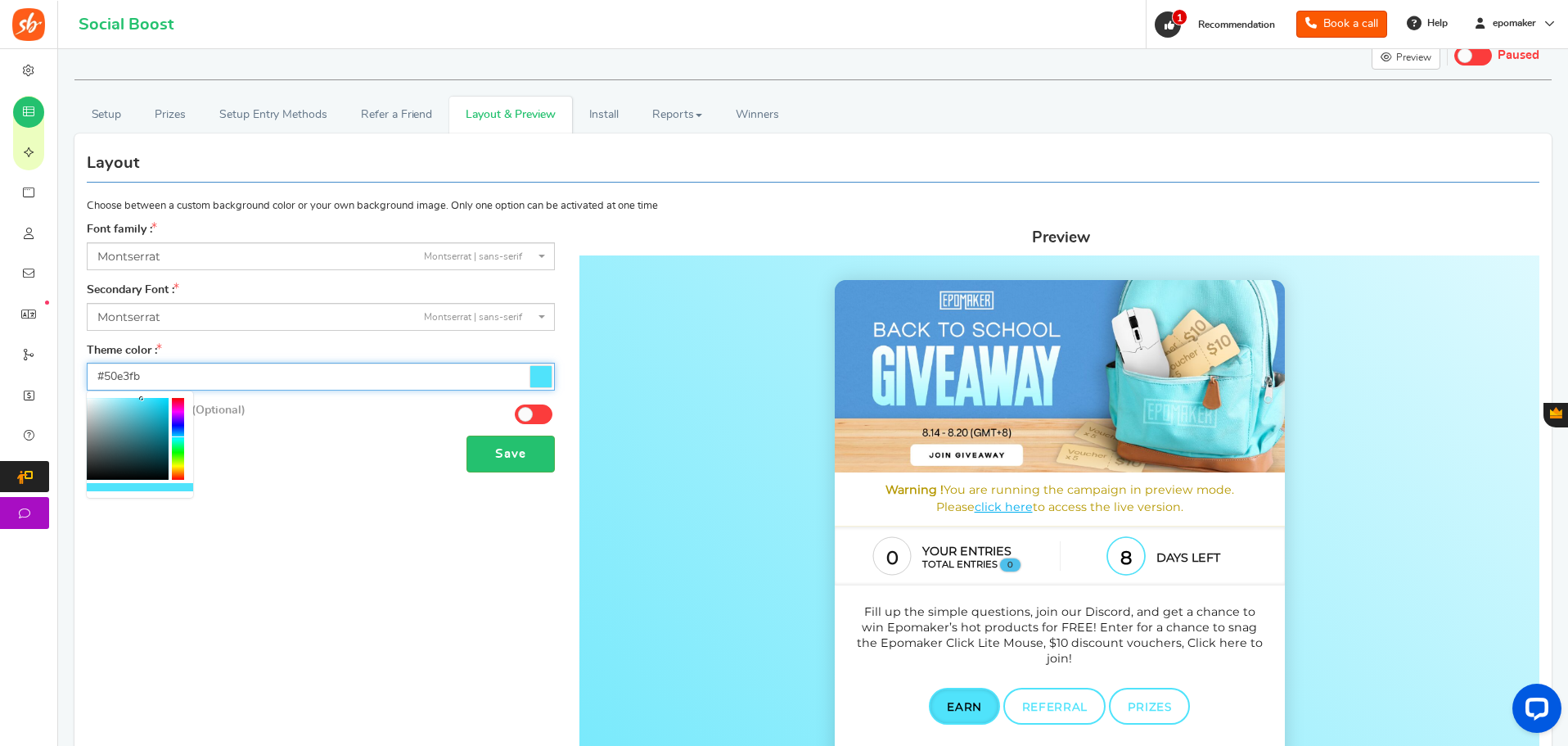
click at [180, 437] on div at bounding box center [178, 438] width 13 height 82
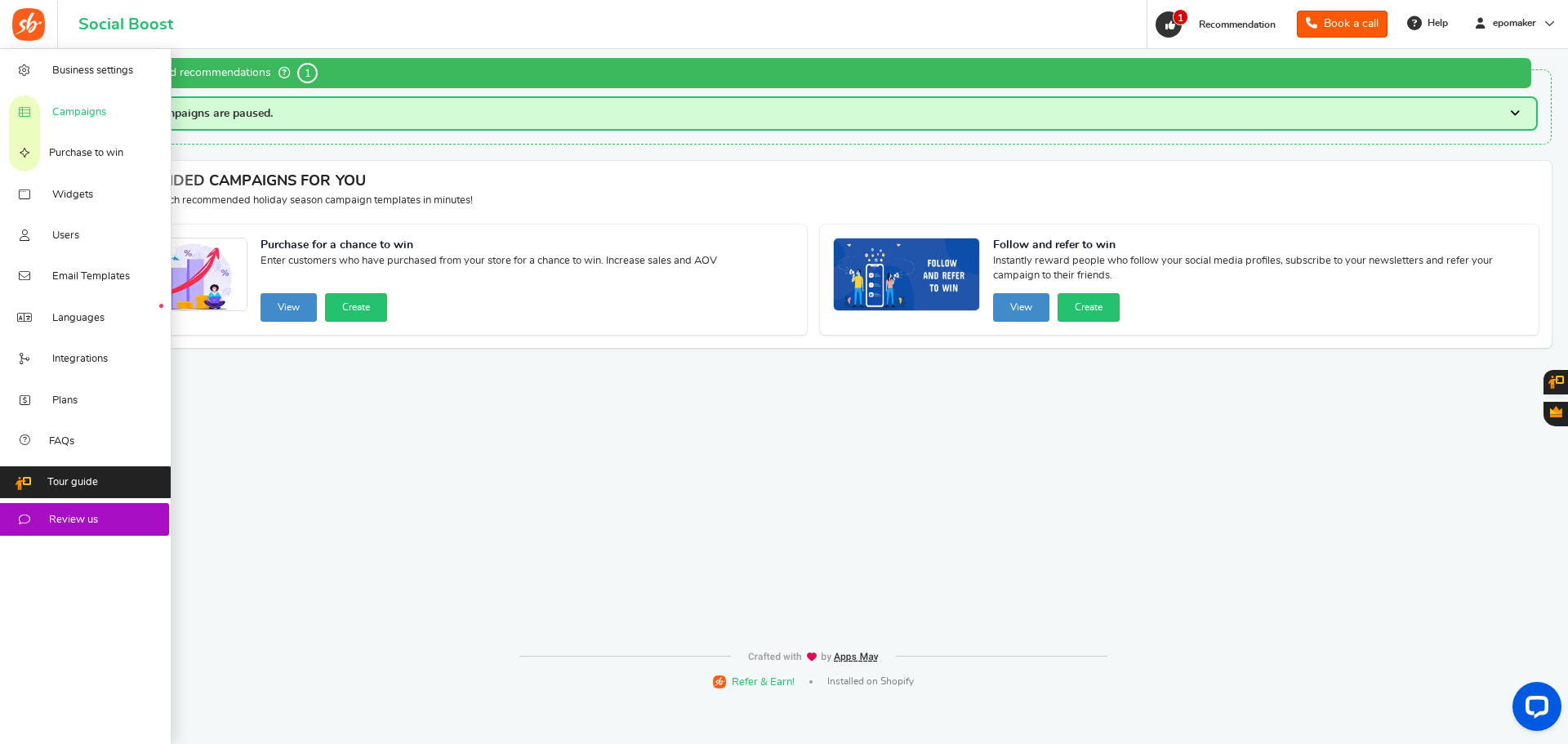
click at [59, 106] on span "Campaigns" at bounding box center [79, 113] width 54 height 14
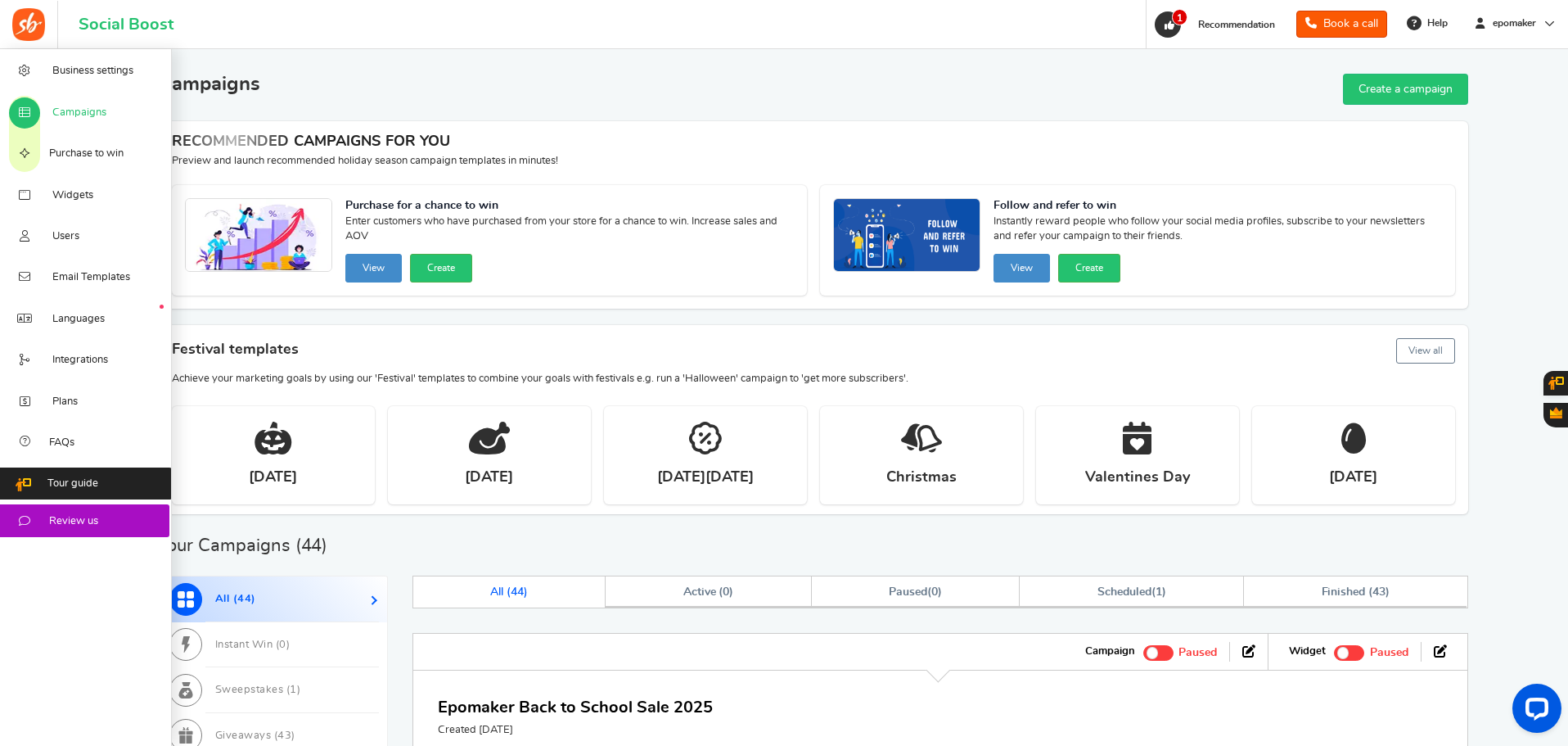
click at [83, 113] on span "Campaigns" at bounding box center [79, 113] width 54 height 14
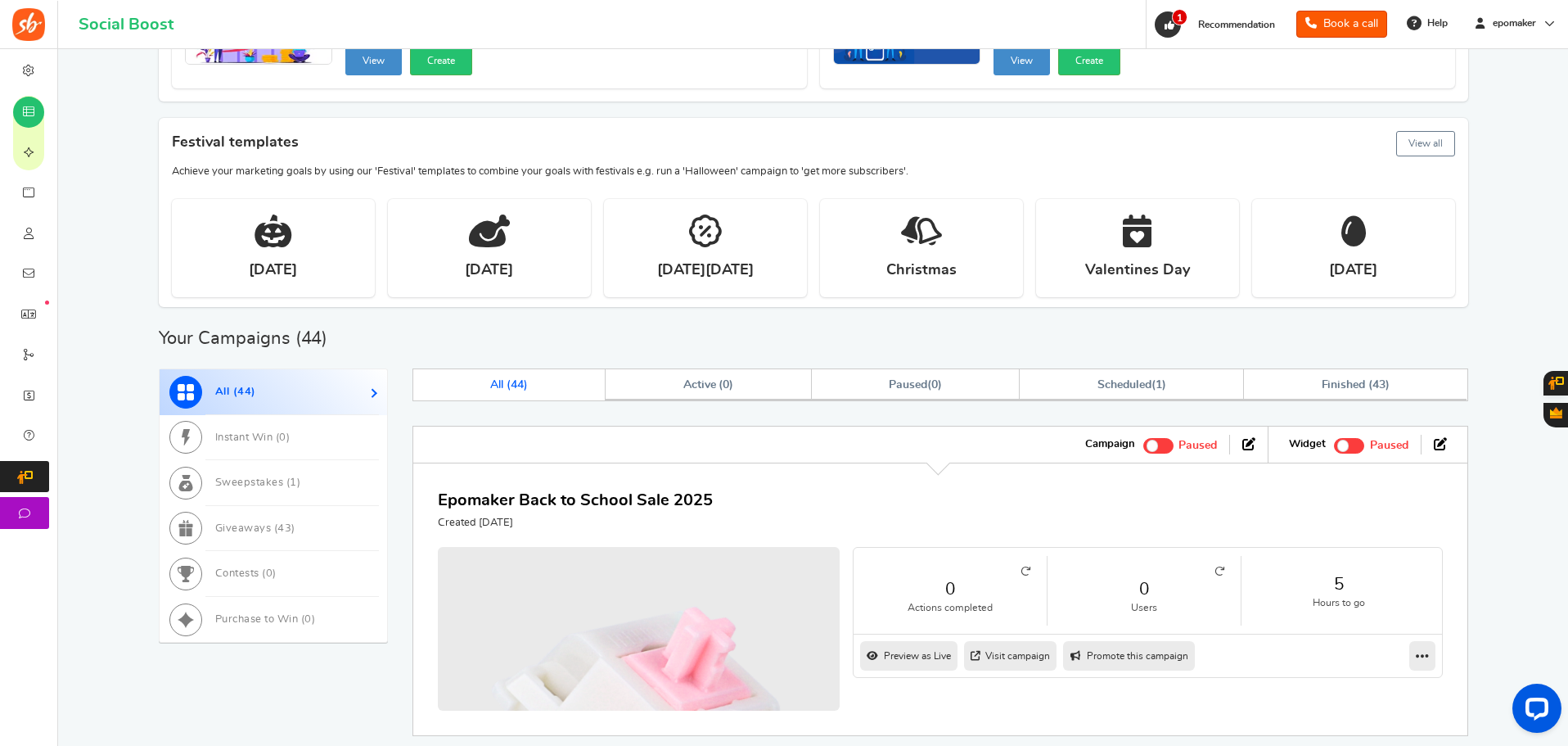
scroll to position [327, 0]
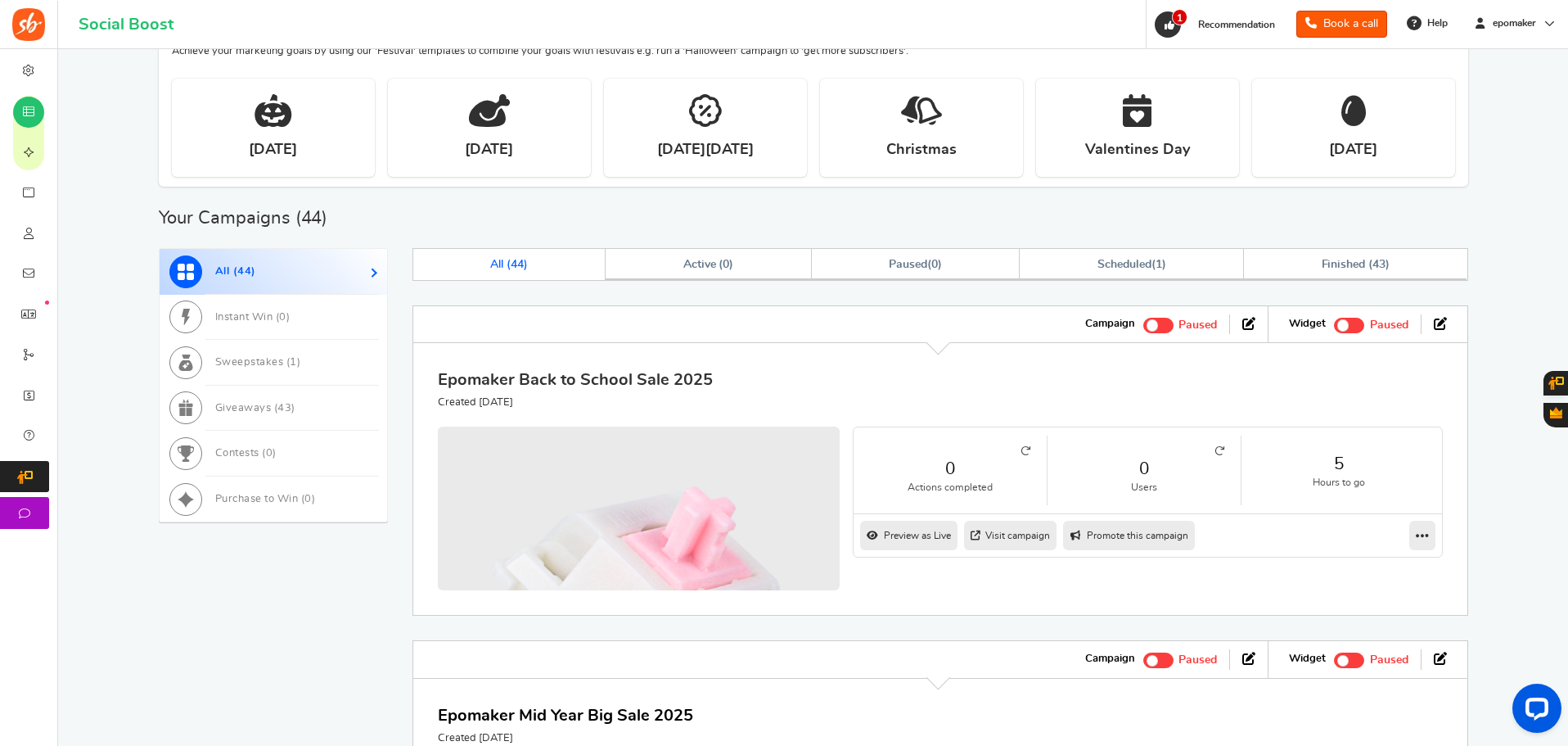
click at [683, 387] on link "Epomaker Back to School Sale 2025" at bounding box center [575, 379] width 275 height 16
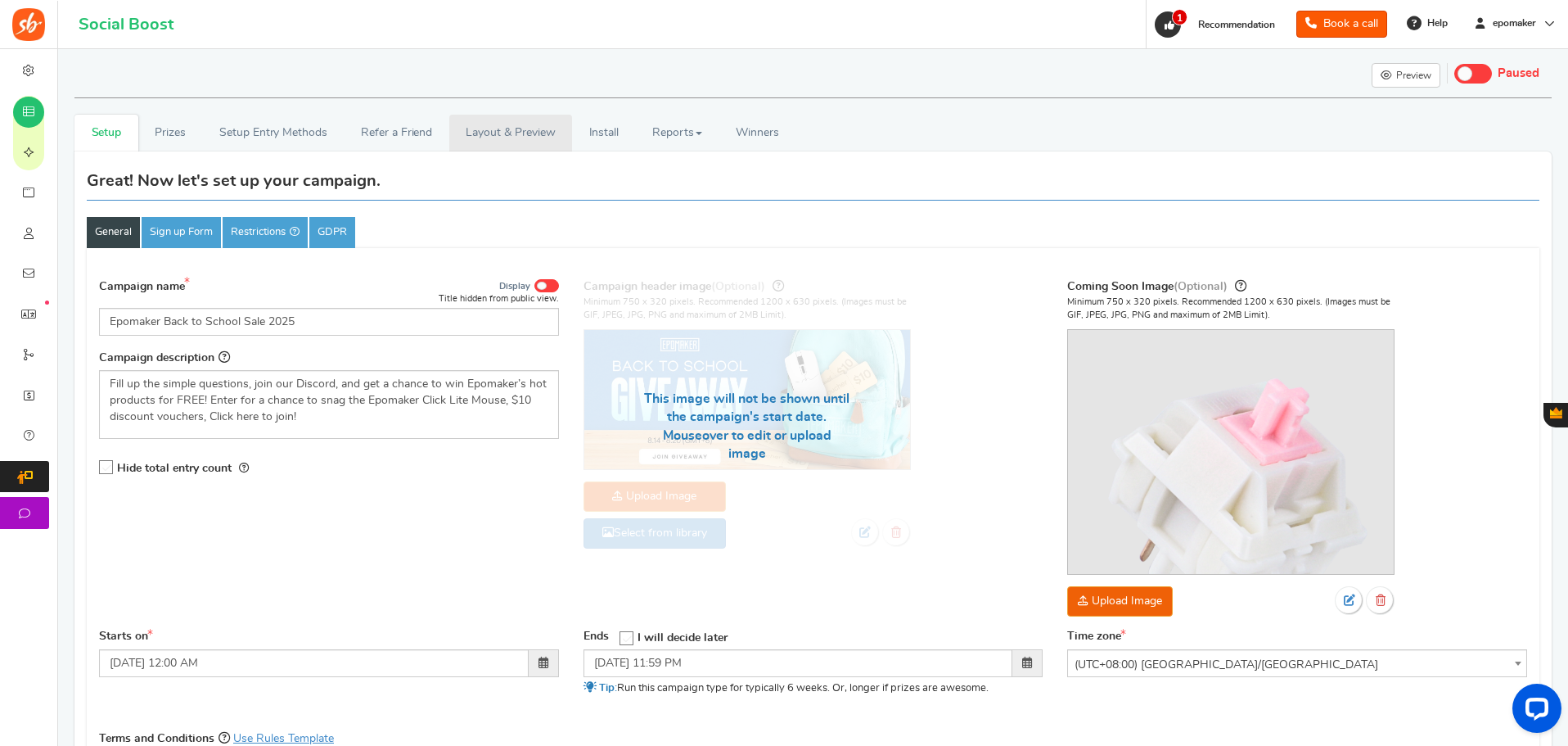
click at [562, 149] on link "Layout & Preview" at bounding box center [511, 133] width 123 height 37
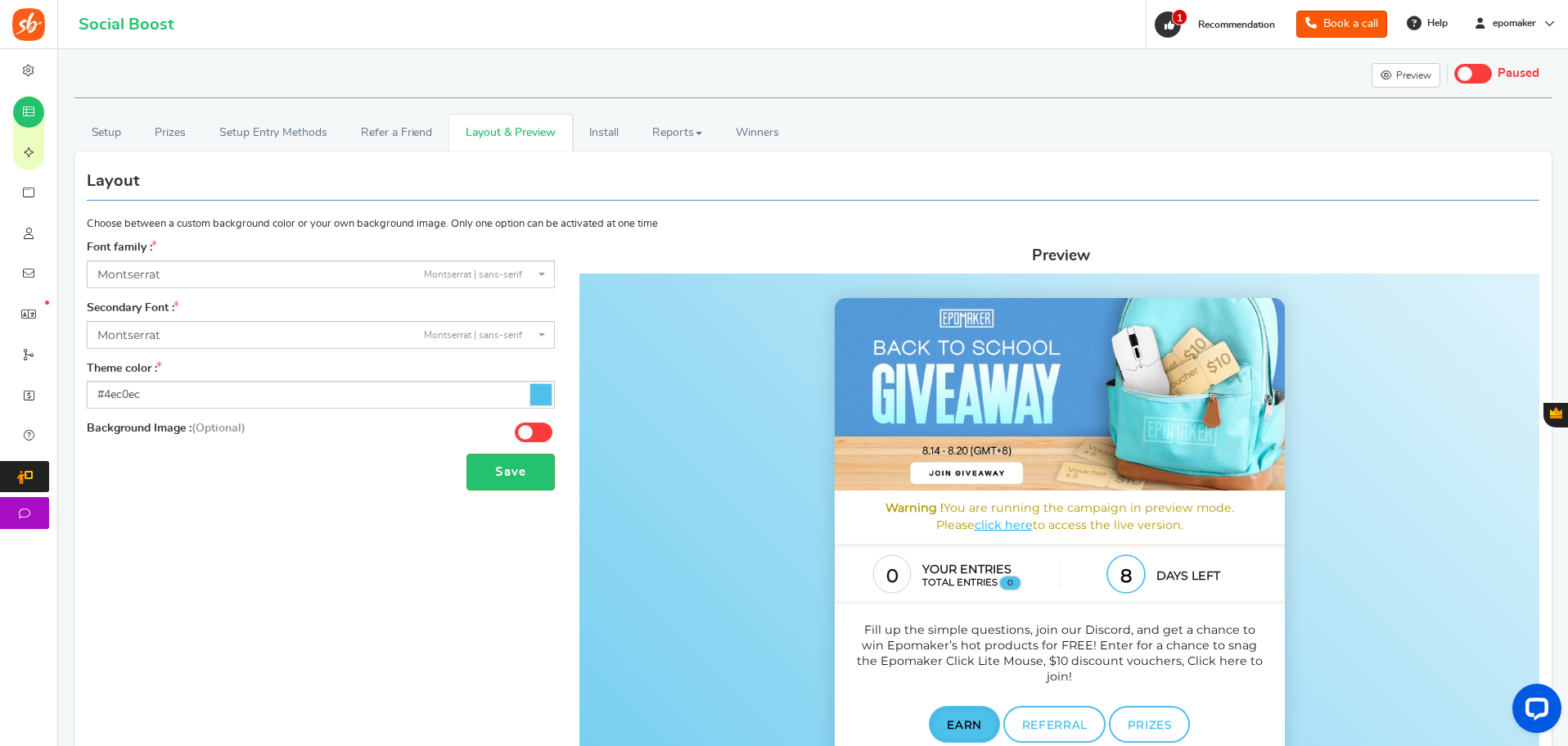
click at [546, 396] on icon at bounding box center [541, 395] width 22 height 22
click at [546, 396] on input "#4ec0ec" at bounding box center [321, 394] width 468 height 28
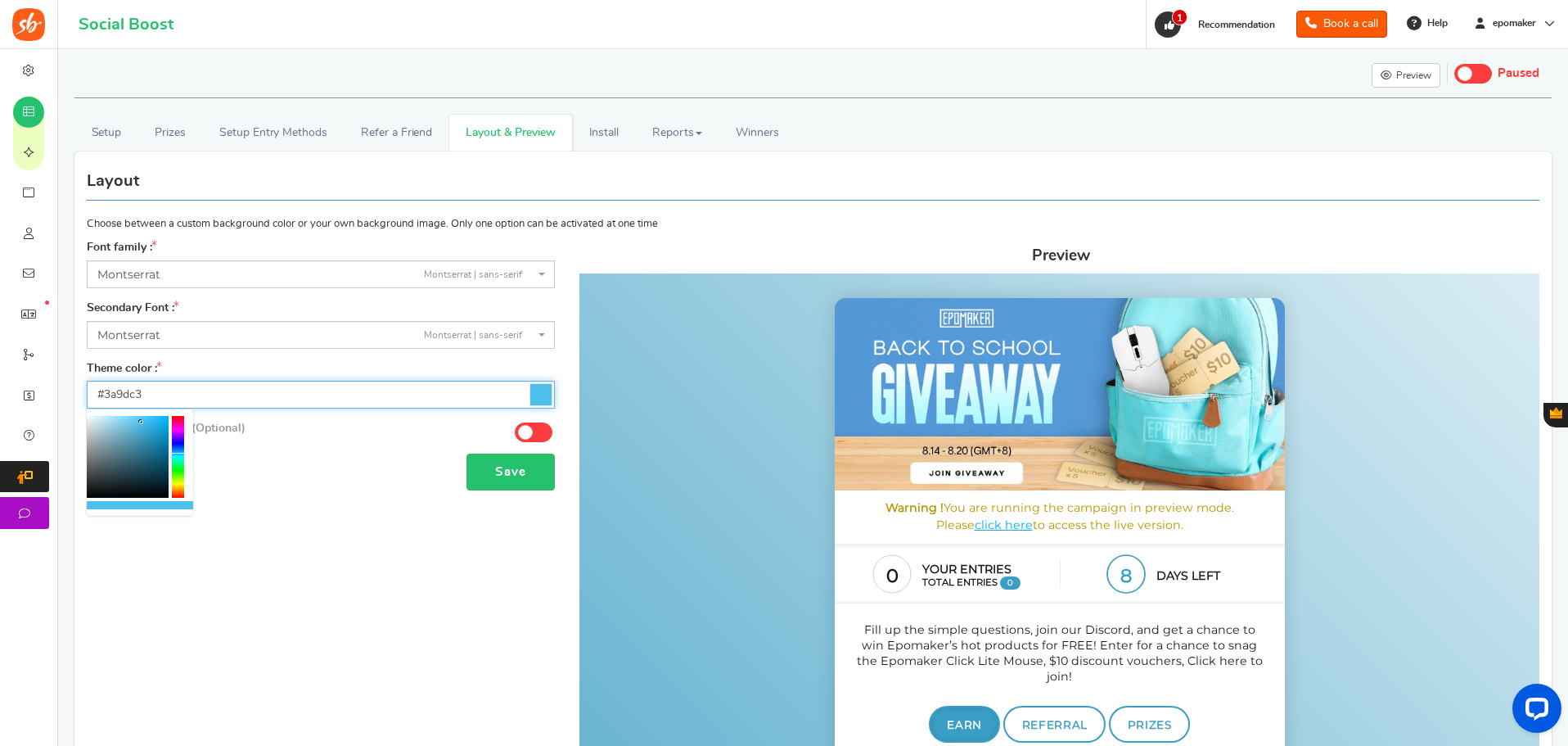
click at [144, 435] on div at bounding box center [127, 456] width 82 height 82
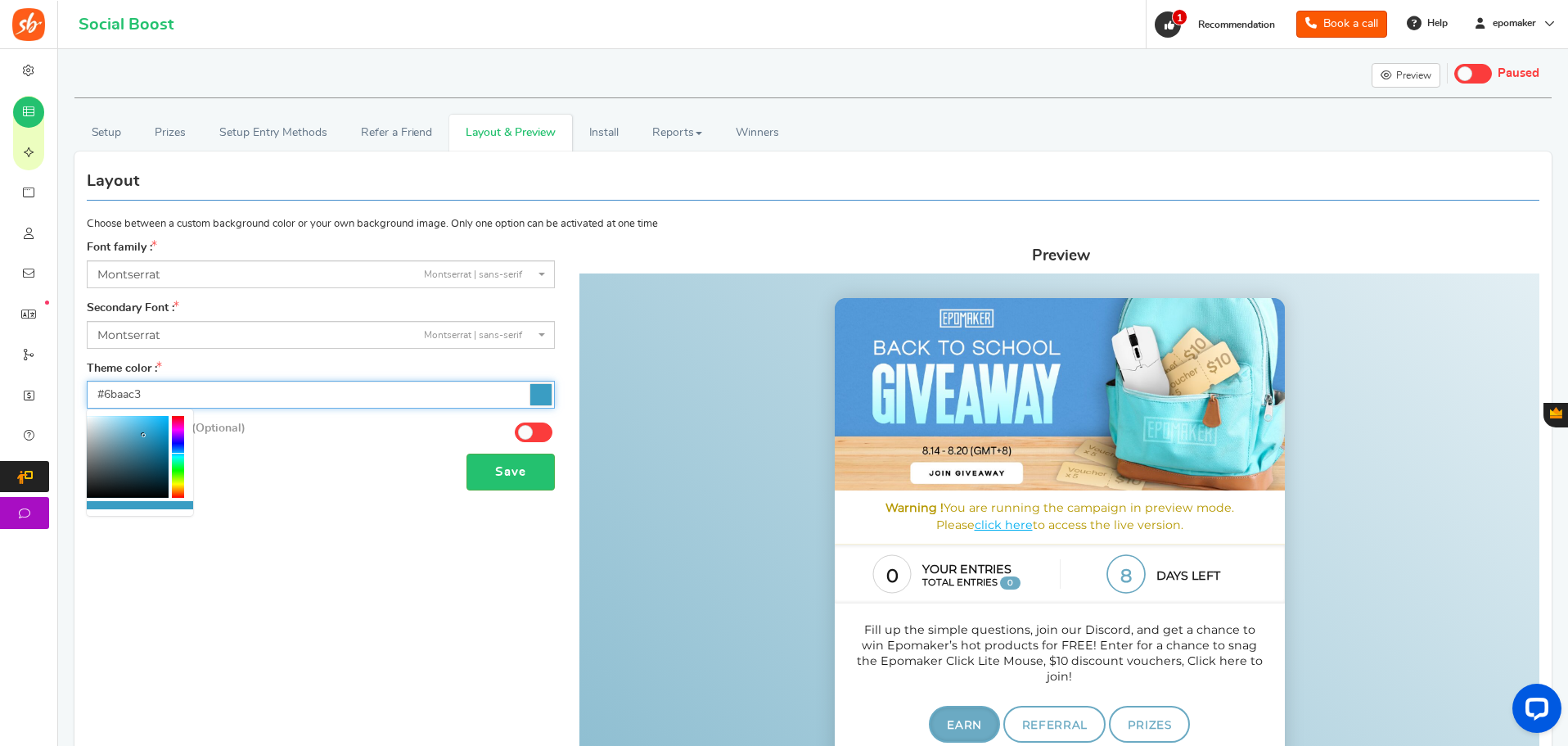
click at [124, 435] on div at bounding box center [127, 456] width 82 height 82
type input "#82ceec"
click at [124, 423] on div at bounding box center [127, 456] width 82 height 82
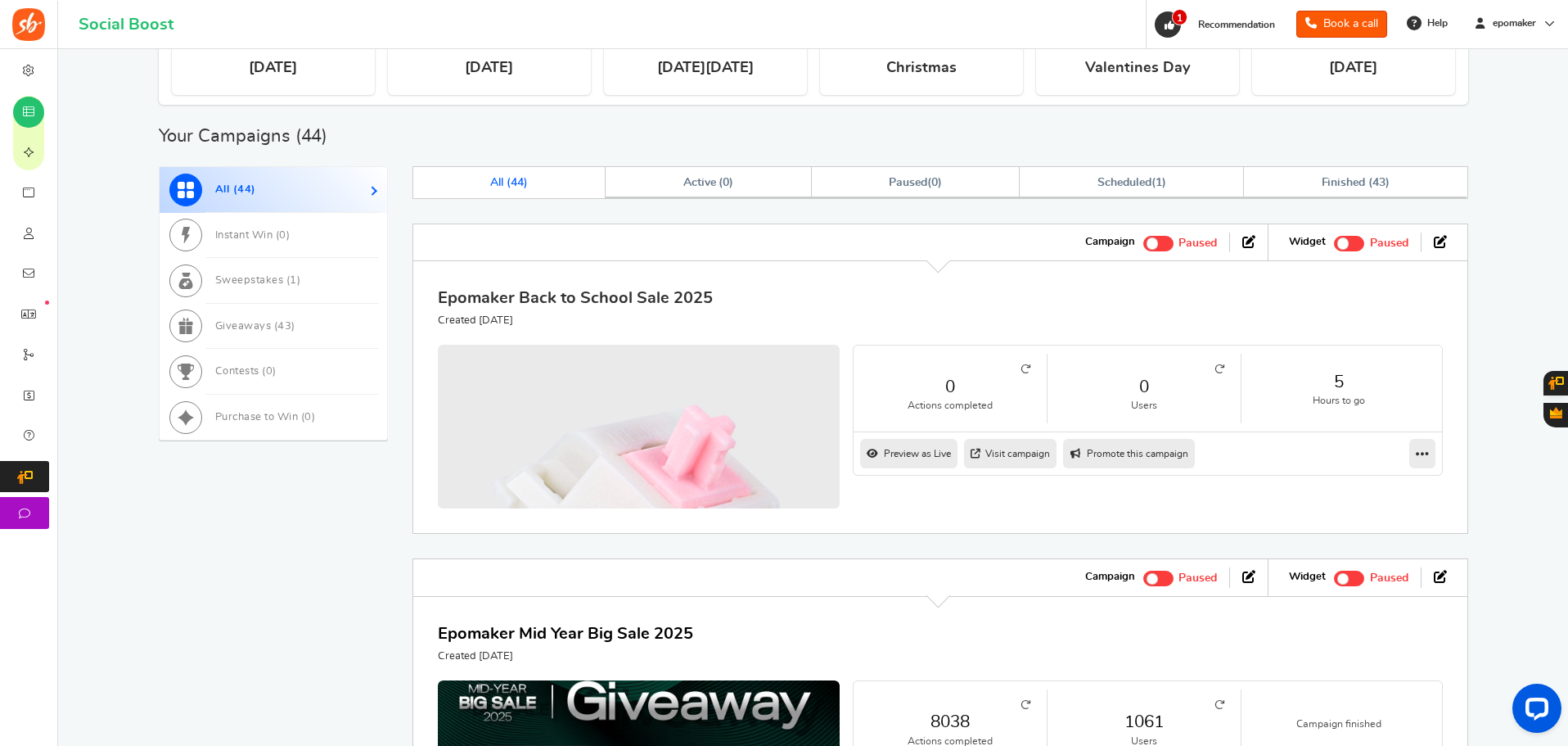
click at [621, 303] on link "Epomaker Back to School Sale 2025" at bounding box center [575, 298] width 275 height 16
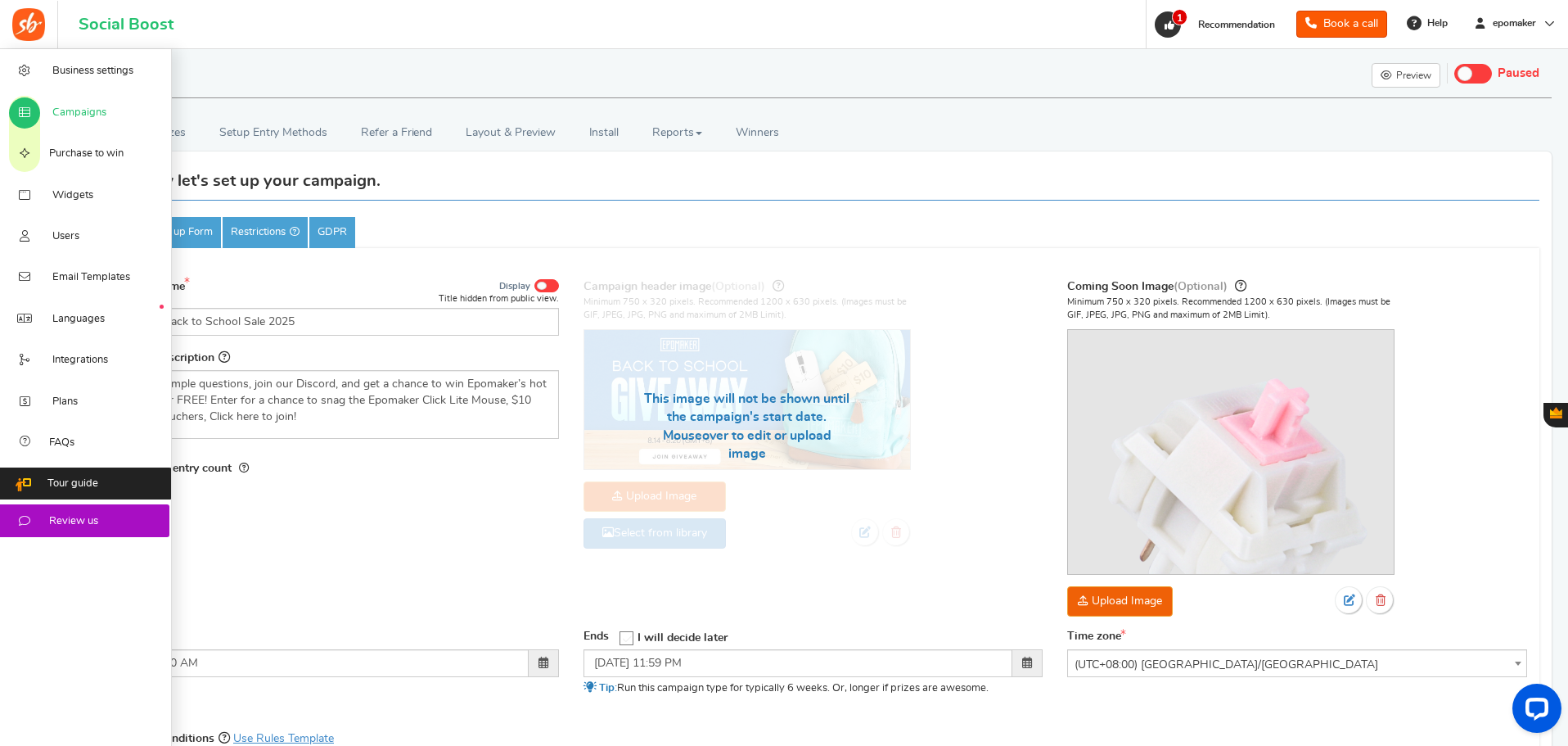
click at [70, 109] on span "Campaigns" at bounding box center [79, 113] width 54 height 14
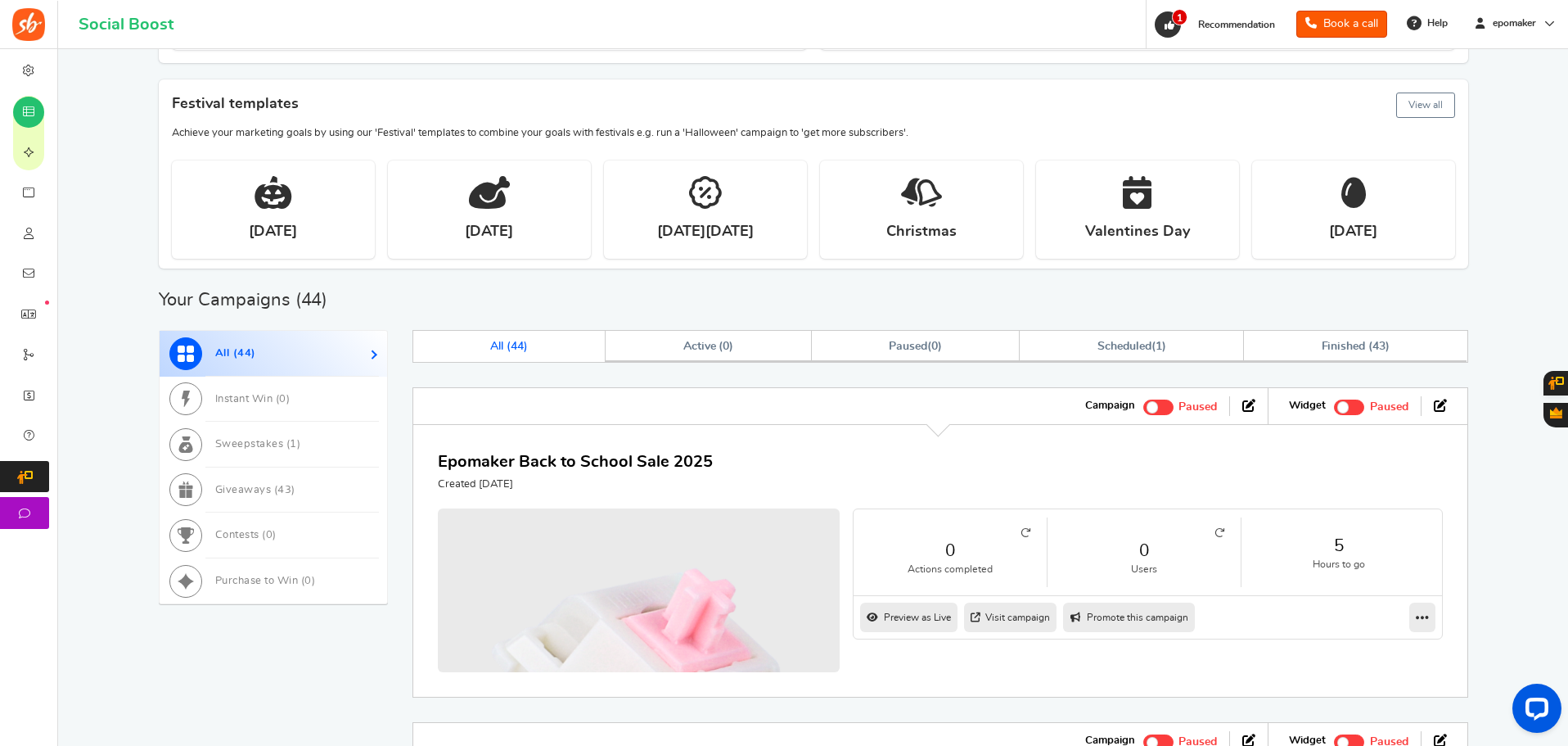
scroll to position [409, 0]
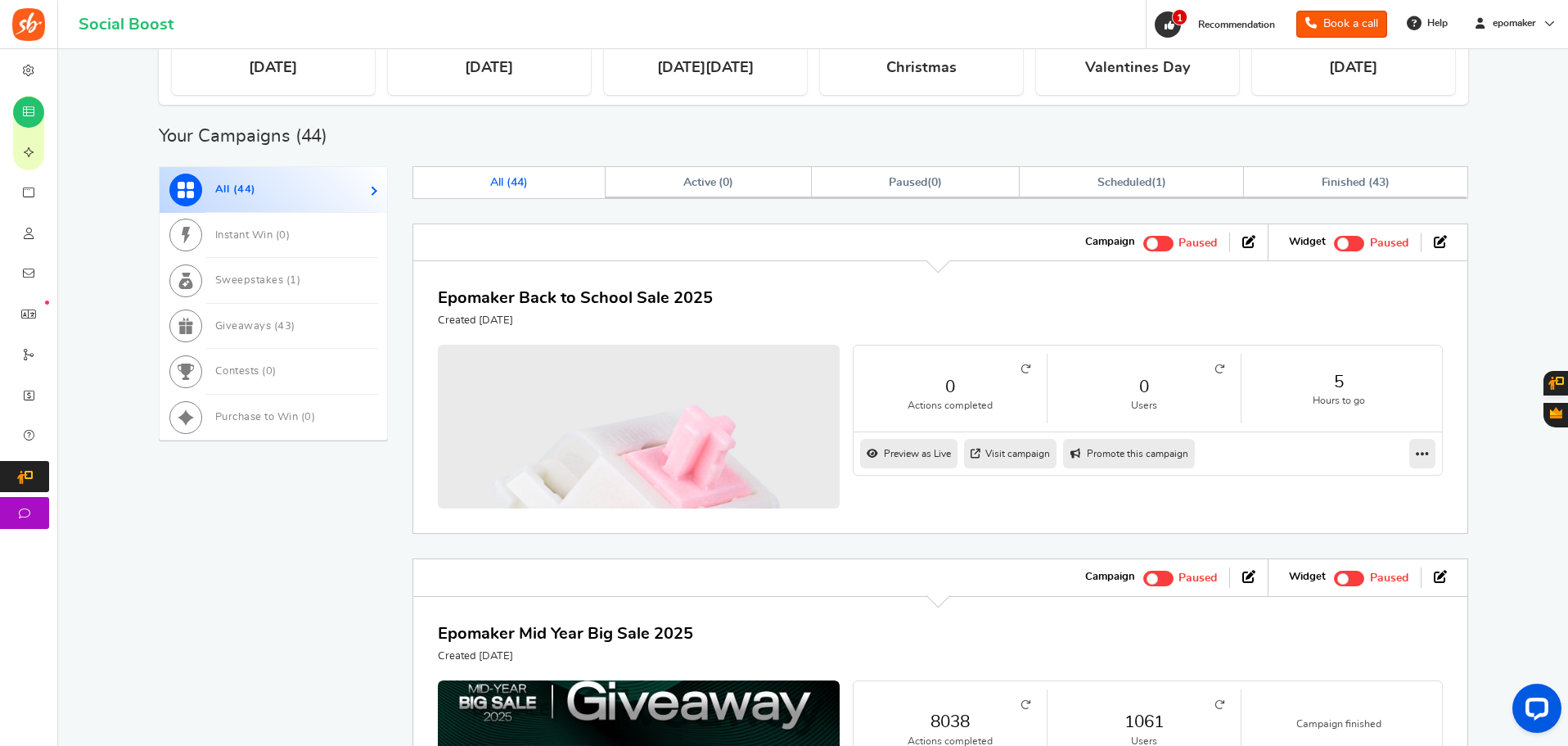
click at [1166, 247] on span at bounding box center [1159, 243] width 31 height 15
click at [1143, 247] on input "Active Paused" at bounding box center [1143, 241] width 0 height 11
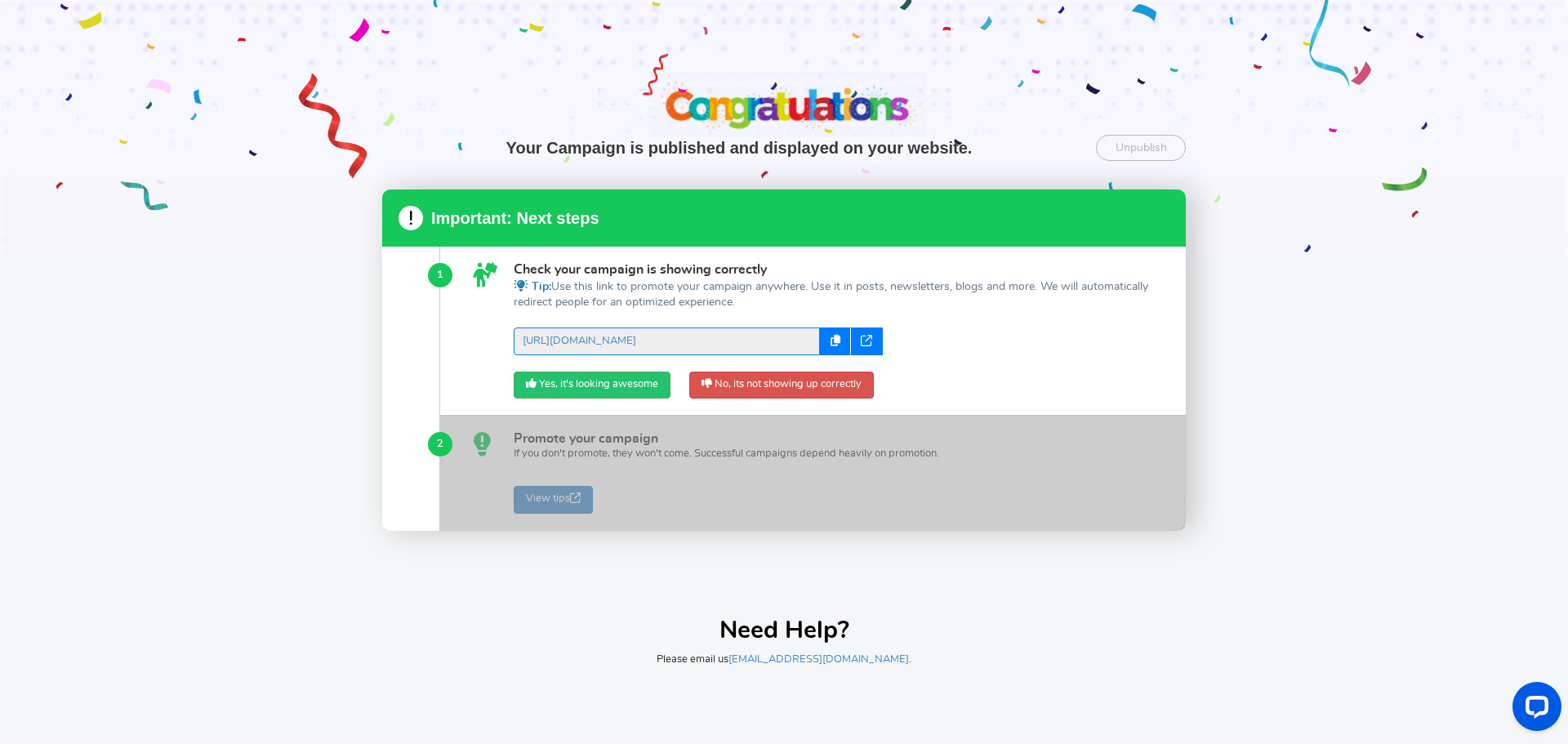
scroll to position [0, 0]
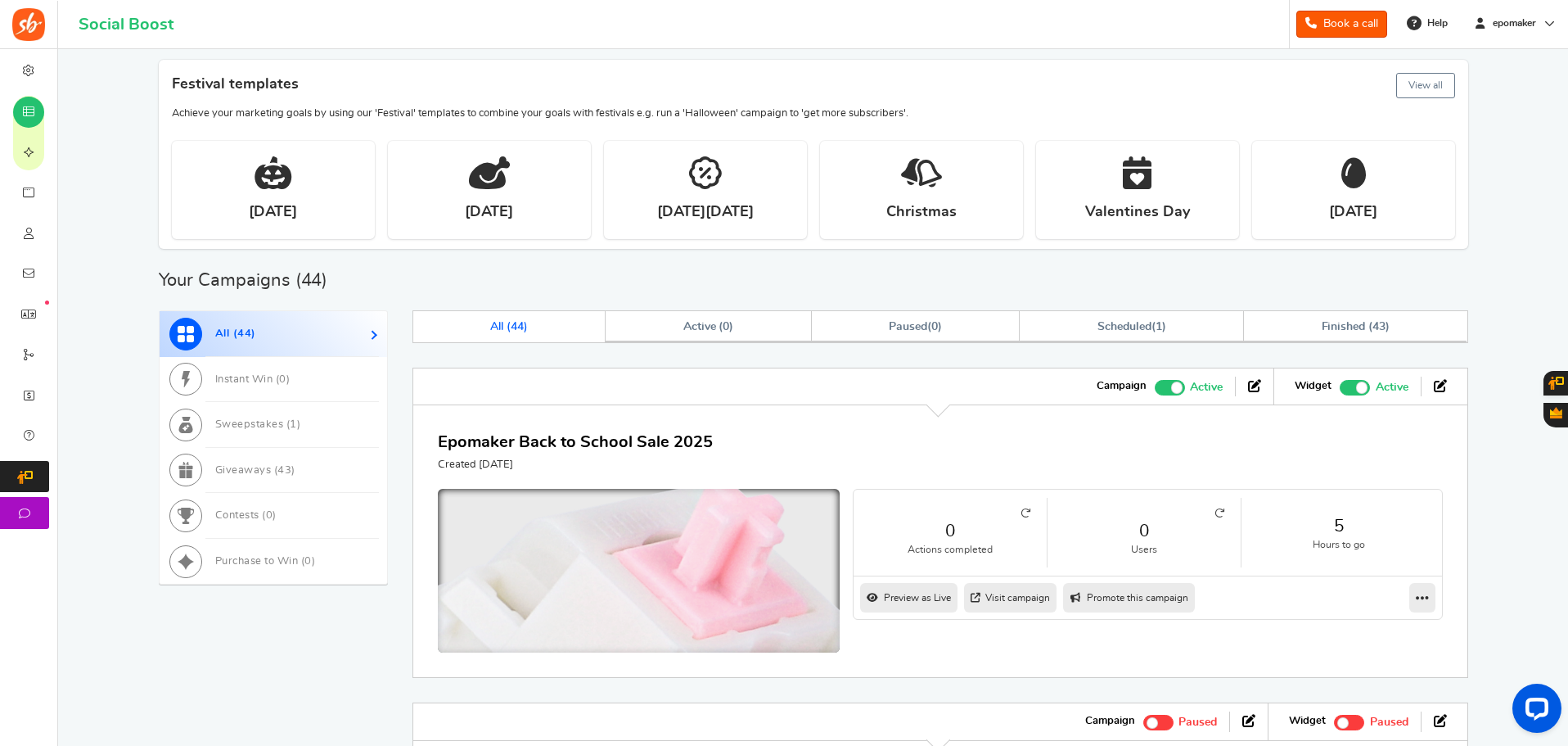
scroll to position [327, 0]
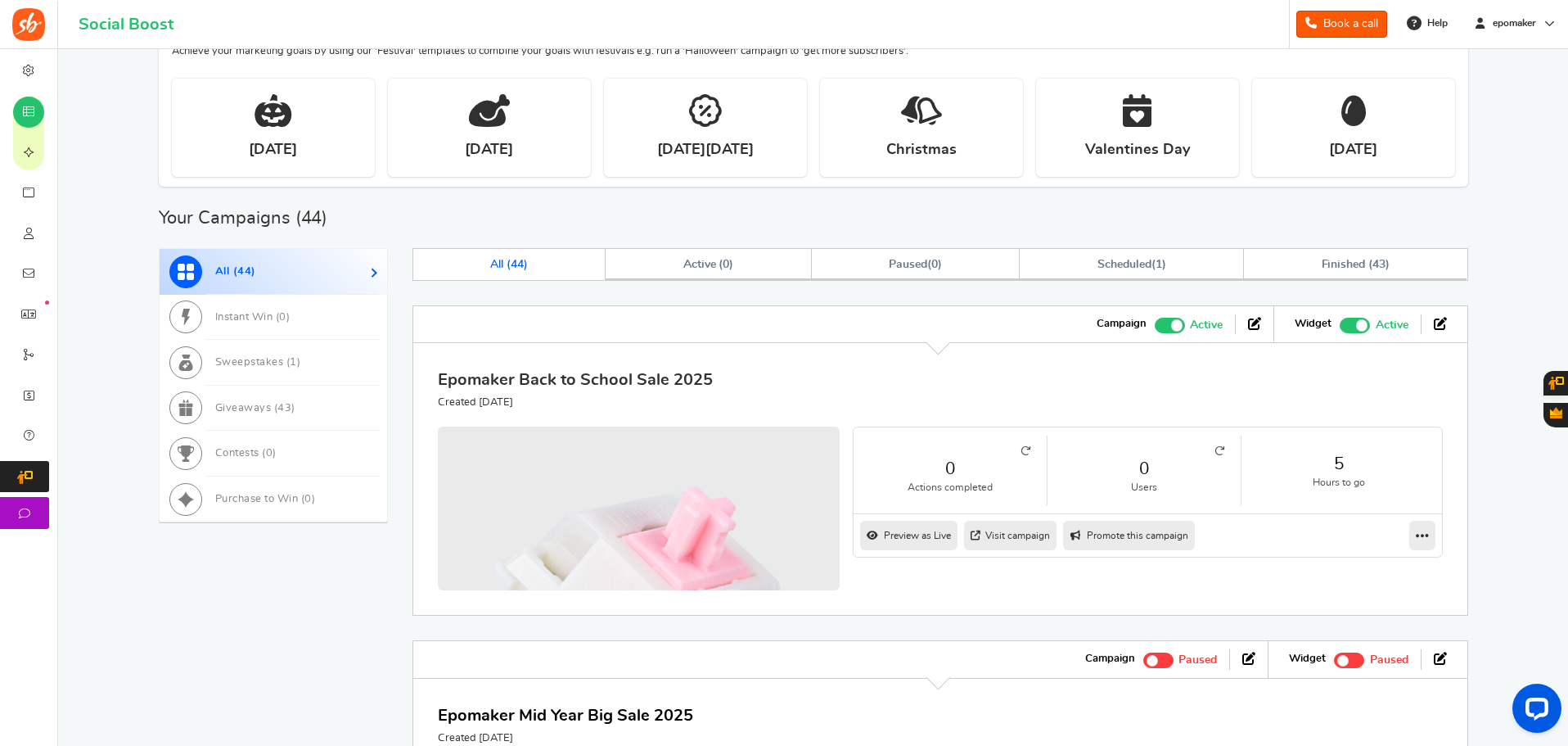
click at [655, 379] on link "Epomaker Back to School Sale 2025" at bounding box center [575, 379] width 275 height 16
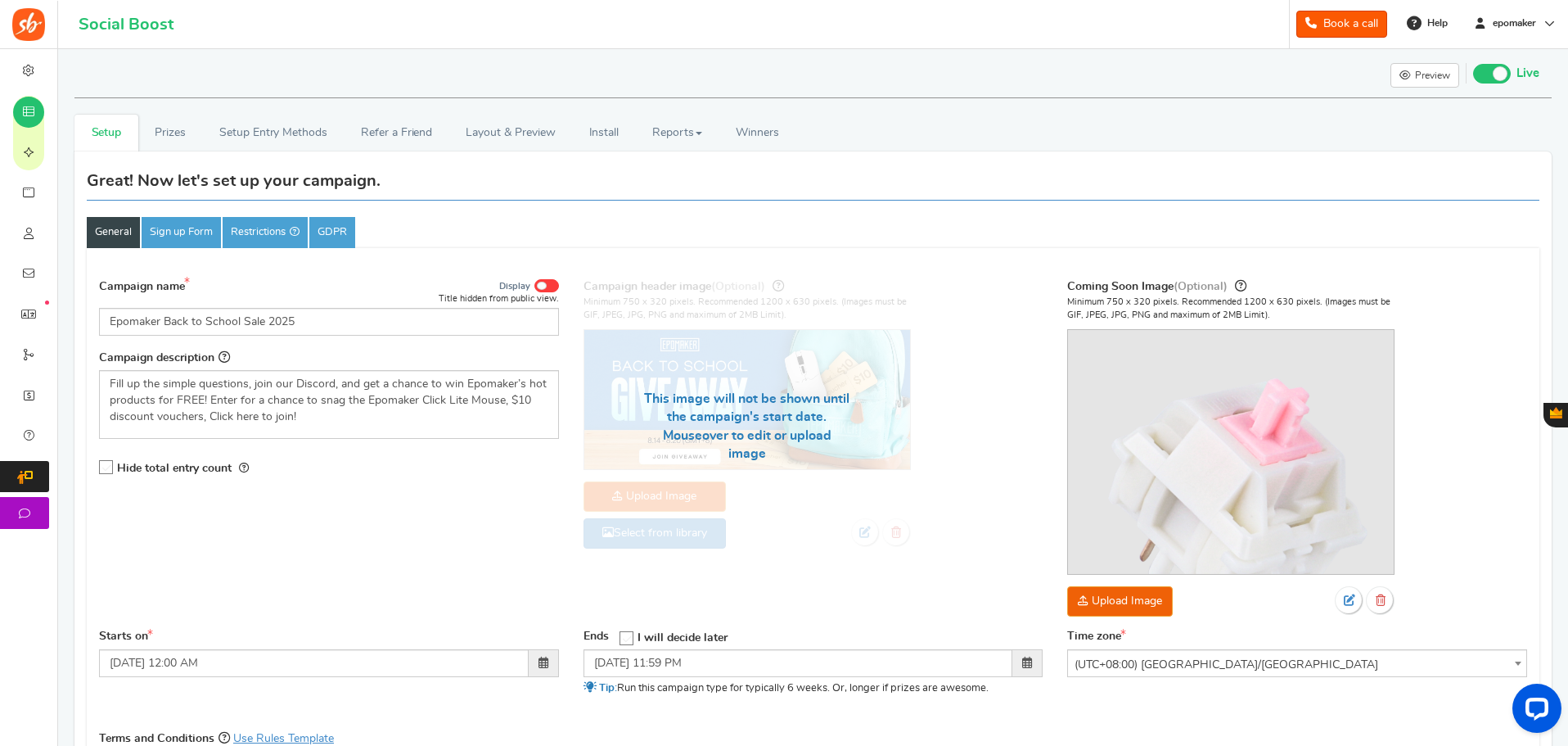
click at [545, 288] on span at bounding box center [541, 285] width 10 height 8
click at [0, 0] on input "Display" at bounding box center [0, 0] width 0 height 0
click at [546, 284] on span at bounding box center [551, 285] width 10 height 8
click at [0, 0] on input "Display" at bounding box center [0, 0] width 0 height 0
click at [546, 284] on span at bounding box center [541, 285] width 10 height 8
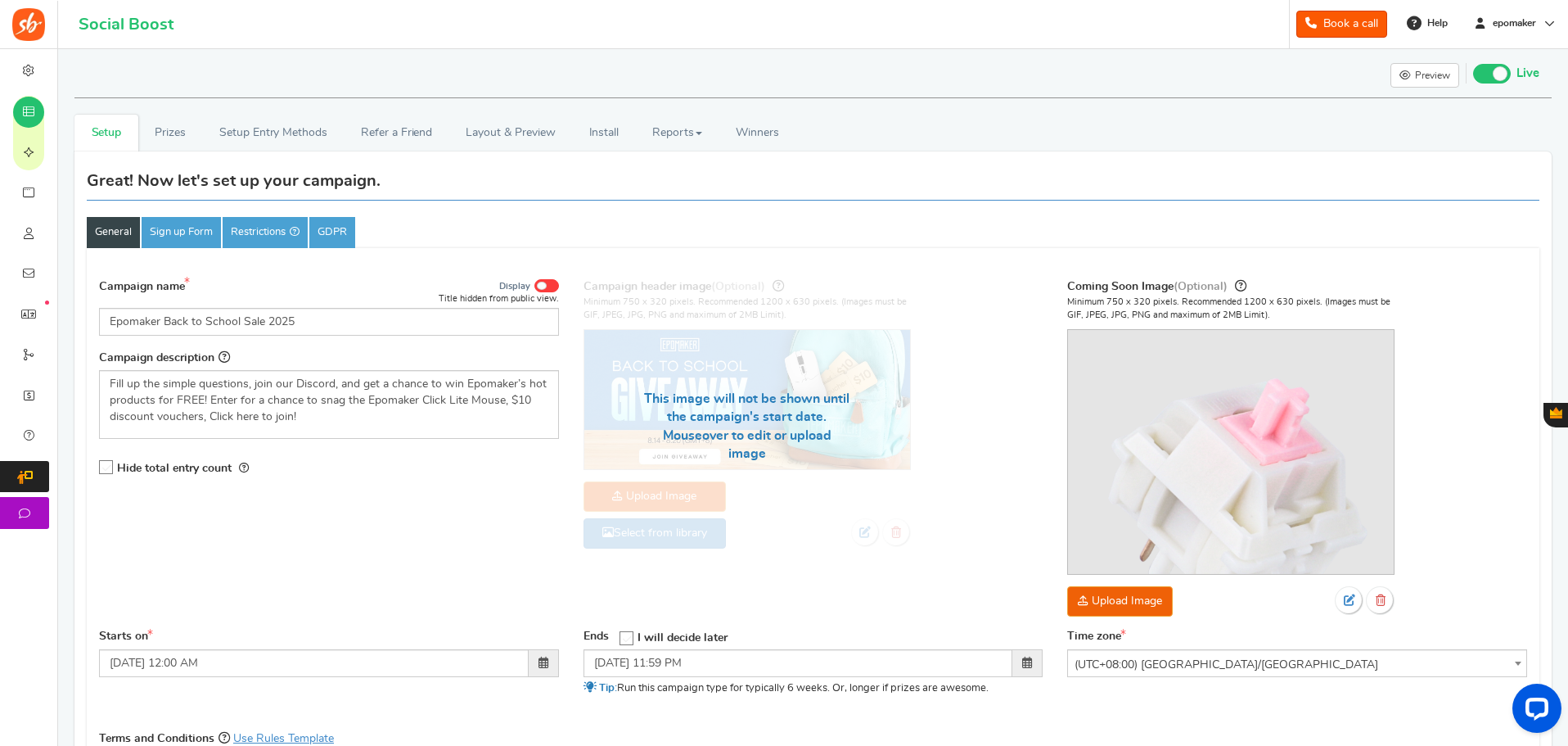
click at [0, 0] on input "Display" at bounding box center [0, 0] width 0 height 0
click at [543, 288] on span at bounding box center [546, 285] width 24 height 13
click at [0, 0] on input "Display" at bounding box center [0, 0] width 0 height 0
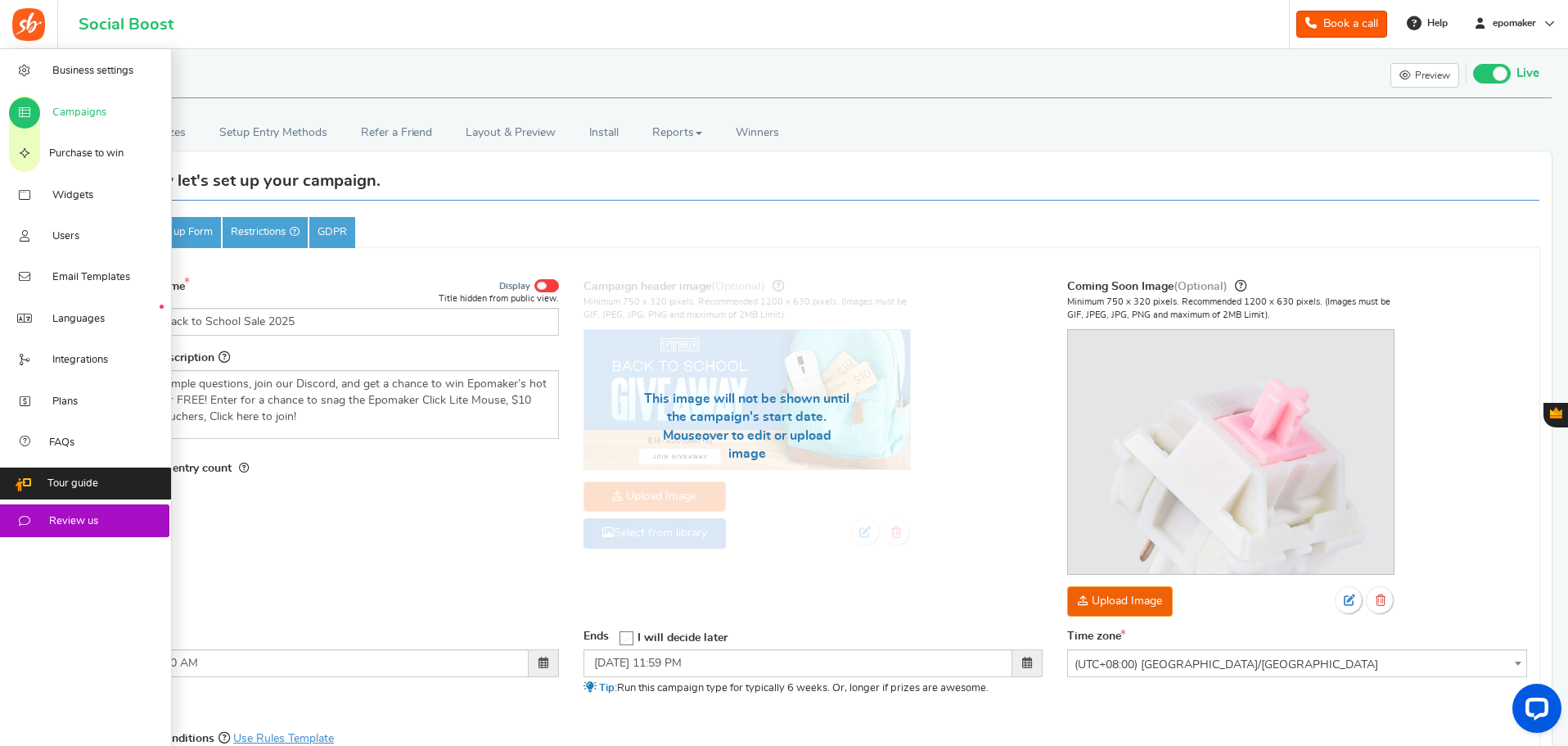
click at [71, 106] on span "Campaigns" at bounding box center [79, 113] width 54 height 14
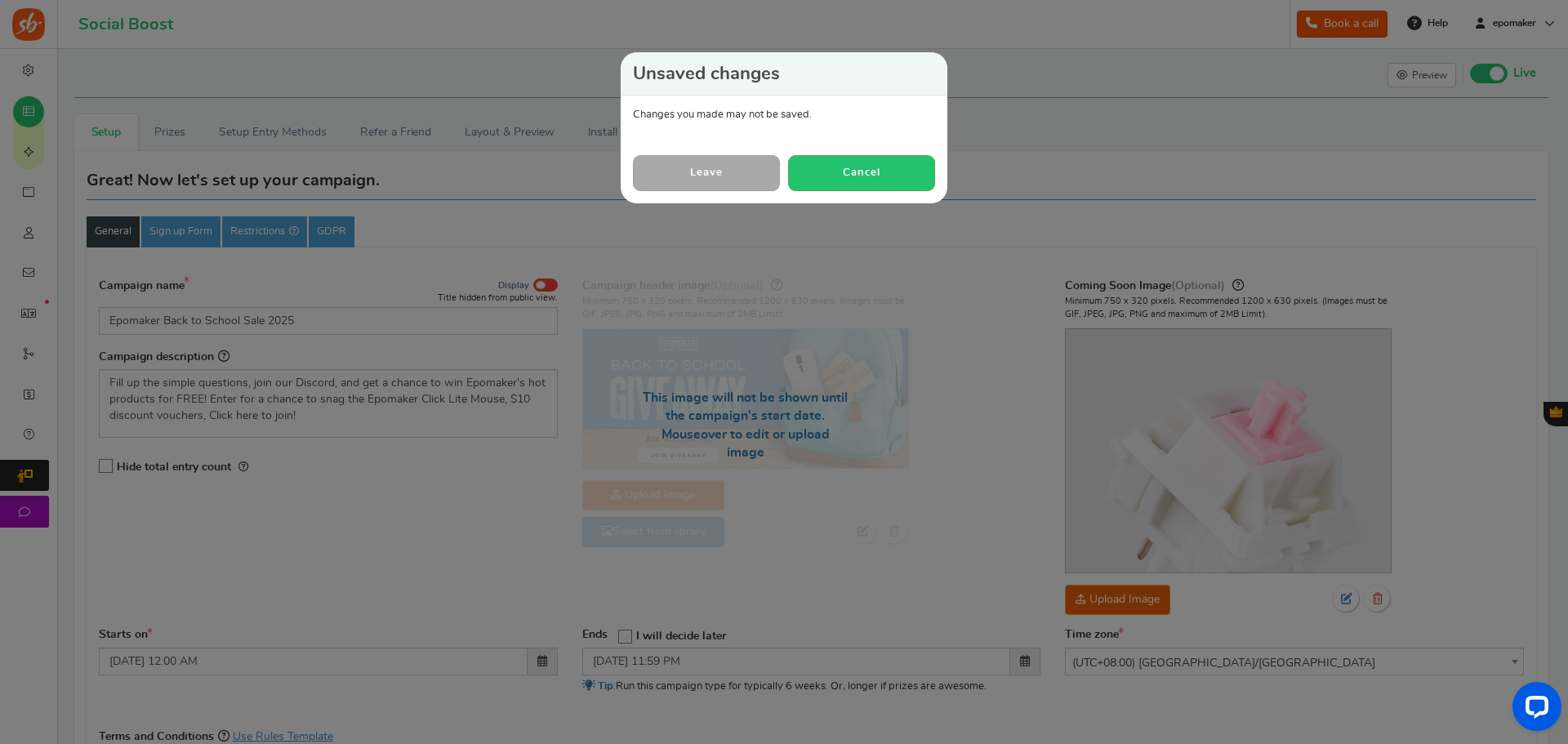
click at [707, 166] on link "Leave" at bounding box center [706, 172] width 147 height 35
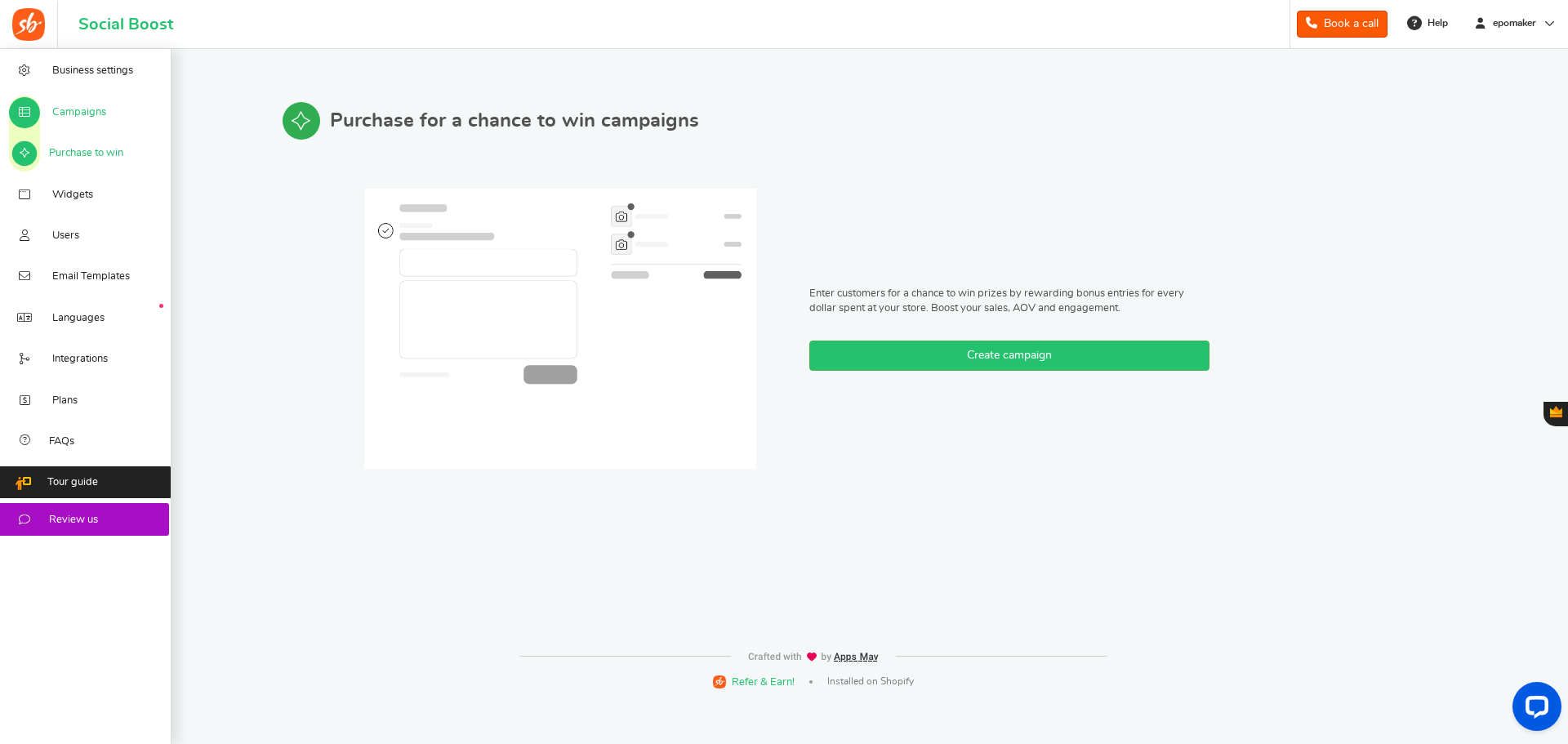
click at [93, 110] on span "Campaigns" at bounding box center [79, 113] width 54 height 14
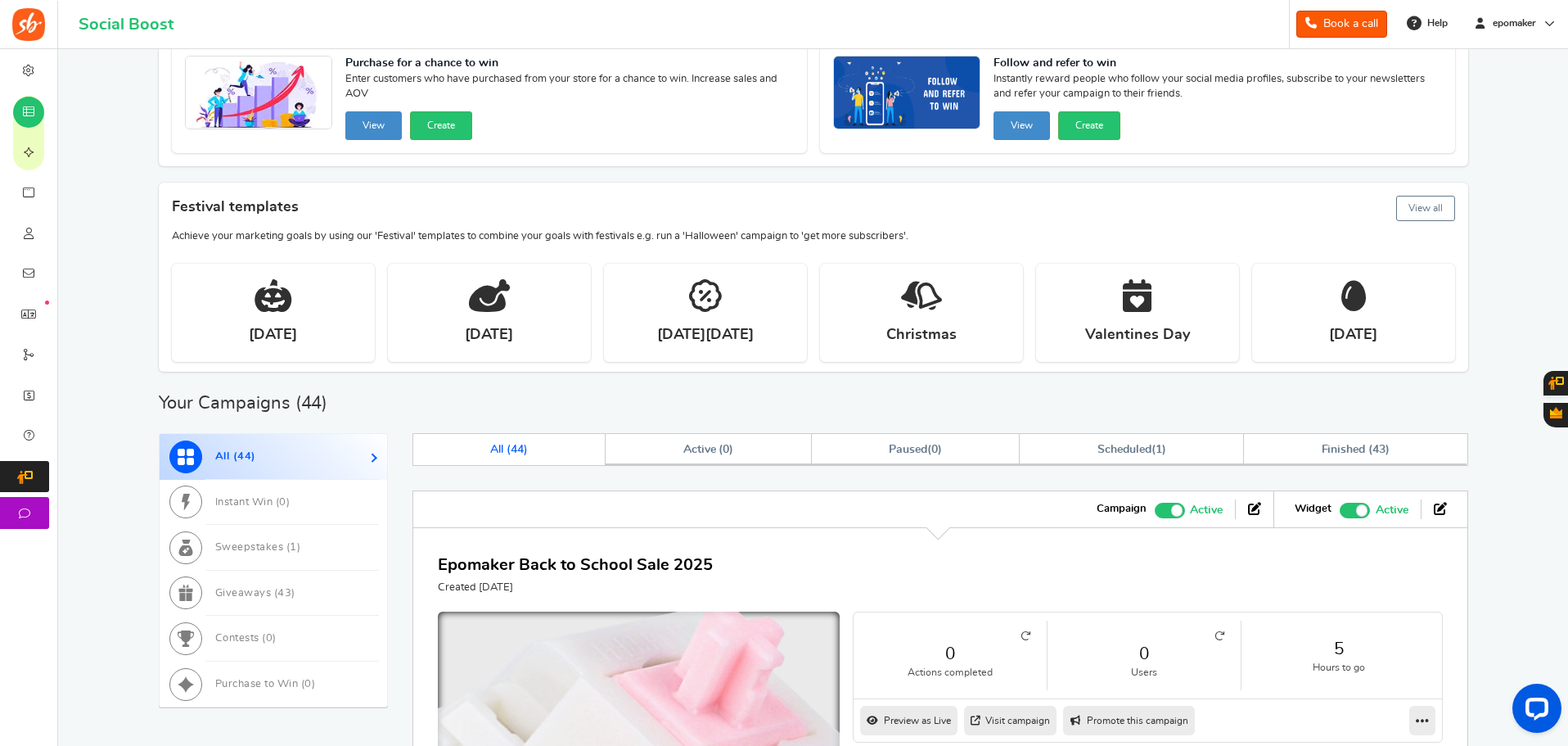
scroll to position [246, 0]
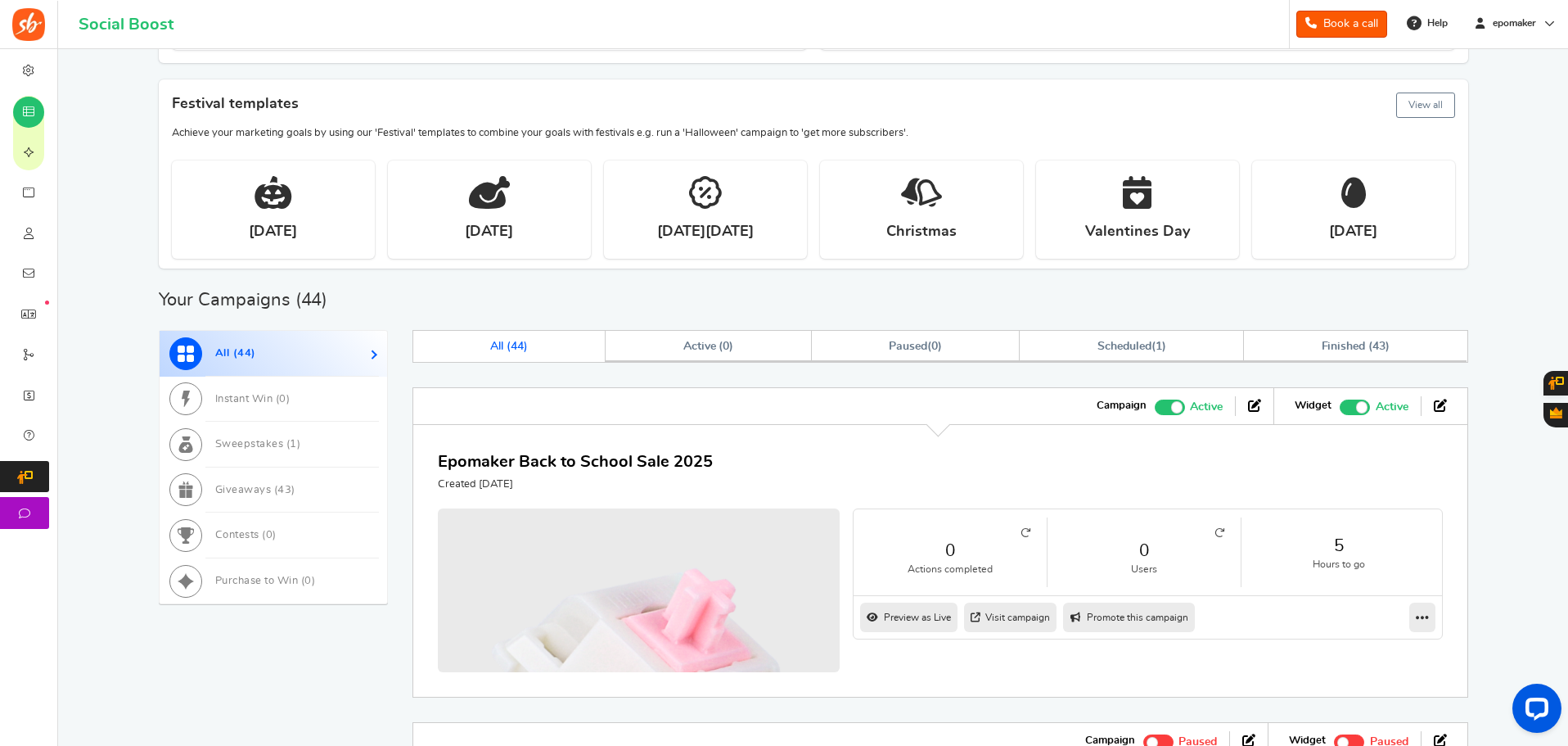
click at [674, 475] on div "Epomaker Back to School Sale 2025 Created [DATE]" at bounding box center [575, 471] width 275 height 42
click at [671, 464] on link "Epomaker Back to School Sale 2025" at bounding box center [575, 462] width 275 height 16
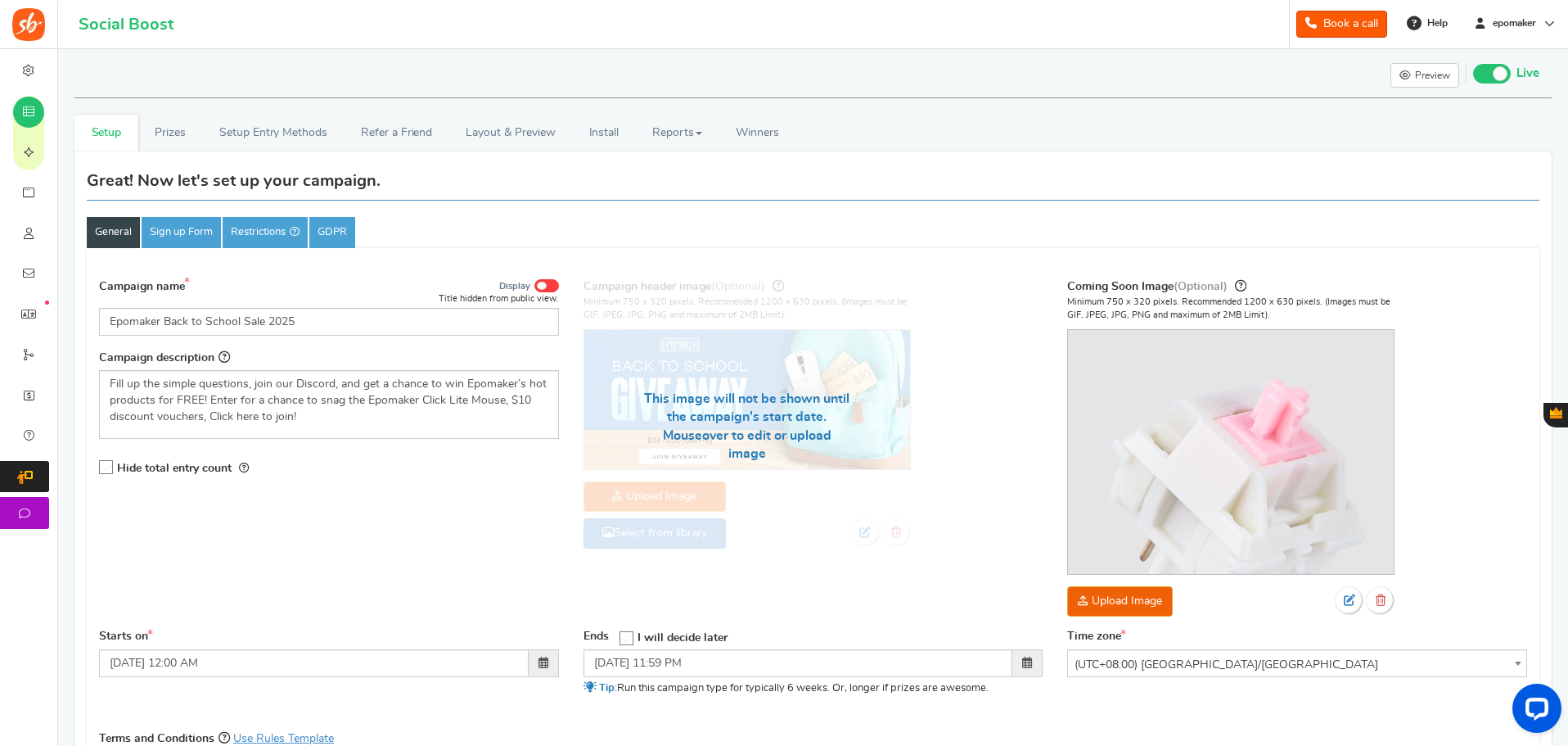
click at [553, 288] on span at bounding box center [546, 285] width 24 height 13
click at [0, 0] on input "Display" at bounding box center [0, 0] width 0 height 0
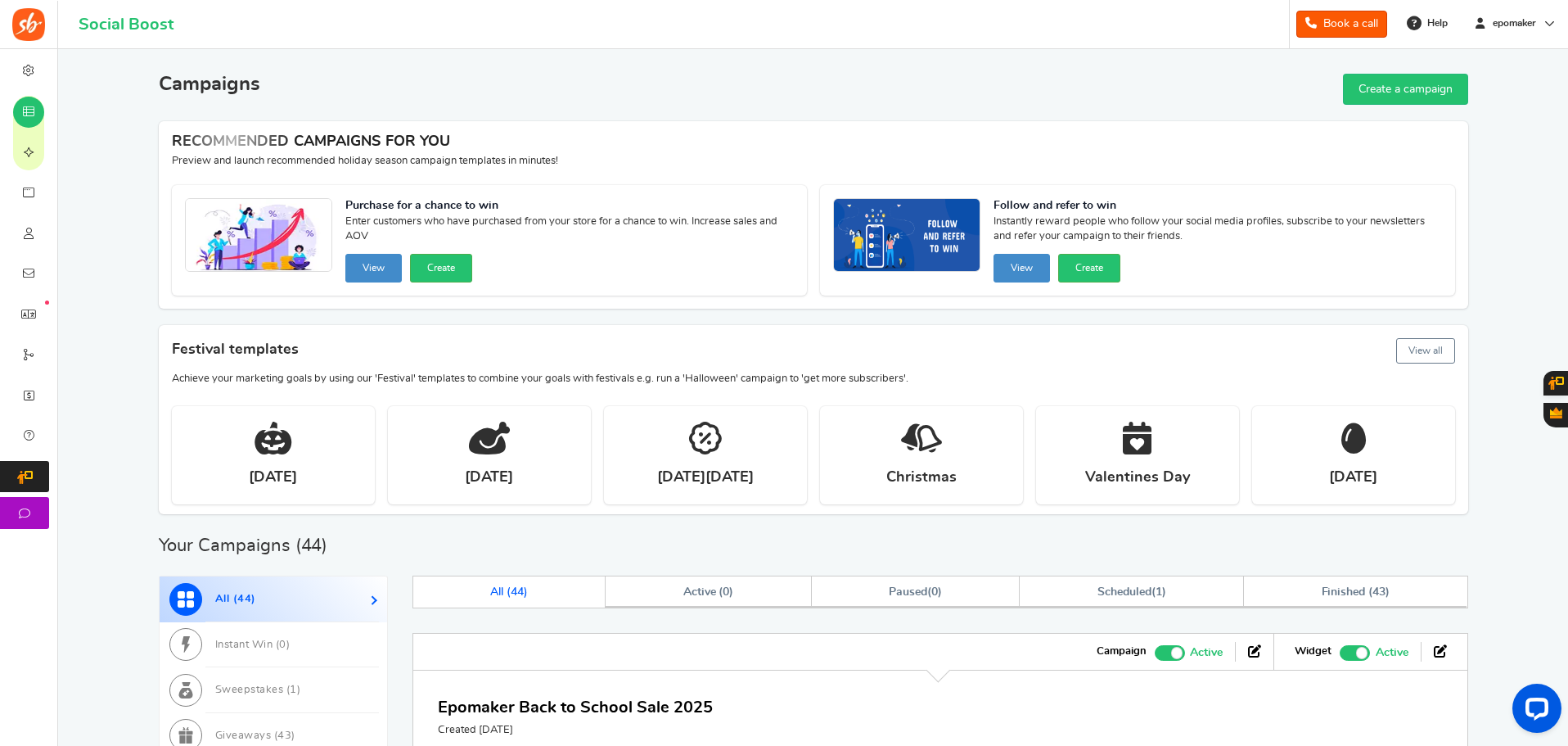
scroll to position [327, 0]
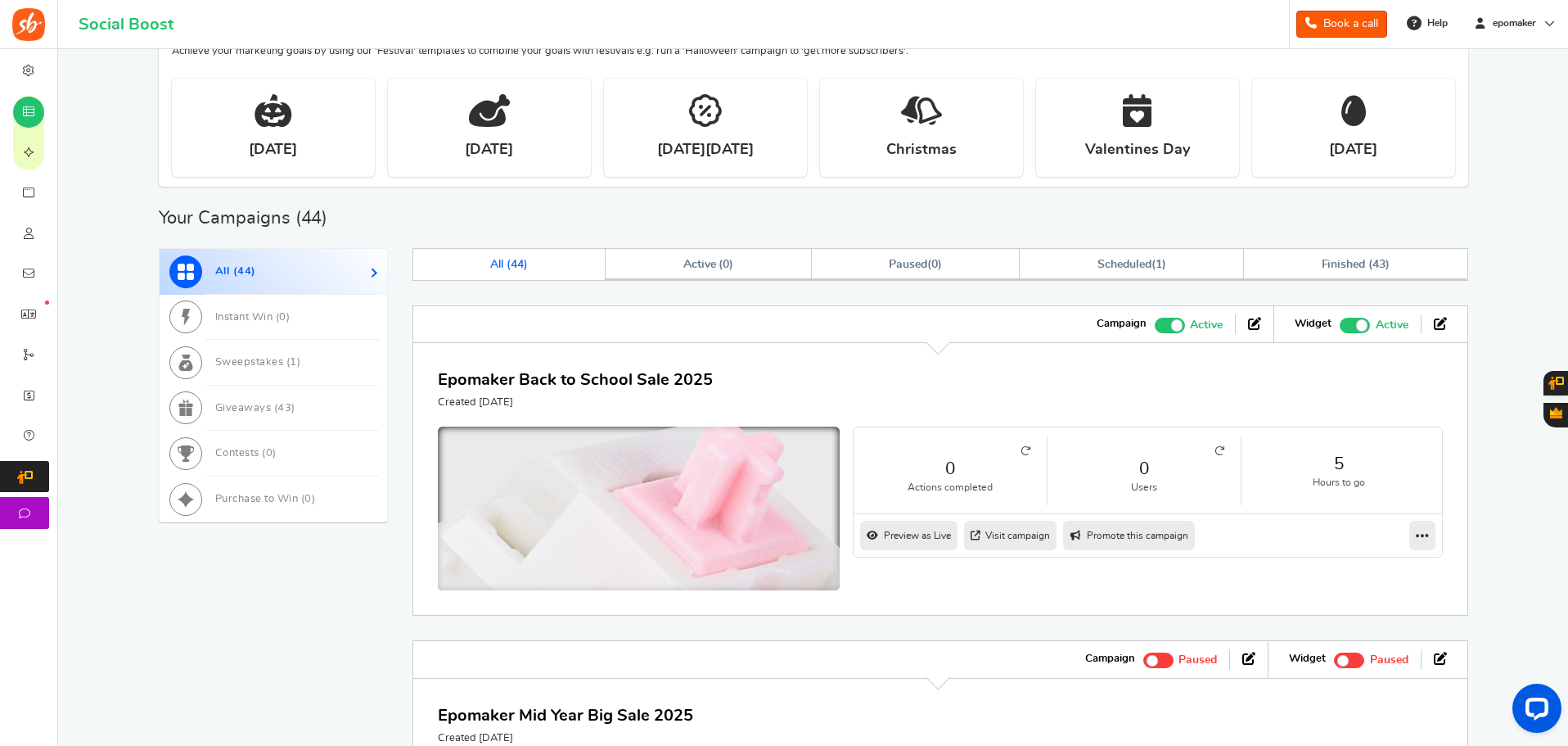
click at [775, 528] on img at bounding box center [639, 629] width 603 height 603
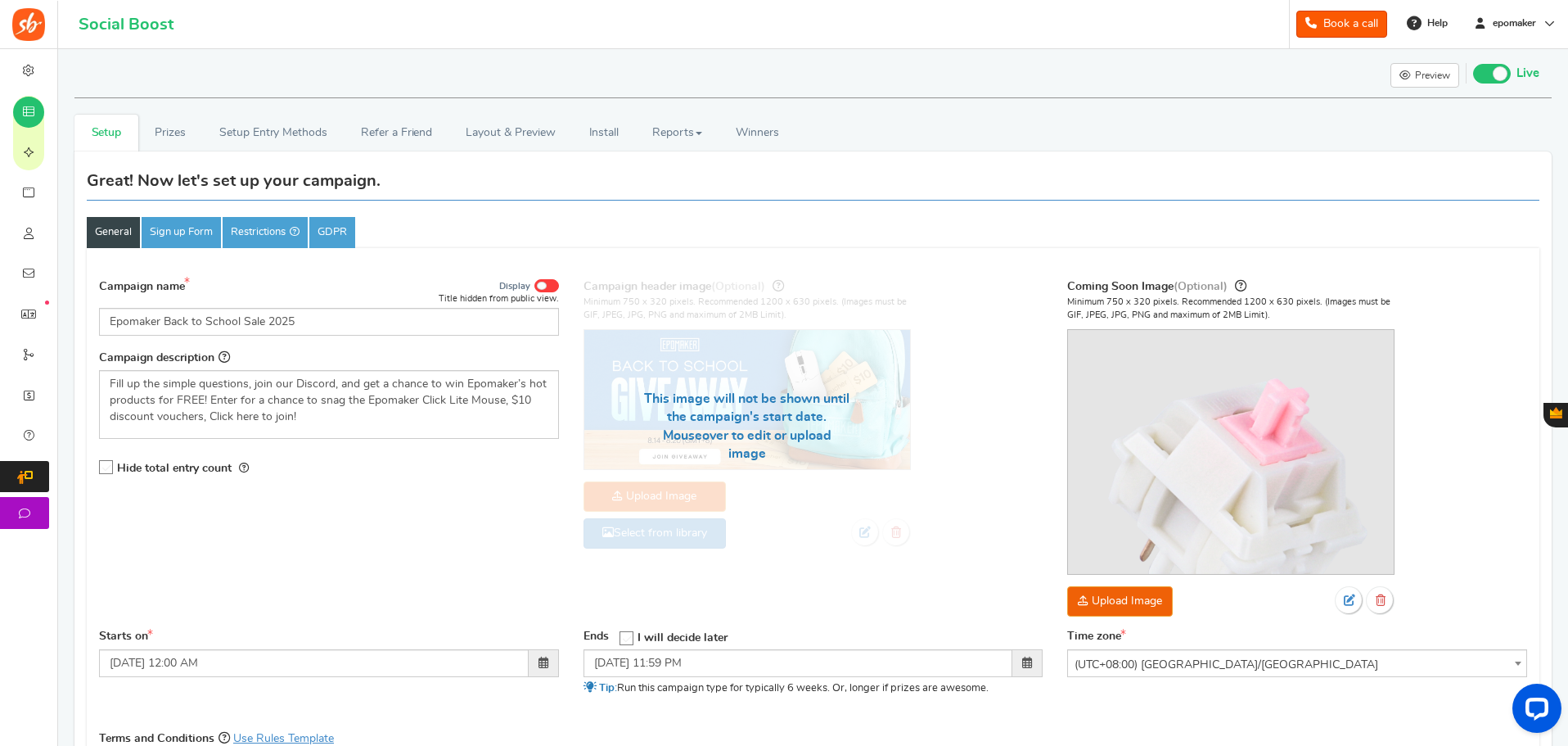
scroll to position [327, 0]
